Goal: Task Accomplishment & Management: Manage account settings

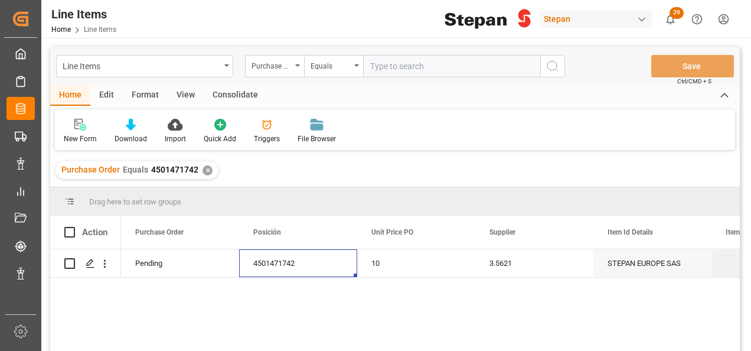
scroll to position [0, 118]
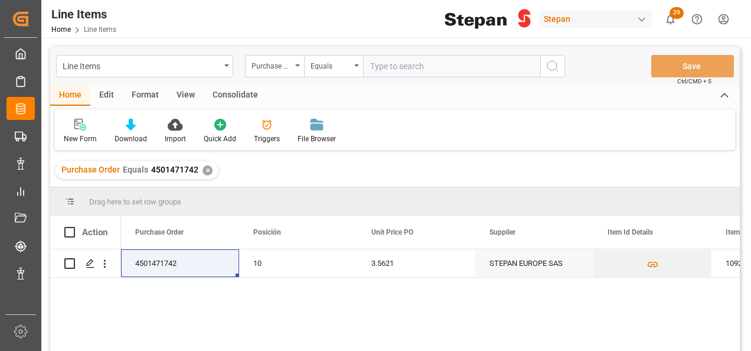
click at [206, 172] on div "✕" at bounding box center [207, 170] width 10 height 10
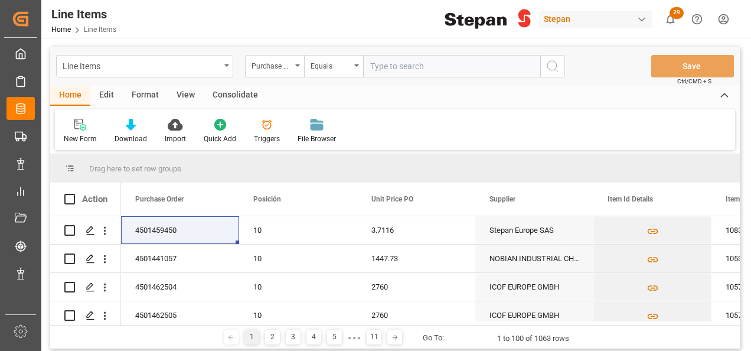
click at [395, 68] on input "text" at bounding box center [451, 66] width 177 height 22
paste input "4501471623"
type input "4501471623"
click at [555, 67] on icon "search button" at bounding box center [552, 66] width 14 height 14
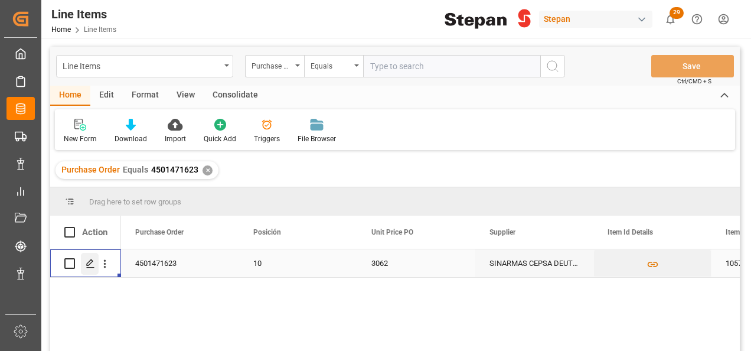
click at [86, 267] on icon "Press SPACE to select this row." at bounding box center [90, 262] width 9 height 9
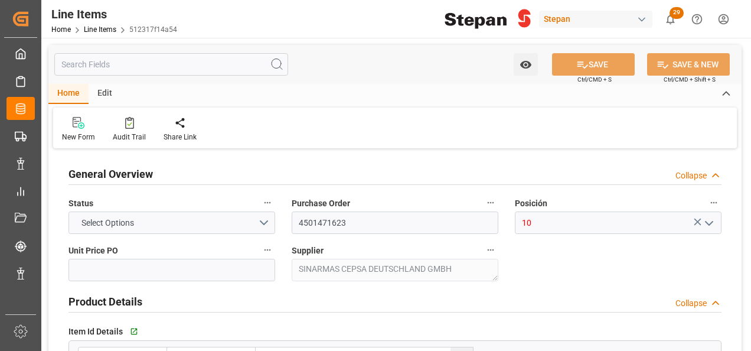
type input "3062"
type input "12352104"
type input "20000"
type input "27-06-2025 22:43"
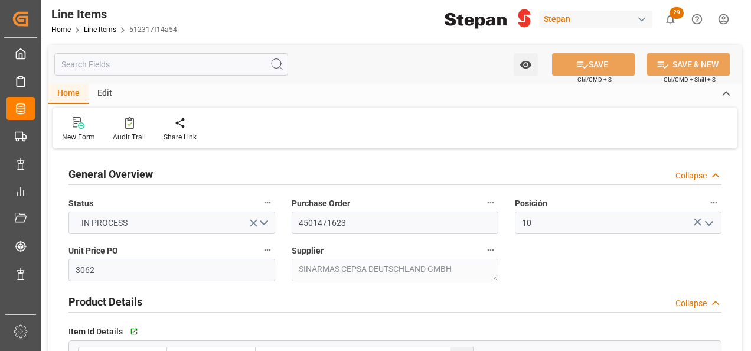
type input "27-06-2025"
type input "02-09-2025"
click at [93, 25] on link "Line Items" at bounding box center [100, 29] width 32 height 8
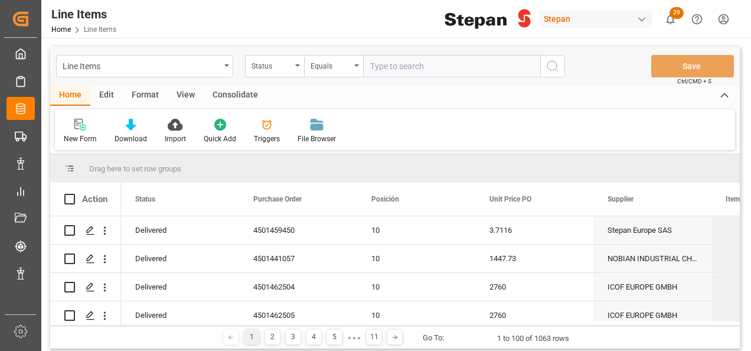
paste input "4501471742"
type input "4501471742"
click at [295, 65] on icon "open menu" at bounding box center [297, 65] width 5 height 2
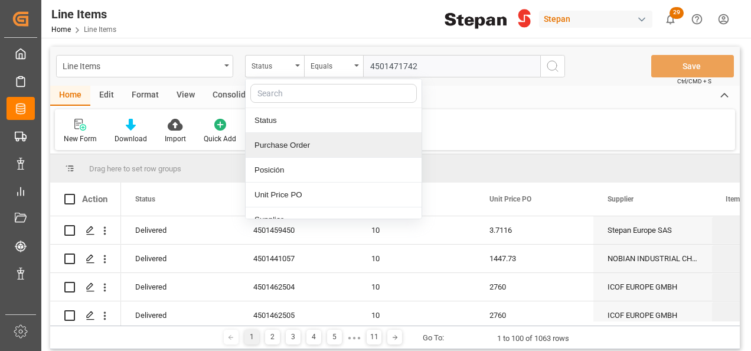
click at [282, 146] on div "Purchase Order" at bounding box center [334, 145] width 176 height 25
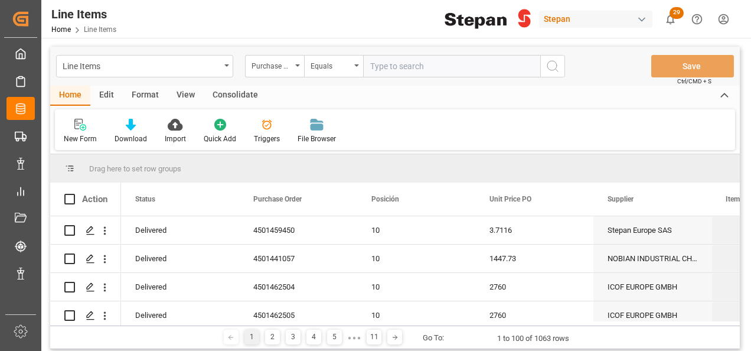
click at [553, 66] on icon "search button" at bounding box center [552, 66] width 14 height 14
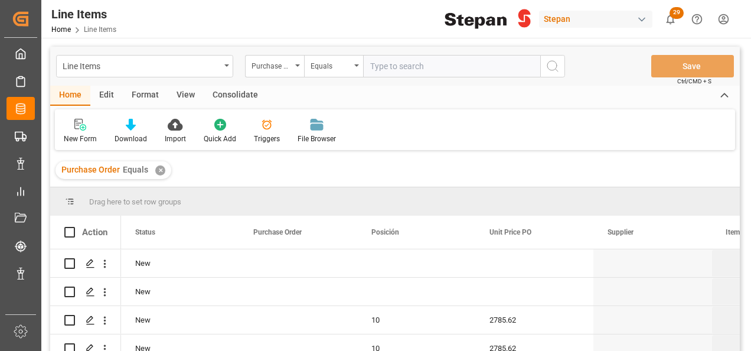
click at [382, 64] on input "text" at bounding box center [451, 66] width 177 height 22
paste input "4501471742"
type input "4501471742"
click at [546, 62] on icon "search button" at bounding box center [552, 66] width 14 height 14
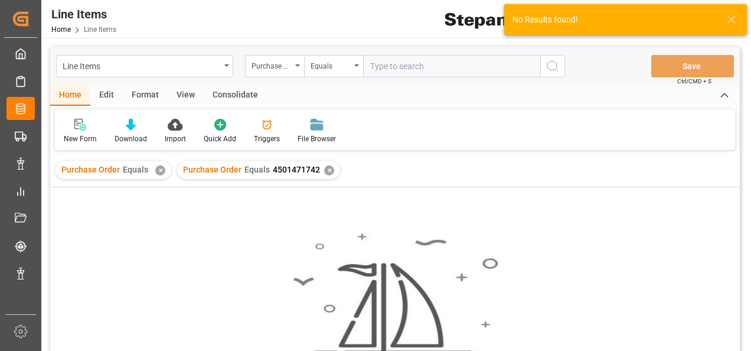
click at [156, 171] on div "✕" at bounding box center [160, 170] width 10 height 10
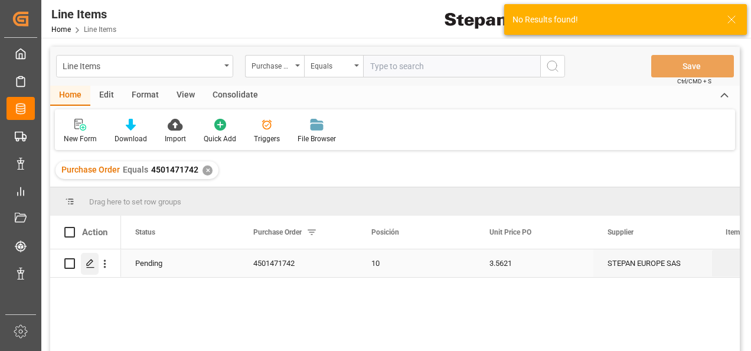
click at [91, 265] on icon "Press SPACE to select this row." at bounding box center [90, 262] width 9 height 9
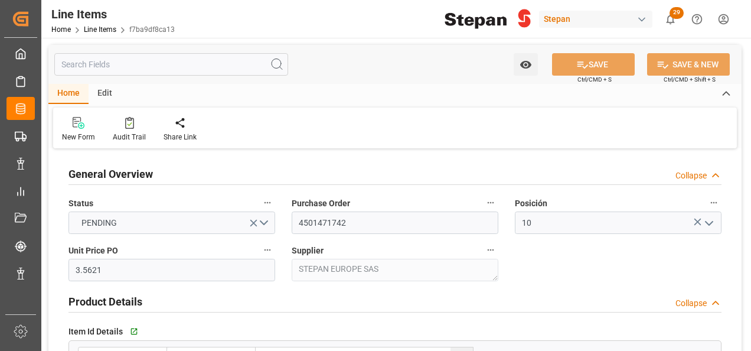
type input "3.5621"
type input "12161900"
type input "18"
type input "3960"
type input "4114.296"
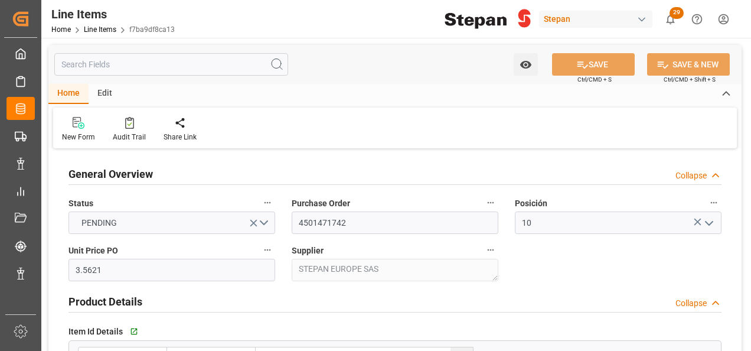
type input "15149"
type input "[DATE]"
type input "30-07-2025 18:40"
type input "26-06-2025 23:23"
type input "24-06-2025"
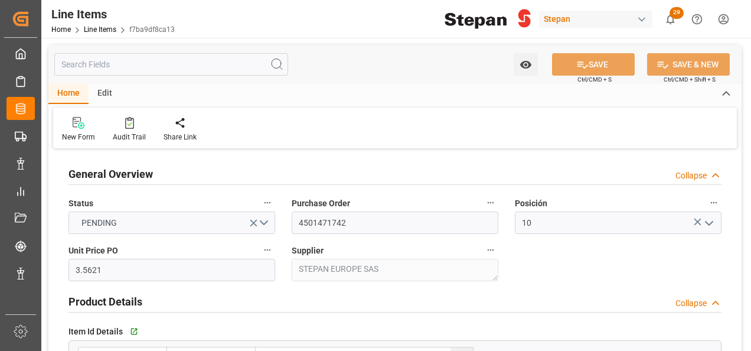
type input "[DATE]"
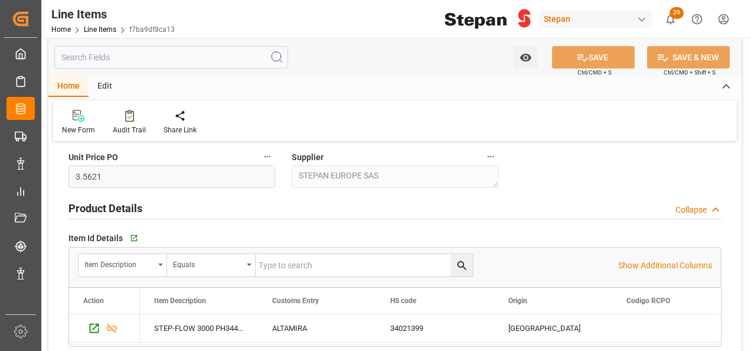
scroll to position [177, 0]
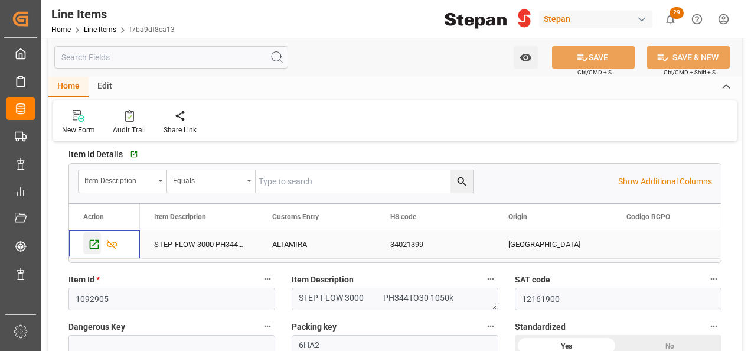
click at [89, 243] on icon "Press SPACE to select this row." at bounding box center [94, 244] width 12 height 12
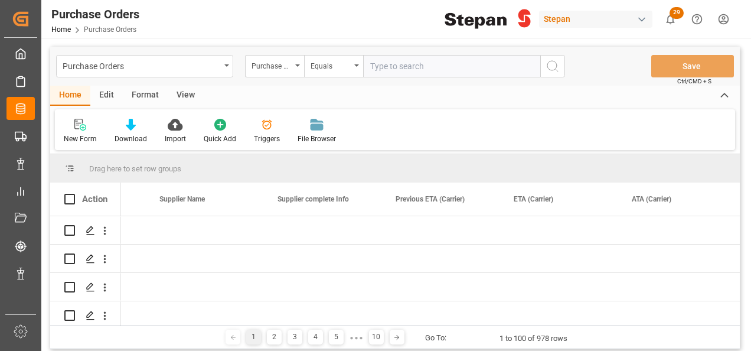
scroll to position [0, 2691]
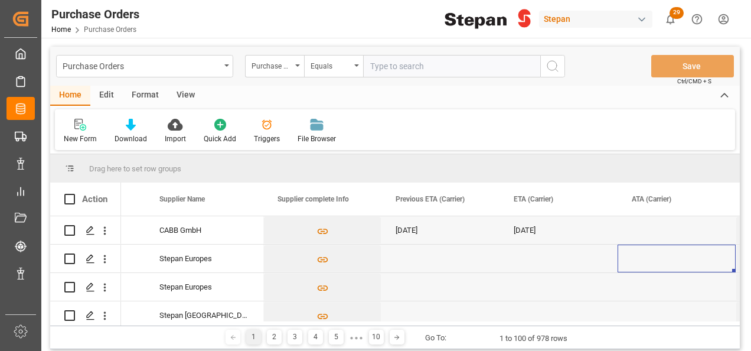
click at [392, 65] on input "text" at bounding box center [451, 66] width 177 height 22
paste input "4501471742"
type input "4501471742"
click at [541, 55] on button "search button" at bounding box center [552, 66] width 25 height 22
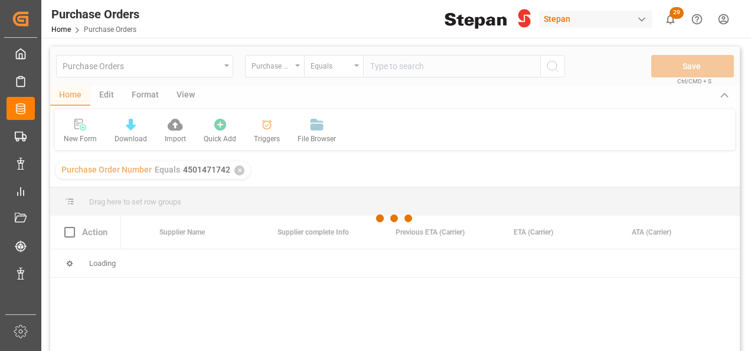
click at [554, 60] on div at bounding box center [394, 218] width 689 height 343
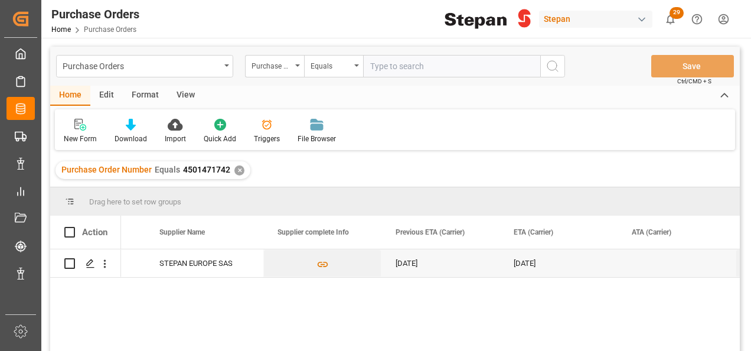
click at [184, 169] on span "4501471742" at bounding box center [206, 169] width 47 height 9
drag, startPoint x: 181, startPoint y: 168, endPoint x: 232, endPoint y: 170, distance: 50.8
click at [232, 170] on div "Purchase Order Number Equals 4501471742 ✕" at bounding box center [152, 170] width 195 height 18
copy span "4501471742"
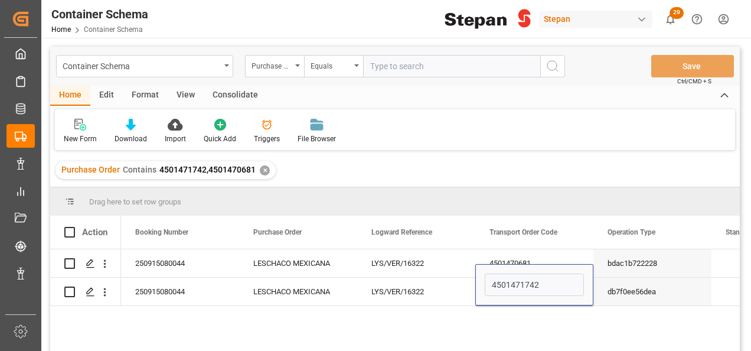
scroll to position [0, 236]
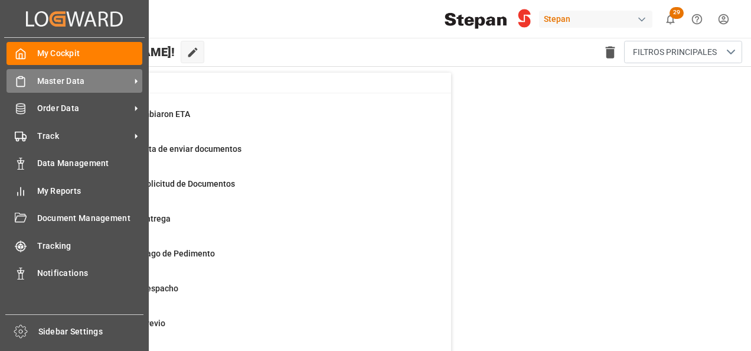
click at [67, 81] on span "Master Data" at bounding box center [83, 81] width 93 height 12
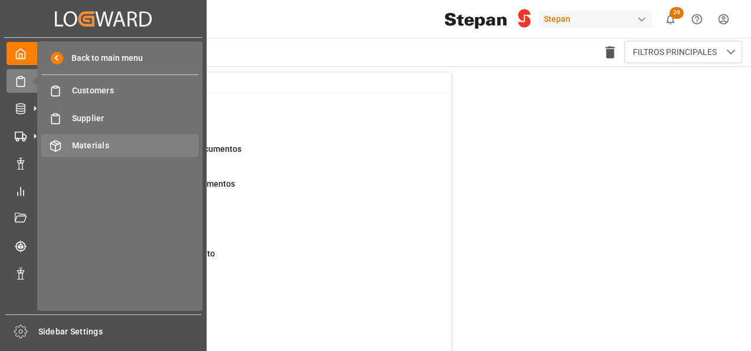
click at [90, 144] on span "Materials" at bounding box center [135, 145] width 127 height 12
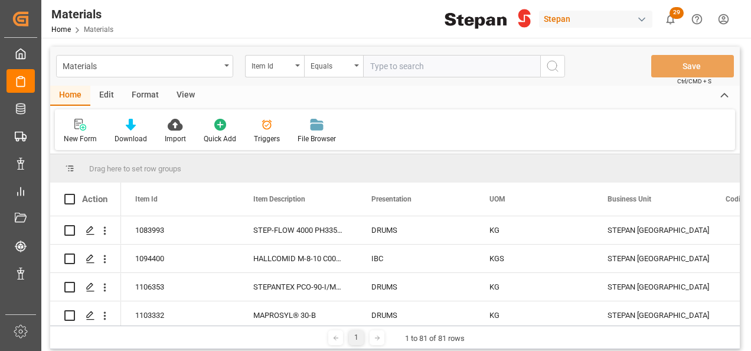
paste input "1083993"
type input "1083993"
click at [549, 63] on icon "search button" at bounding box center [552, 66] width 14 height 14
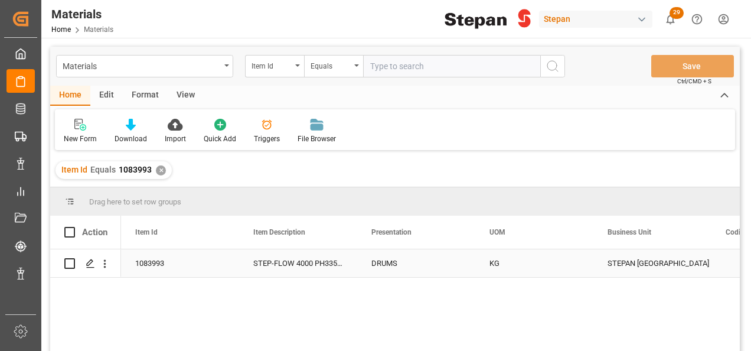
click at [296, 261] on div "STEP-FLOW 4000 PH335 DR53 220k" at bounding box center [298, 263] width 118 height 28
click at [91, 264] on icon "Press SPACE to select this row." at bounding box center [90, 262] width 9 height 9
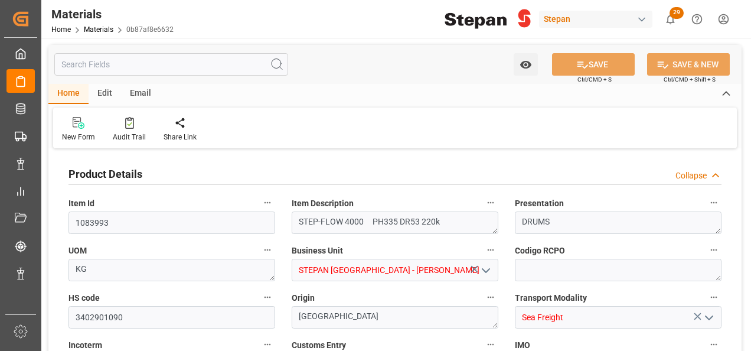
type input "12161900"
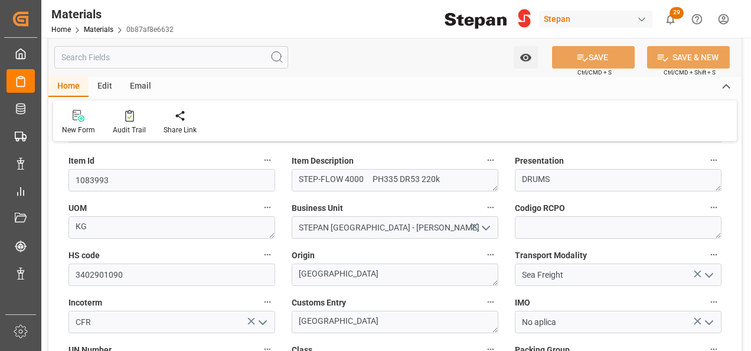
scroll to position [59, 0]
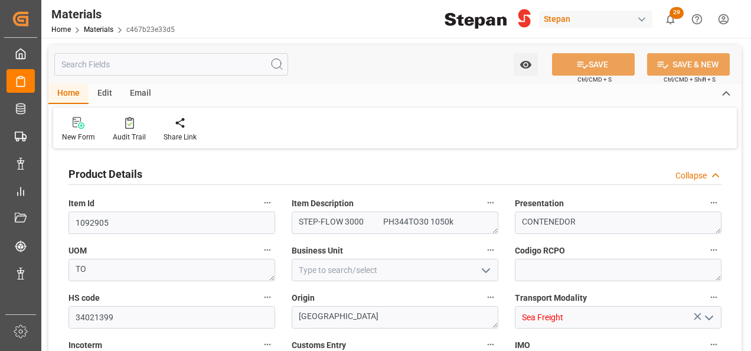
type input "12161900"
drag, startPoint x: 136, startPoint y: 217, endPoint x: 55, endPoint y: 216, distance: 80.9
paste input "83993"
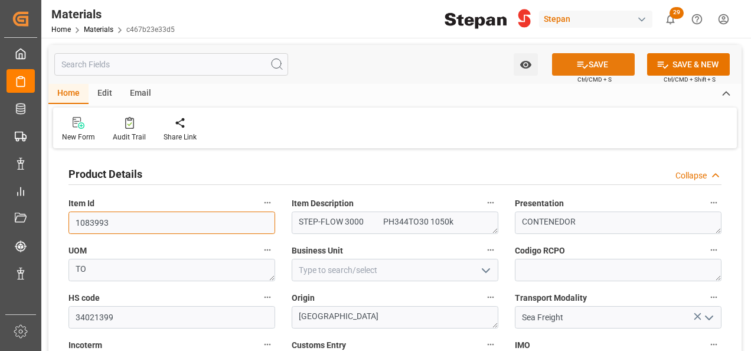
type input "1083993"
click at [594, 57] on button "SAVE" at bounding box center [593, 64] width 83 height 22
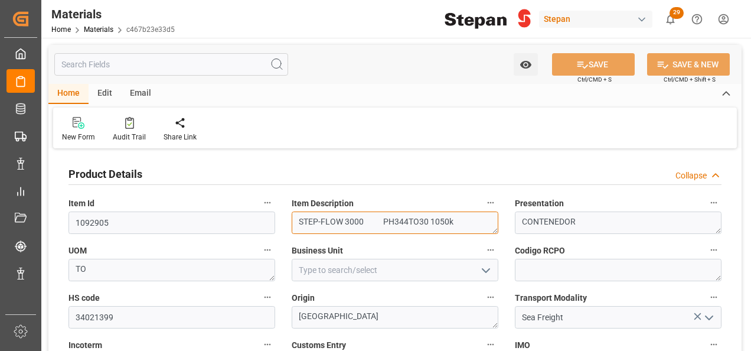
drag, startPoint x: 453, startPoint y: 214, endPoint x: 286, endPoint y: 222, distance: 167.2
click at [286, 222] on div "Item Description STEP-FLOW 3000 PH344TO30 1050k" at bounding box center [394, 214] width 223 height 47
paste textarea "4000"
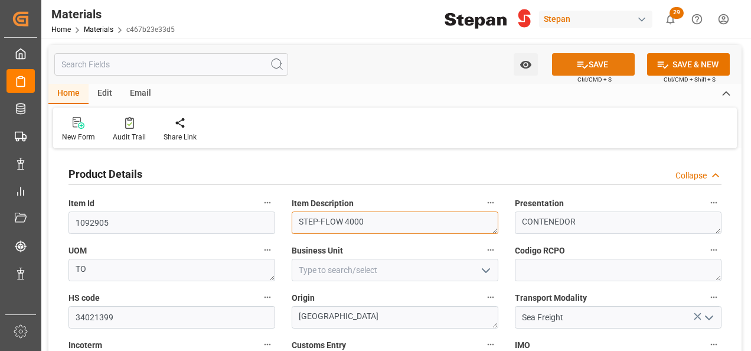
type textarea "STEP-FLOW 4000"
click at [597, 67] on button "SAVE" at bounding box center [593, 64] width 83 height 22
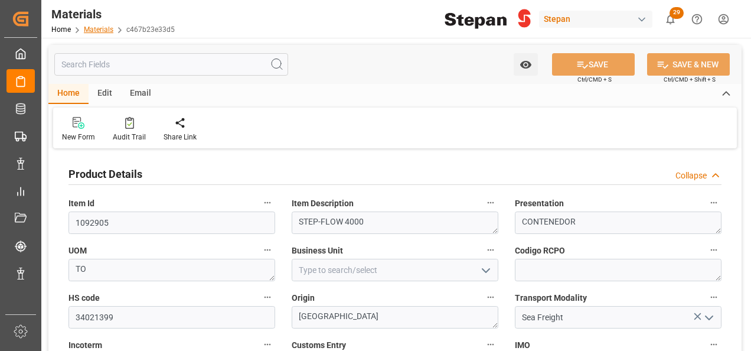
click at [105, 32] on link "Materials" at bounding box center [99, 29] width 30 height 8
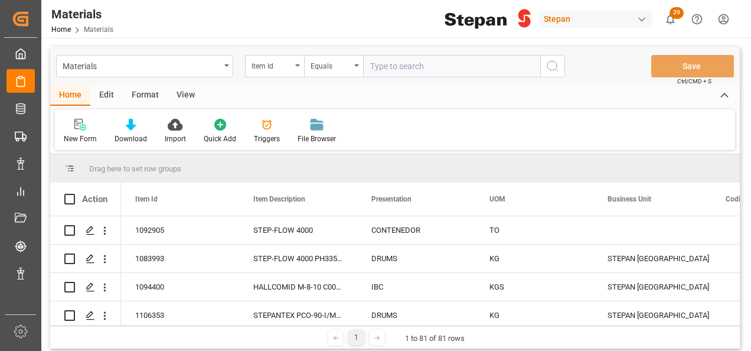
click at [371, 62] on input "text" at bounding box center [451, 66] width 177 height 22
paste input "1083993"
type input "1083993"
click at [550, 63] on icon "search button" at bounding box center [552, 66] width 14 height 14
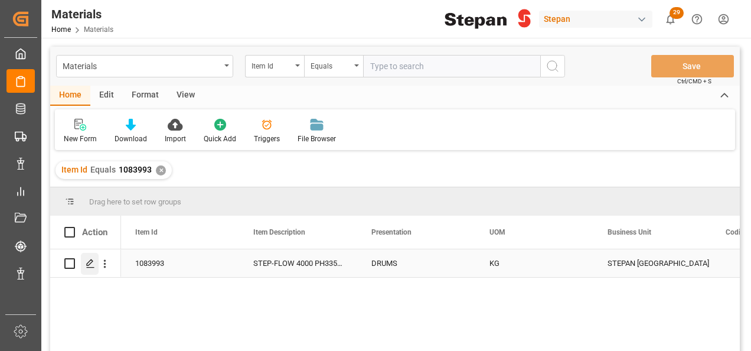
click at [88, 265] on polygon "Press SPACE to select this row." at bounding box center [90, 263] width 6 height 6
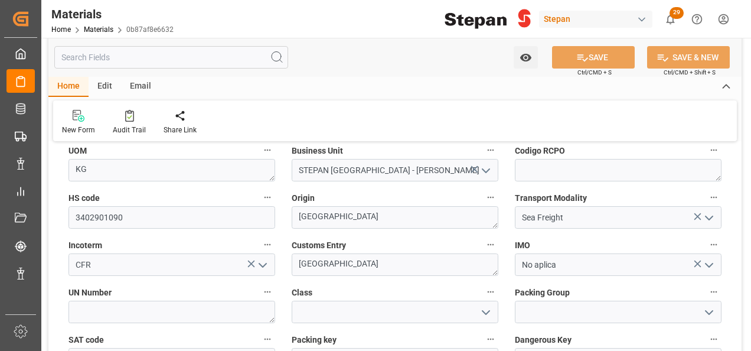
scroll to position [118, 0]
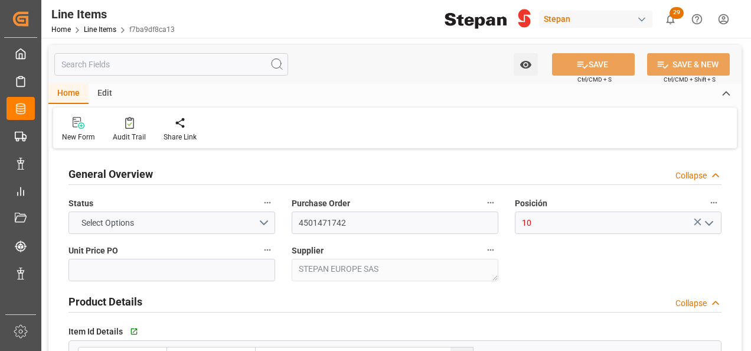
type input "3.5621"
type input "12161900"
type input "18"
type input "3960"
type input "4114.296"
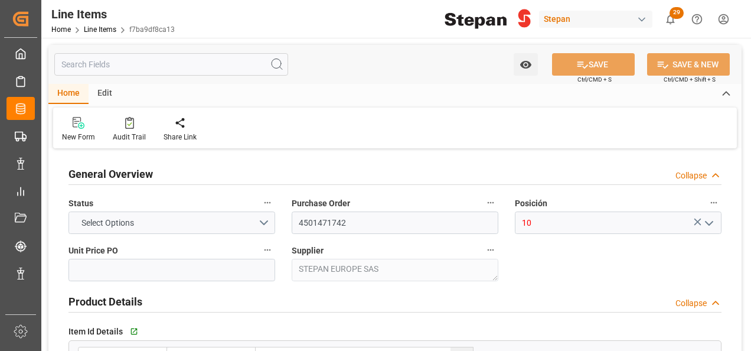
type input "15149"
type input "[DATE]"
type input "[DATE] 18:40"
type input "[DATE] 23:23"
type input "24-06-2025"
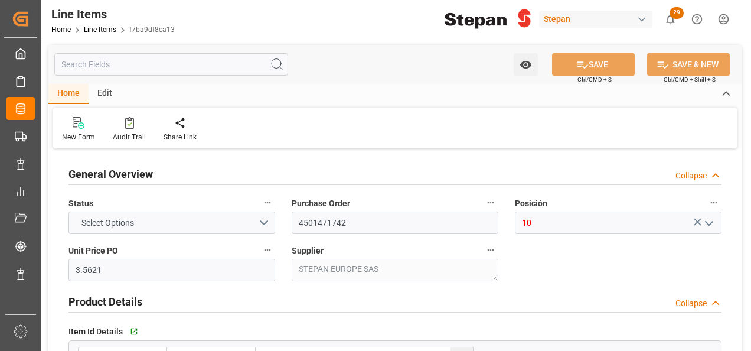
type input "15-08-2025"
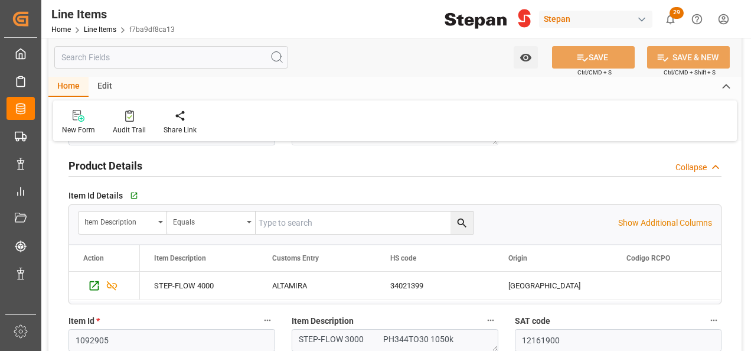
scroll to position [118, 0]
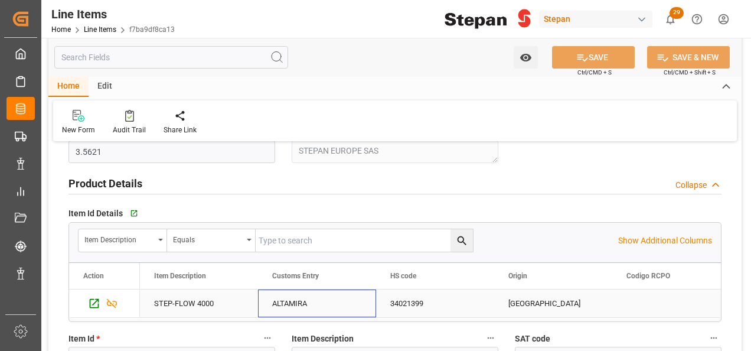
click at [305, 306] on div "ALTAMIRA" at bounding box center [317, 303] width 118 height 28
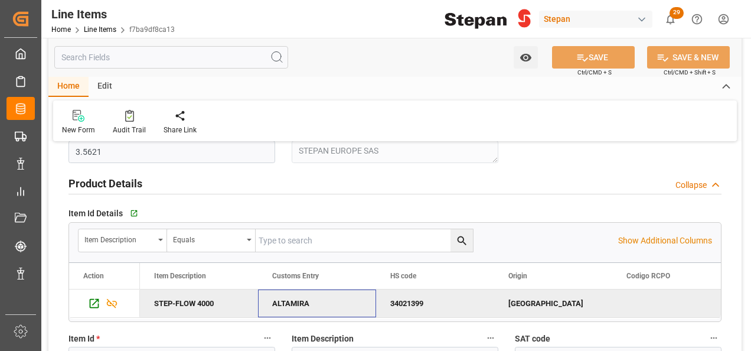
click at [305, 306] on div "ALTAMIRA" at bounding box center [317, 303] width 118 height 28
click at [94, 302] on icon "Press SPACE to deselect this row." at bounding box center [94, 303] width 12 height 12
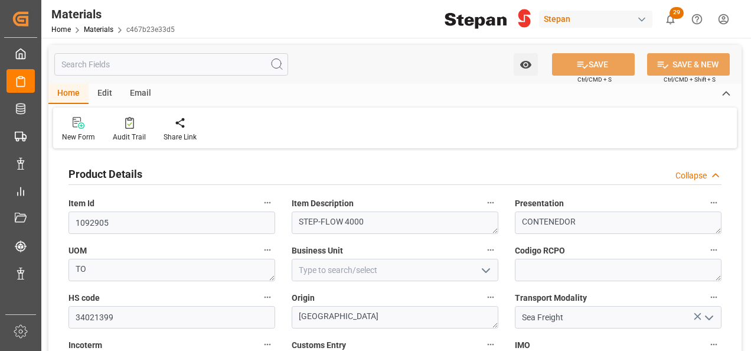
scroll to position [59, 0]
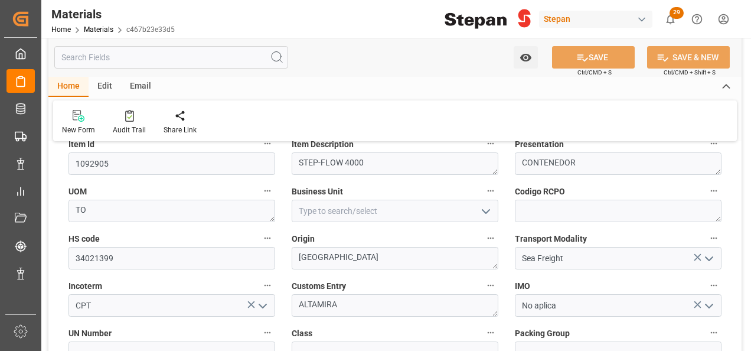
click at [485, 210] on icon "open menu" at bounding box center [486, 211] width 14 height 14
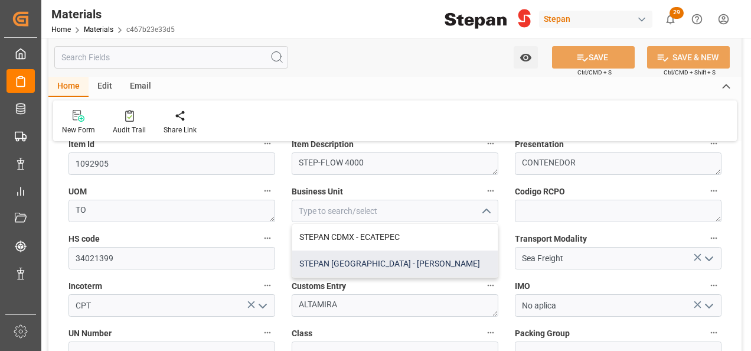
click at [352, 268] on div "STEPAN [GEOGRAPHIC_DATA] - [PERSON_NAME]" at bounding box center [394, 263] width 205 height 27
type input "STEPAN [GEOGRAPHIC_DATA] - [PERSON_NAME]"
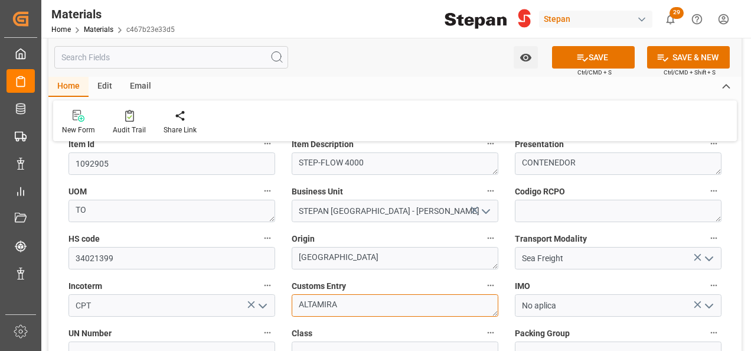
click at [475, 305] on textarea "ALTAMIRA" at bounding box center [395, 305] width 207 height 22
drag, startPoint x: 469, startPoint y: 305, endPoint x: 222, endPoint y: 296, distance: 246.8
type textarea "v"
type textarea "[GEOGRAPHIC_DATA]"
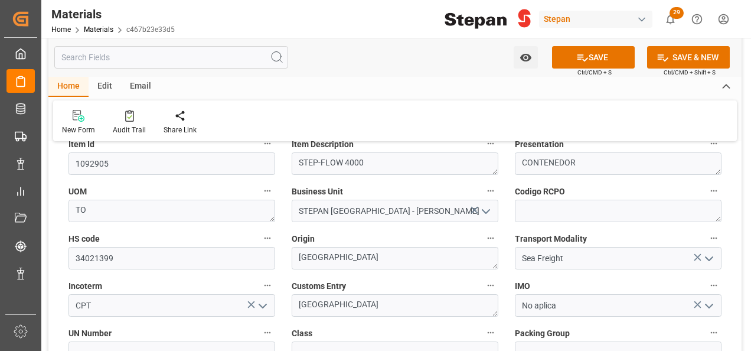
click at [413, 280] on label "Customs Entry" at bounding box center [395, 285] width 207 height 17
click at [483, 280] on button "Customs Entry" at bounding box center [490, 284] width 15 height 15
click at [577, 63] on div at bounding box center [375, 175] width 751 height 351
click at [584, 59] on icon at bounding box center [582, 57] width 11 height 7
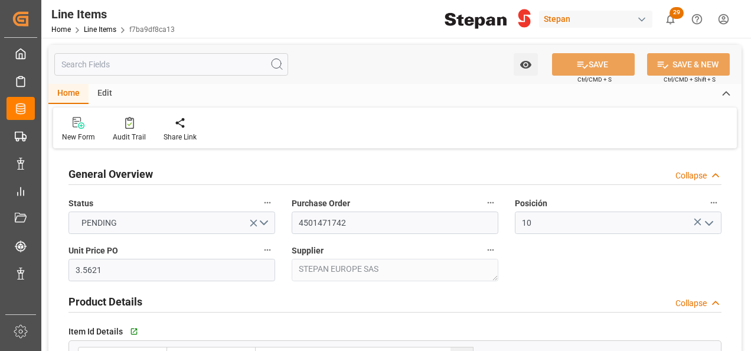
type input "[DATE]"
type input "[DATE] 18:40"
type input "[DATE] 23:23"
type input "[DATE]"
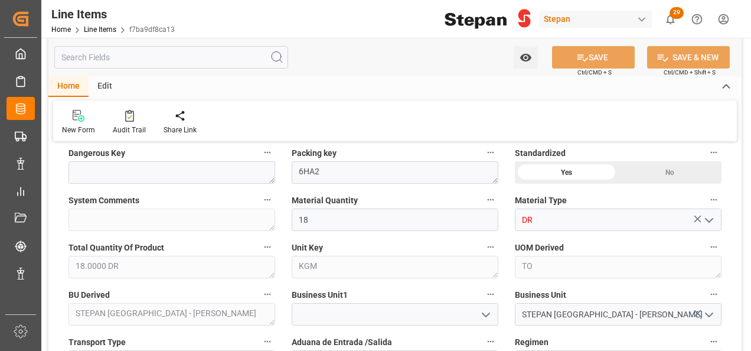
scroll to position [236, 0]
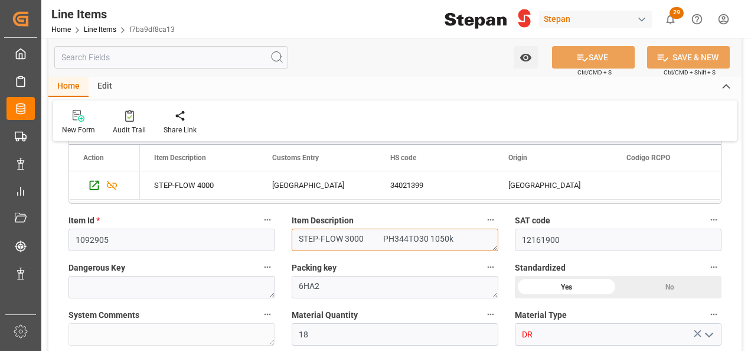
drag, startPoint x: 459, startPoint y: 231, endPoint x: 297, endPoint y: 235, distance: 161.2
click at [297, 235] on textarea "STEP-FLOW 3000 PH344TO30 1050k" at bounding box center [395, 239] width 207 height 22
paste textarea "4000"
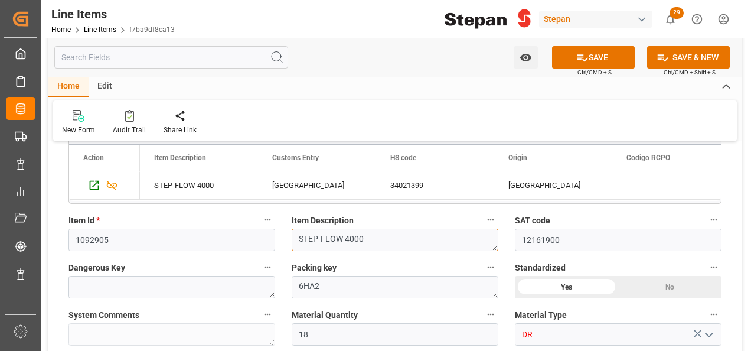
type textarea "STEP-FLOW 4000"
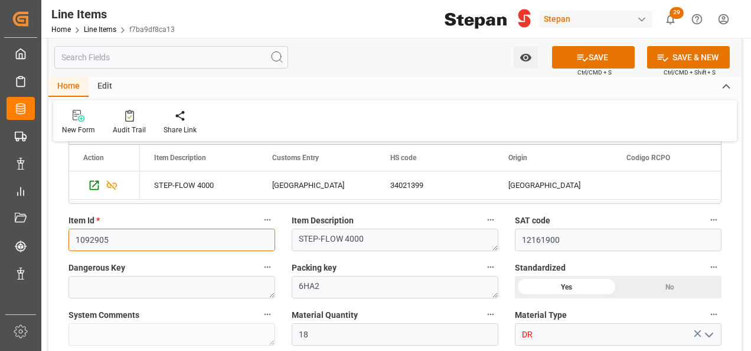
drag, startPoint x: 126, startPoint y: 237, endPoint x: 58, endPoint y: 237, distance: 67.3
paste input "83993"
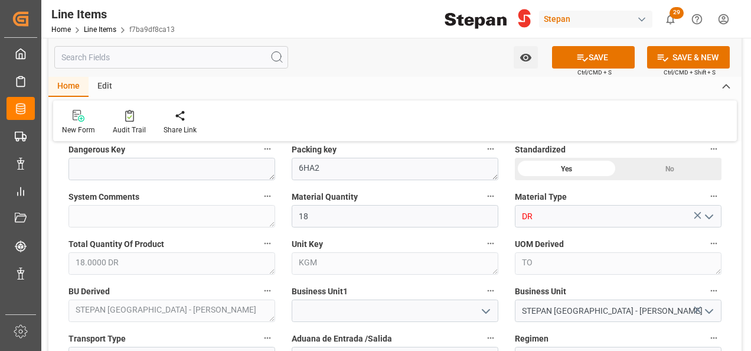
scroll to position [413, 0]
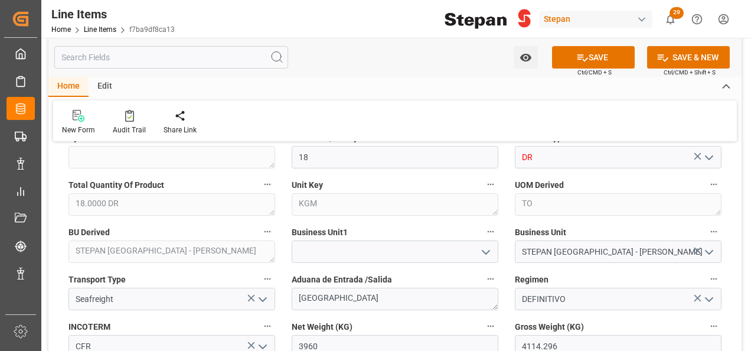
type input "1083993"
click at [480, 248] on icon "open menu" at bounding box center [486, 252] width 14 height 14
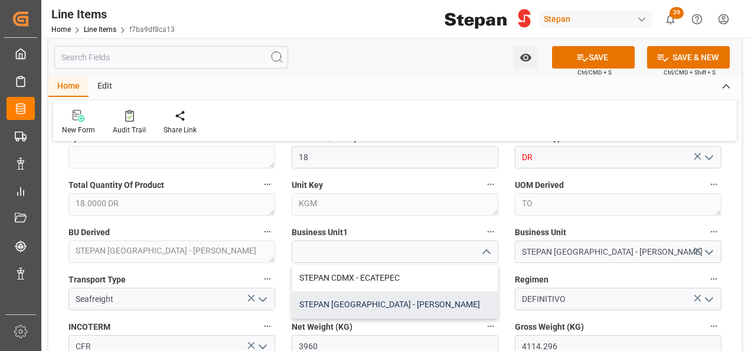
click at [352, 302] on div "STEPAN MEXICO - MATAMOROS" at bounding box center [394, 304] width 205 height 27
type input "STEPAN MEXICO - MATAMOROS"
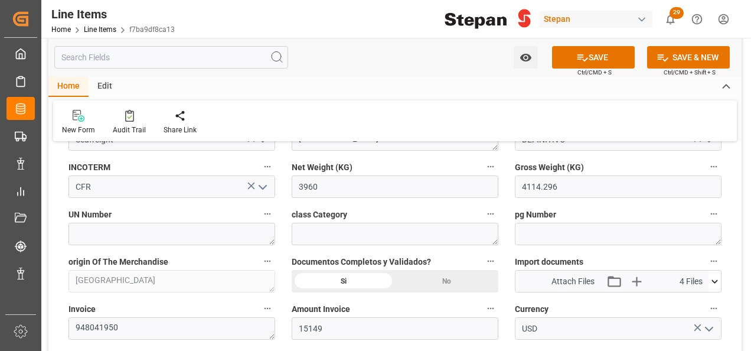
scroll to position [590, 0]
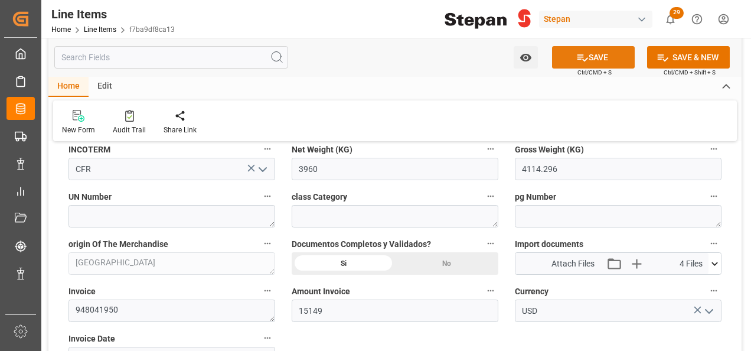
click at [599, 58] on button "SAVE" at bounding box center [593, 57] width 83 height 22
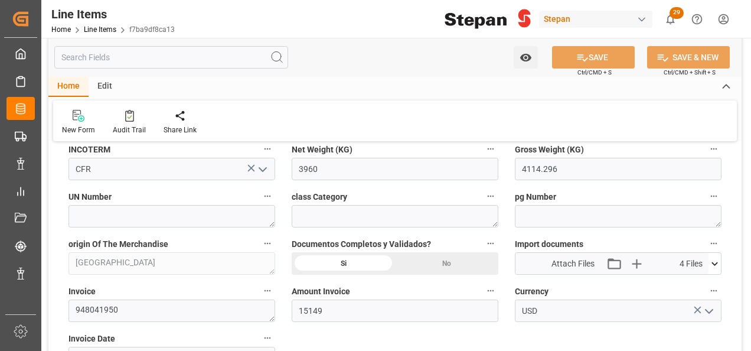
type textarea "STEP-FLOW 4000 PH335 DR53 220k"
type textarea "KG"
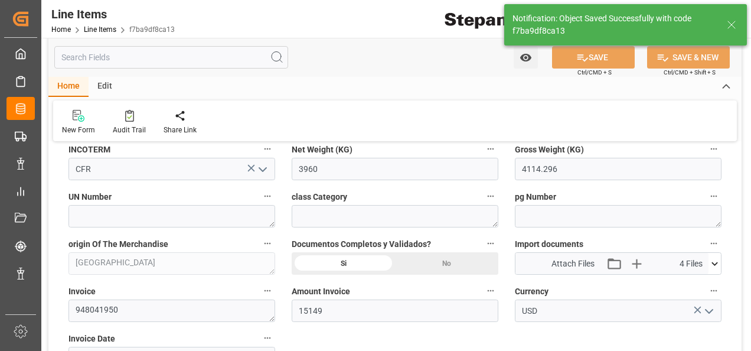
type input "20-08-2025 15:06"
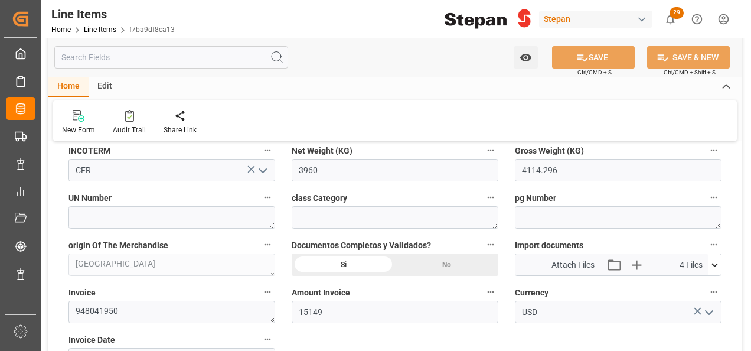
scroll to position [531, 0]
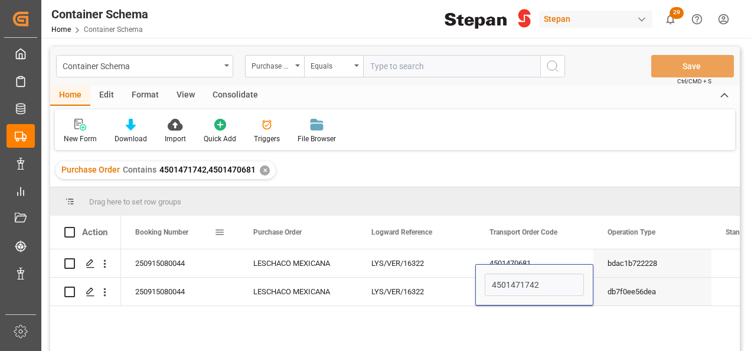
scroll to position [0, 236]
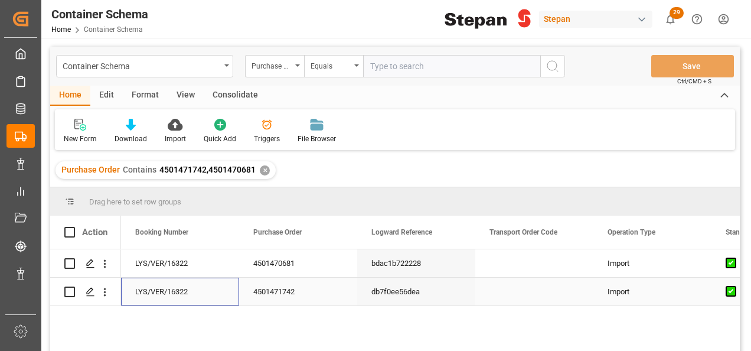
click at [204, 294] on div "LYS/VER/16322" at bounding box center [180, 291] width 118 height 28
click at [283, 294] on div "4501471742" at bounding box center [298, 291] width 118 height 28
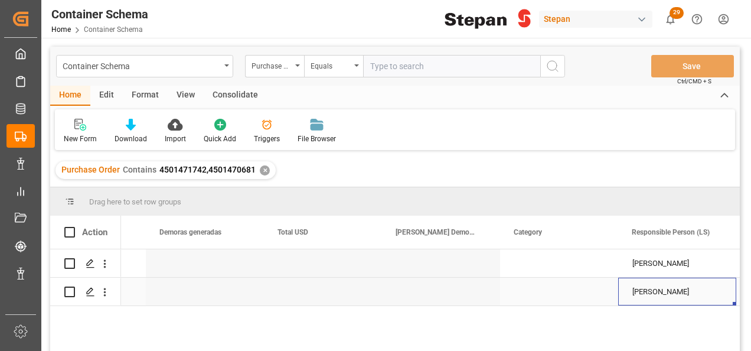
scroll to position [0, 1864]
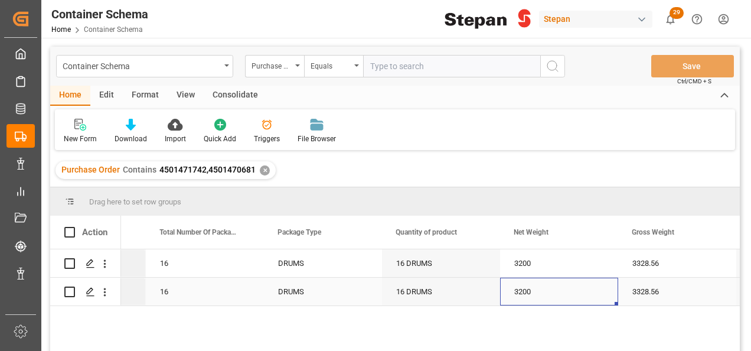
click at [536, 292] on div "3200" at bounding box center [559, 291] width 118 height 28
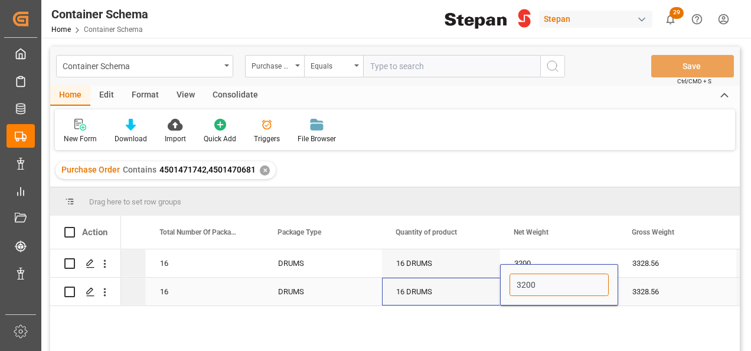
drag, startPoint x: 545, startPoint y: 292, endPoint x: 490, endPoint y: 281, distance: 56.5
click at [530, 288] on input "3900" at bounding box center [558, 284] width 99 height 22
type input "3960"
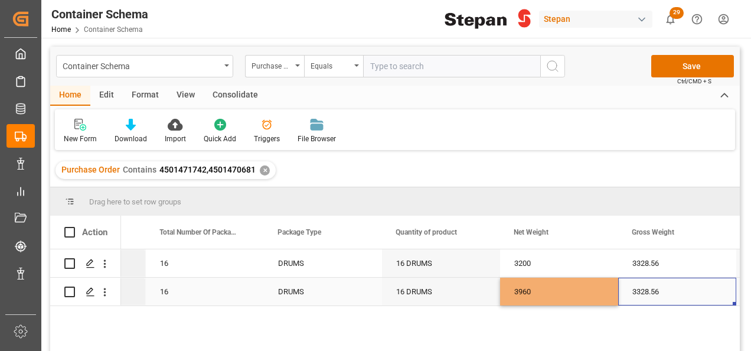
click at [650, 283] on div "3328.56" at bounding box center [677, 291] width 118 height 28
click at [660, 295] on div "3328.56" at bounding box center [677, 291] width 118 height 28
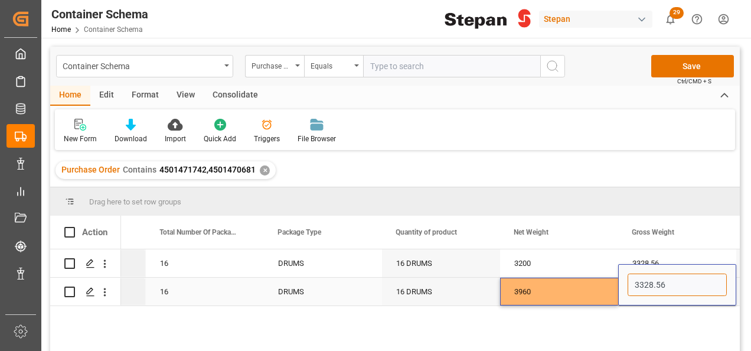
drag, startPoint x: 682, startPoint y: 290, endPoint x: 616, endPoint y: 279, distance: 67.0
type input "4114"
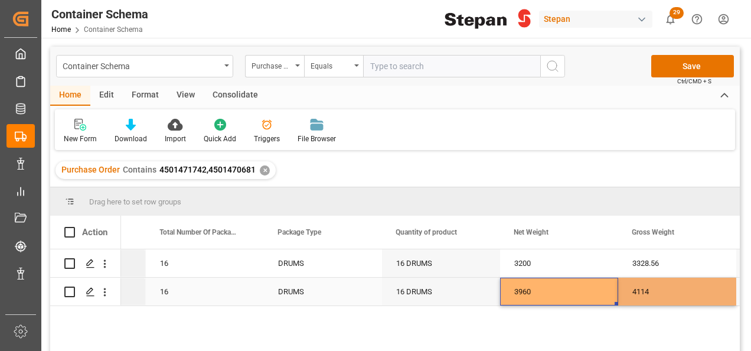
click at [601, 291] on div "3960" at bounding box center [559, 291] width 118 height 28
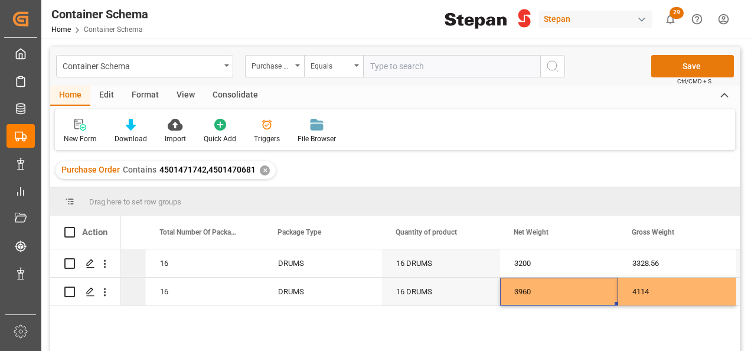
click at [675, 68] on button "Save" at bounding box center [692, 66] width 83 height 22
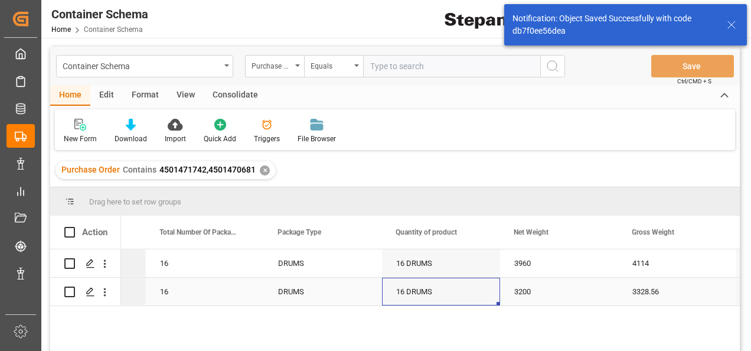
click at [462, 296] on div "16 DRUMS" at bounding box center [441, 291] width 118 height 28
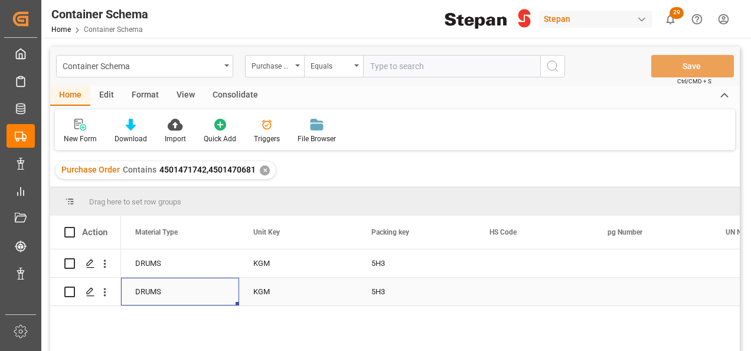
scroll to position [0, 3659]
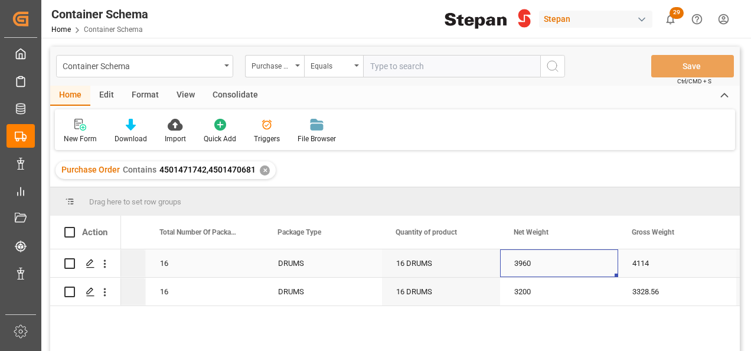
click at [541, 266] on div "3960" at bounding box center [559, 263] width 118 height 28
drag, startPoint x: 552, startPoint y: 262, endPoint x: 641, endPoint y: 262, distance: 88.5
click at [550, 297] on div "3200" at bounding box center [559, 291] width 118 height 28
click at [552, 258] on div "3960" at bounding box center [559, 263] width 118 height 28
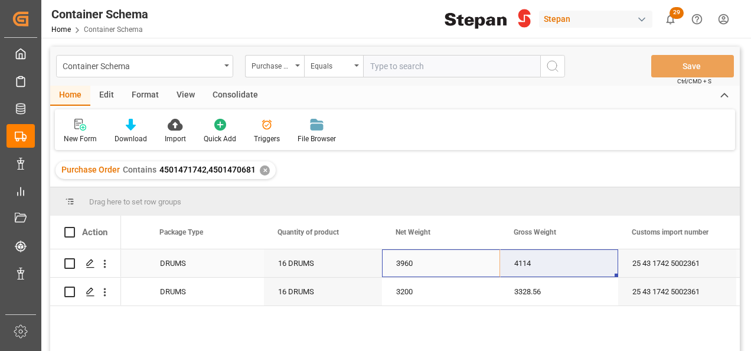
drag, startPoint x: 423, startPoint y: 264, endPoint x: 517, endPoint y: 264, distance: 94.4
drag, startPoint x: 616, startPoint y: 275, endPoint x: 614, endPoint y: 293, distance: 17.8
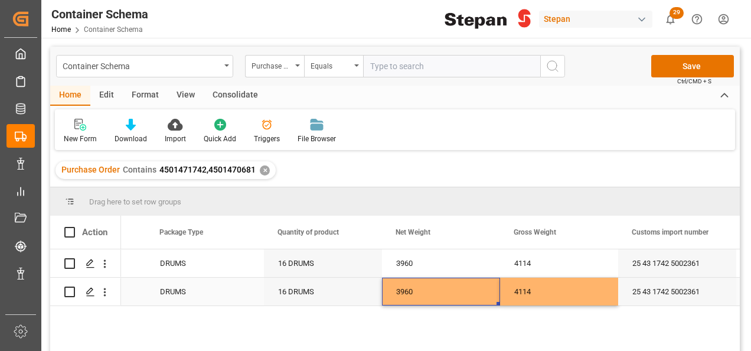
click at [425, 283] on div "3960" at bounding box center [441, 291] width 118 height 28
click at [426, 263] on div "3960" at bounding box center [441, 263] width 118 height 28
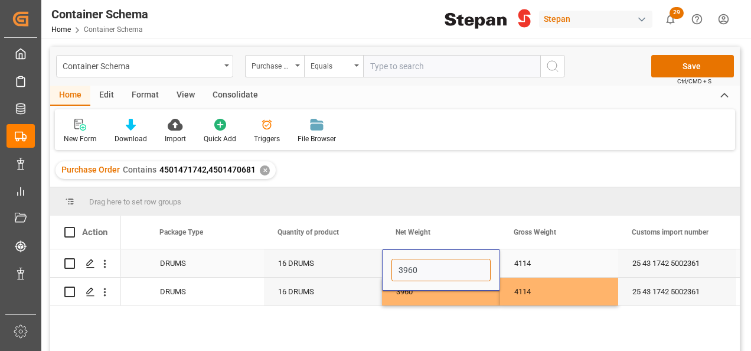
drag, startPoint x: 426, startPoint y: 263, endPoint x: 369, endPoint y: 263, distance: 56.7
click at [447, 269] on input "32" at bounding box center [440, 269] width 99 height 22
type input "3200"
click at [555, 262] on div "4114" at bounding box center [559, 263] width 118 height 28
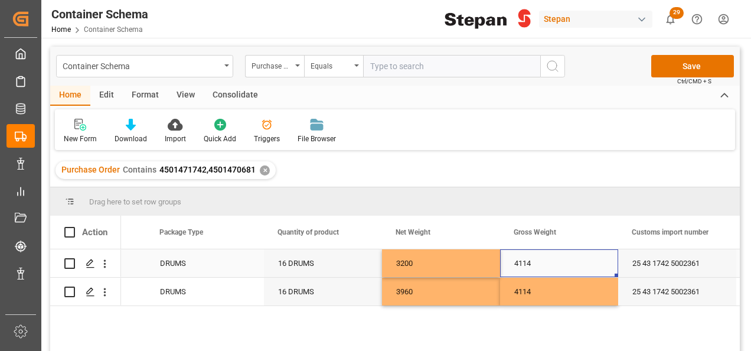
click at [543, 263] on div "4114" at bounding box center [559, 263] width 118 height 28
type input "3328"
click at [539, 295] on div "4114" at bounding box center [559, 291] width 118 height 28
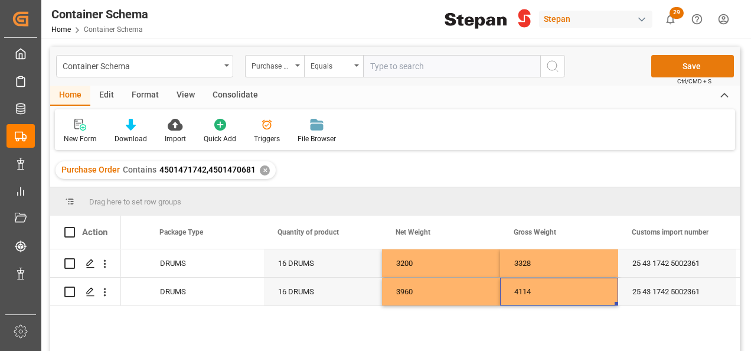
click at [686, 68] on button "Save" at bounding box center [692, 66] width 83 height 22
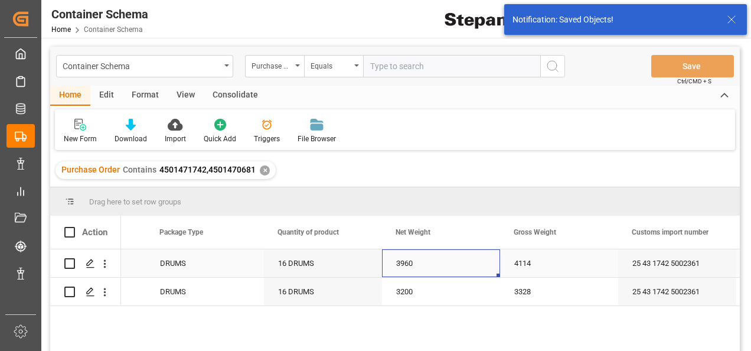
click at [433, 265] on div "3960" at bounding box center [441, 263] width 118 height 28
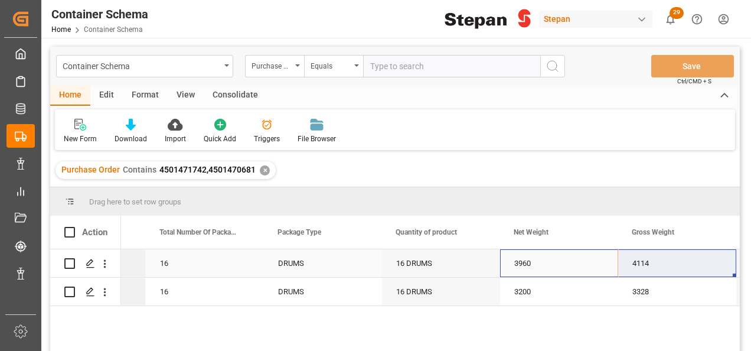
drag, startPoint x: 524, startPoint y: 262, endPoint x: 640, endPoint y: 274, distance: 116.3
click at [512, 263] on div "3960" at bounding box center [559, 263] width 118 height 28
click at [451, 261] on div "16 DRUMS" at bounding box center [441, 263] width 118 height 28
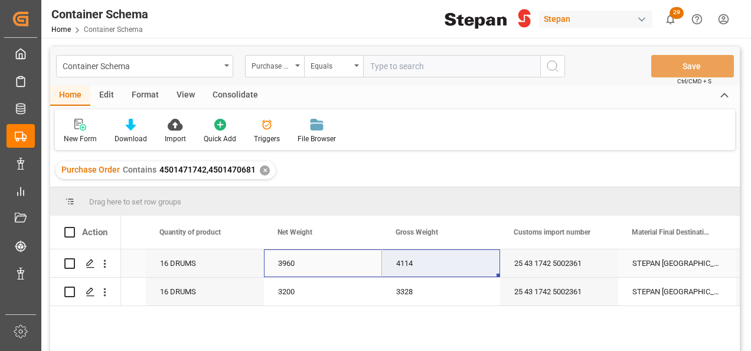
drag, startPoint x: 282, startPoint y: 258, endPoint x: 408, endPoint y: 264, distance: 127.0
drag, startPoint x: 496, startPoint y: 276, endPoint x: 492, endPoint y: 292, distance: 15.9
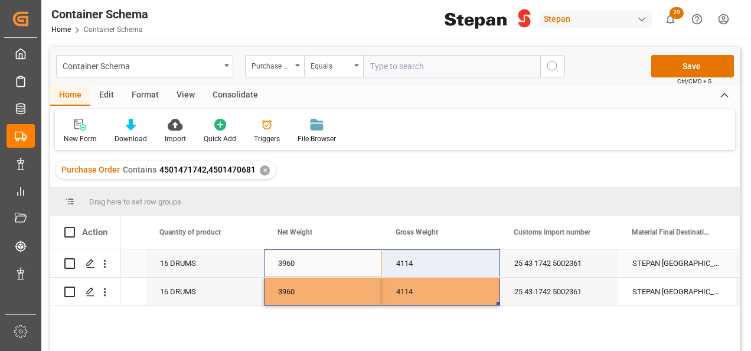
click at [414, 261] on div "4114" at bounding box center [441, 263] width 118 height 28
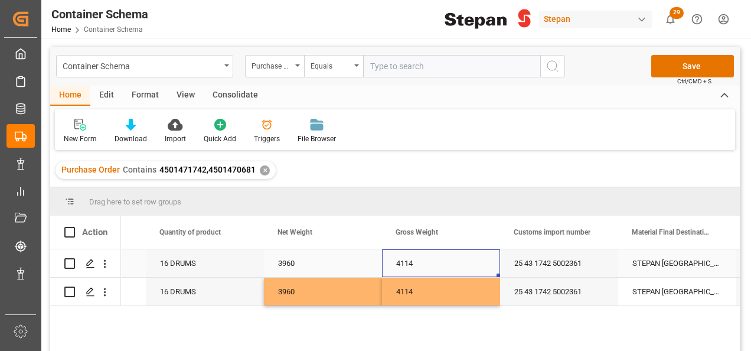
click at [414, 261] on div "4114" at bounding box center [441, 263] width 118 height 28
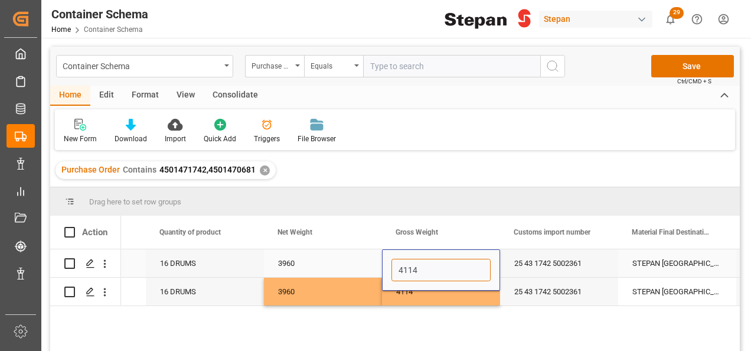
drag, startPoint x: 418, startPoint y: 261, endPoint x: 387, endPoint y: 265, distance: 30.9
click at [387, 265] on div "4114" at bounding box center [441, 269] width 118 height 41
type input "3328"
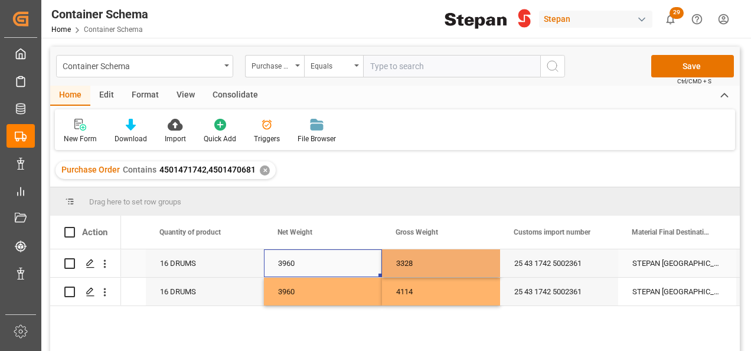
click at [318, 258] on div "3960" at bounding box center [323, 263] width 118 height 28
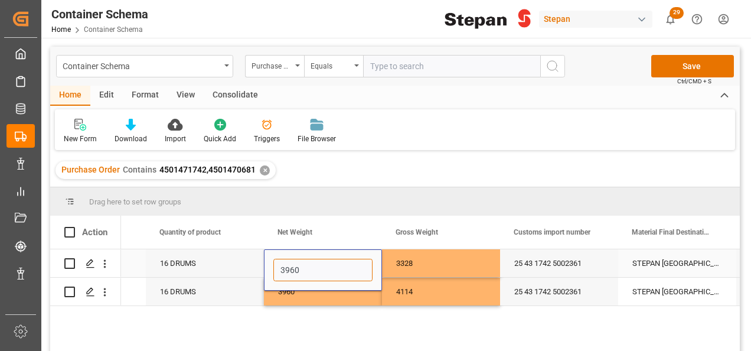
drag, startPoint x: 280, startPoint y: 268, endPoint x: 263, endPoint y: 268, distance: 16.5
click at [264, 268] on div "3960" at bounding box center [323, 269] width 118 height 41
type input "3200"
click at [241, 293] on div "16 DRUMS" at bounding box center [205, 291] width 118 height 28
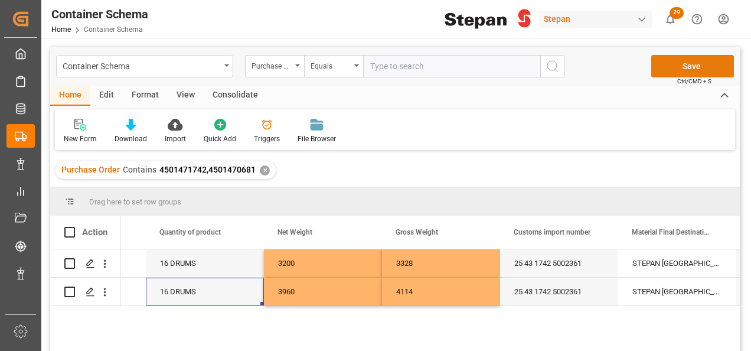
click at [698, 61] on button "Save" at bounding box center [692, 66] width 83 height 22
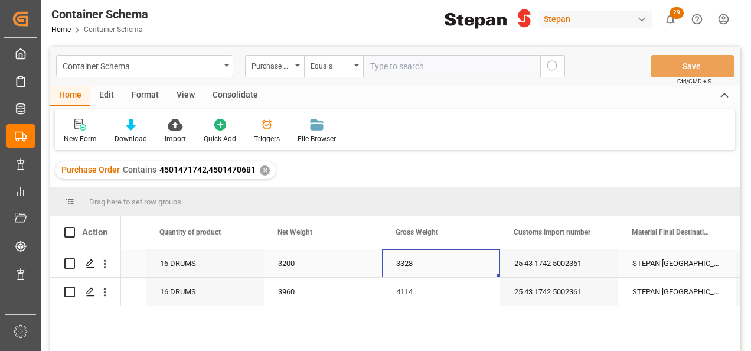
click at [485, 267] on div "3328" at bounding box center [441, 263] width 118 height 28
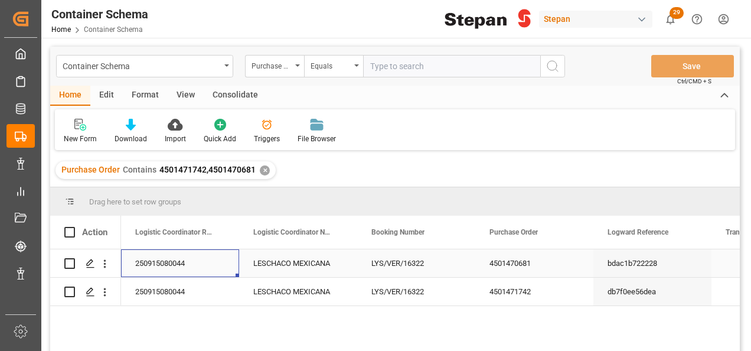
click at [196, 261] on div "250915080044" at bounding box center [180, 263] width 118 height 28
drag, startPoint x: 201, startPoint y: 273, endPoint x: 149, endPoint y: 271, distance: 51.4
click at [149, 271] on input "250915080044" at bounding box center [179, 269] width 99 height 22
drag, startPoint x: 135, startPoint y: 269, endPoint x: 212, endPoint y: 281, distance: 78.2
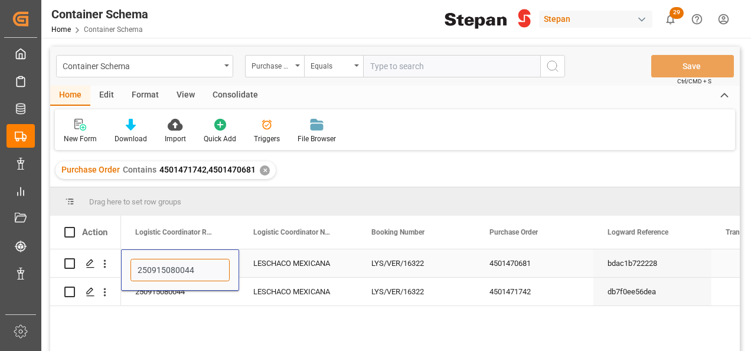
click at [212, 281] on div "250915080044" at bounding box center [180, 269] width 118 height 41
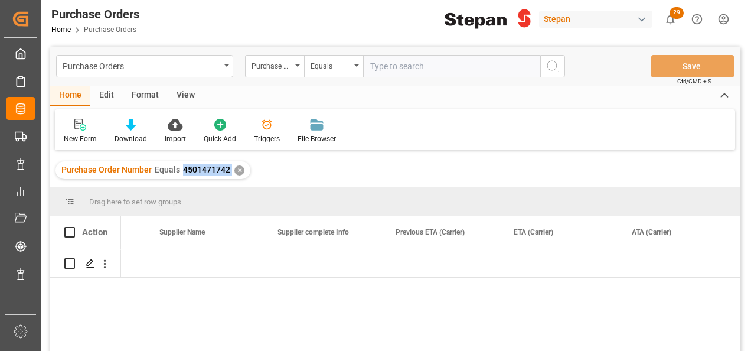
scroll to position [0, 2691]
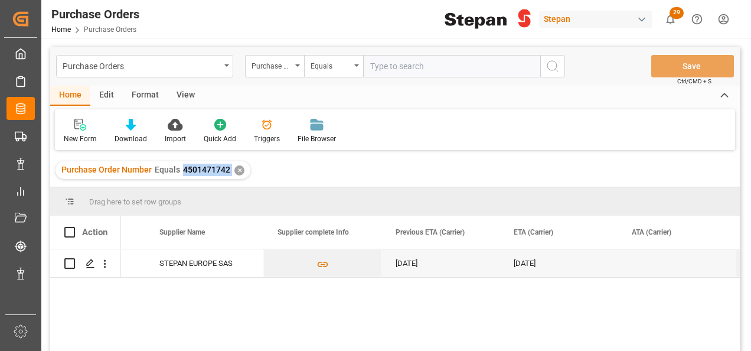
click at [236, 171] on div "✕" at bounding box center [239, 170] width 10 height 10
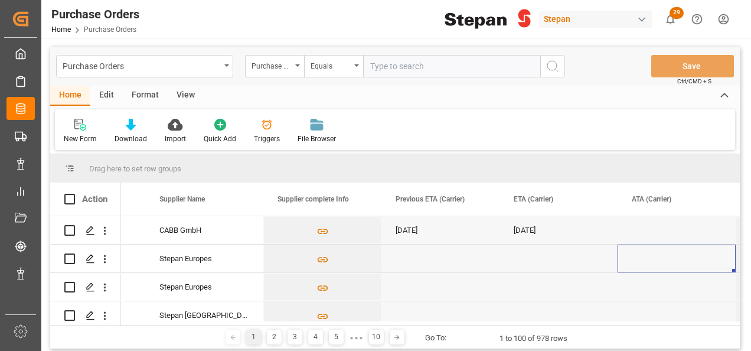
click at [381, 63] on input "text" at bounding box center [451, 66] width 177 height 22
paste input "4501468582"
type input "4501468582"
click at [547, 66] on circle "search button" at bounding box center [551, 65] width 9 height 9
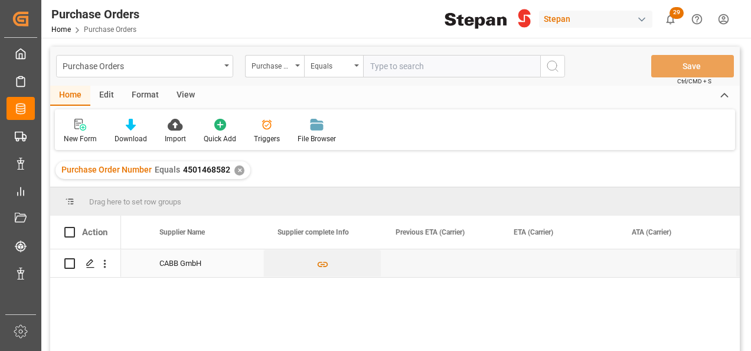
click at [169, 263] on div "CABB GmbH" at bounding box center [204, 263] width 118 height 28
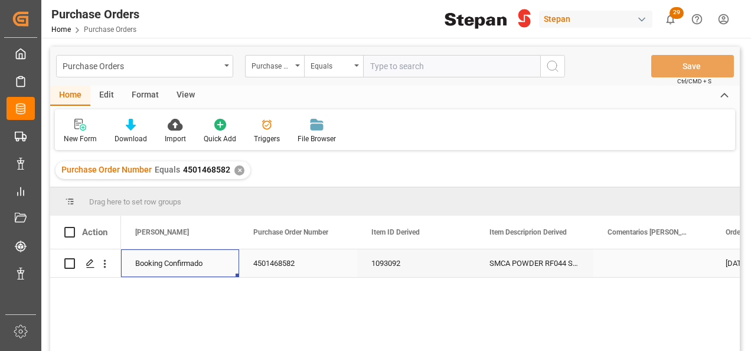
click at [188, 258] on div "Booking Confirmado" at bounding box center [180, 263] width 90 height 27
click at [220, 267] on icon "open menu" at bounding box center [217, 270] width 14 height 14
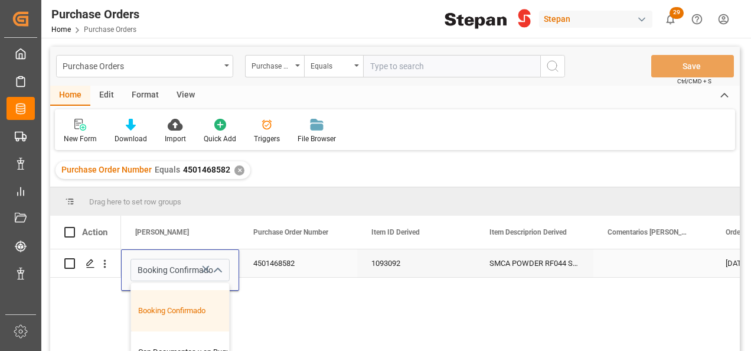
scroll to position [59, 0]
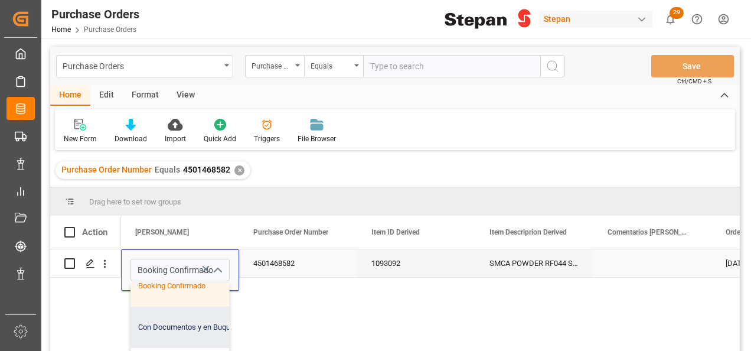
click at [174, 326] on div "Con Documentos y en Buque" at bounding box center [192, 326] width 122 height 41
type input "Con Documentos y en Buque"
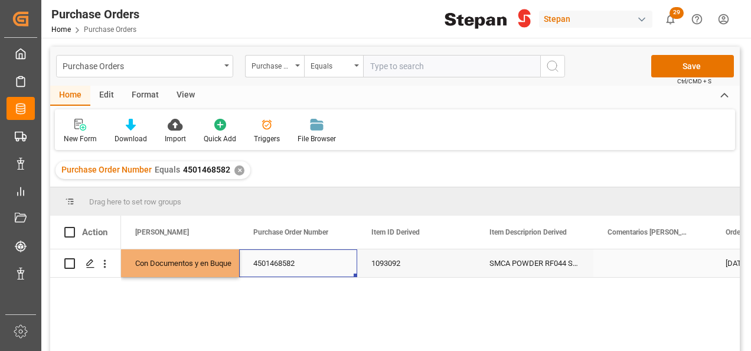
click at [310, 263] on div "4501468582" at bounding box center [298, 263] width 118 height 28
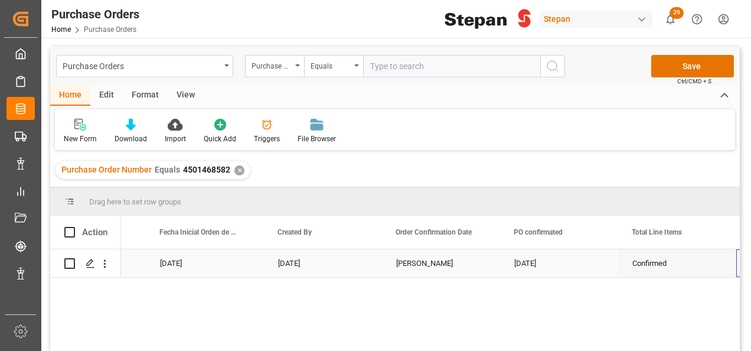
scroll to position [0, 0]
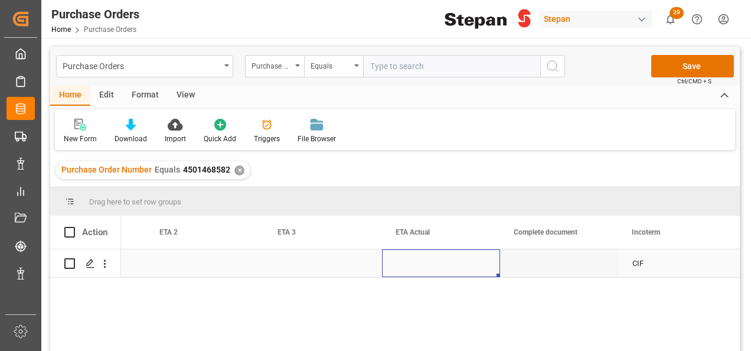
click at [441, 270] on div "Press SPACE to select this row." at bounding box center [441, 263] width 118 height 28
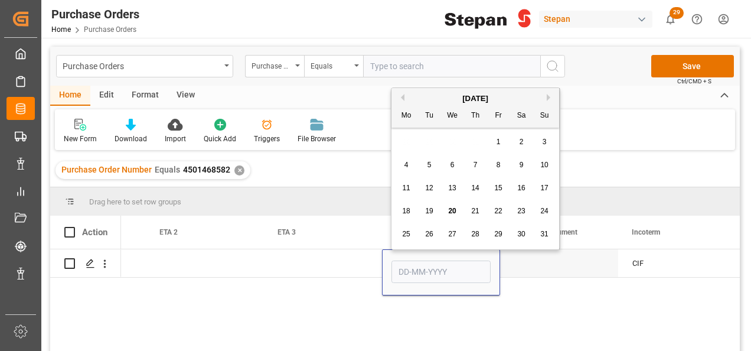
click at [405, 234] on span "25" at bounding box center [406, 234] width 8 height 8
type input "25-08-2025"
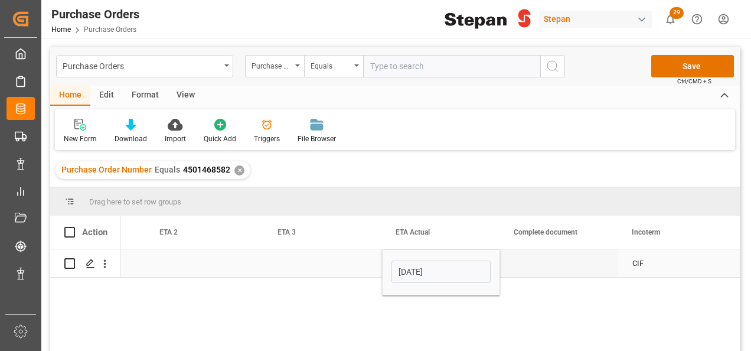
click at [322, 268] on div "Press SPACE to select this row." at bounding box center [323, 263] width 118 height 28
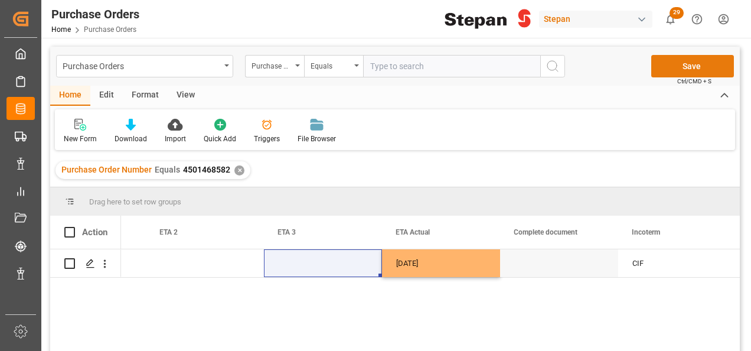
click at [690, 61] on button "Save" at bounding box center [692, 66] width 83 height 22
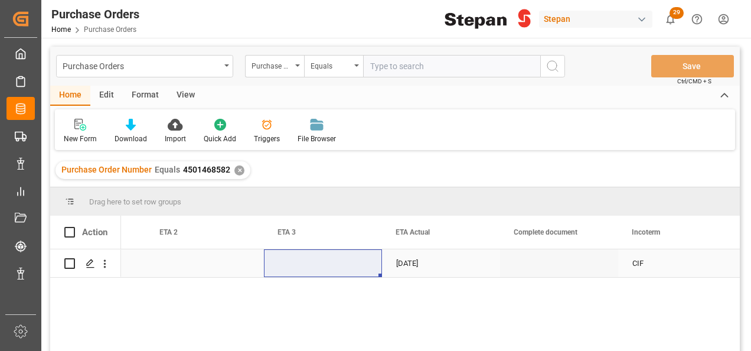
click at [442, 267] on div "25-08-2025" at bounding box center [441, 263] width 118 height 28
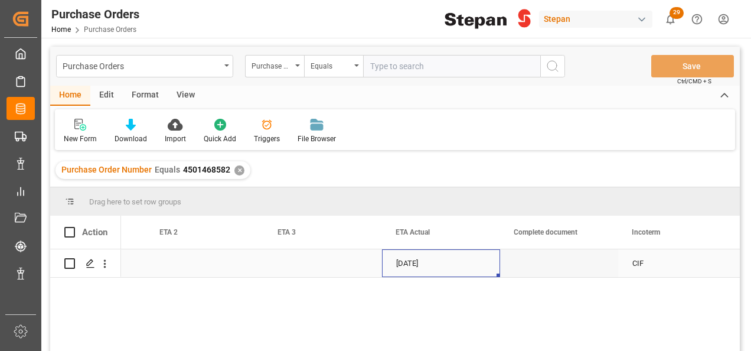
click at [442, 267] on div "25-08-2025" at bounding box center [441, 263] width 118 height 28
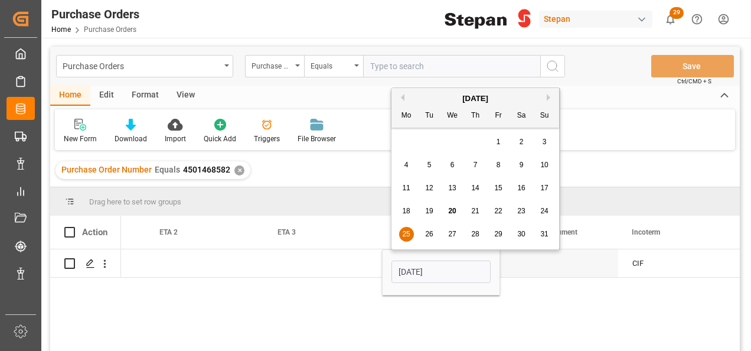
click at [546, 97] on button "Next Month" at bounding box center [549, 97] width 7 height 7
click at [405, 139] on span "1" at bounding box center [406, 142] width 4 height 8
type input "01-09-2025"
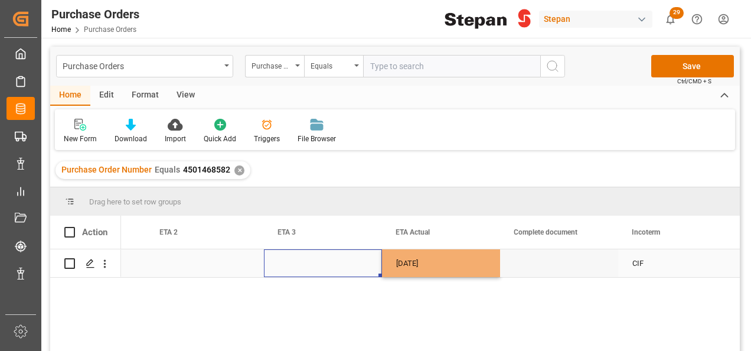
click at [329, 257] on div "Press SPACE to select this row." at bounding box center [323, 263] width 118 height 28
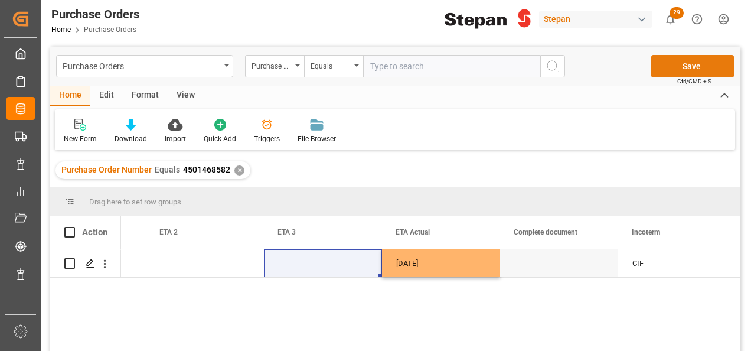
click at [682, 63] on button "Save" at bounding box center [692, 66] width 83 height 22
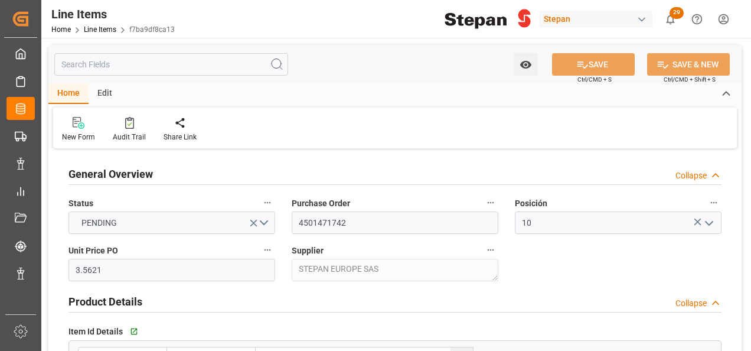
scroll to position [531, 0]
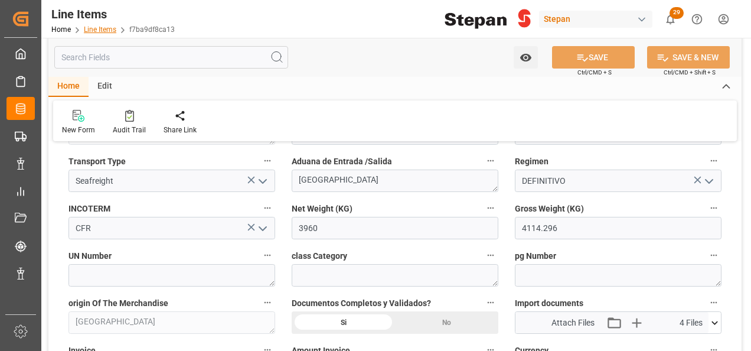
click at [91, 31] on link "Line Items" at bounding box center [100, 29] width 32 height 8
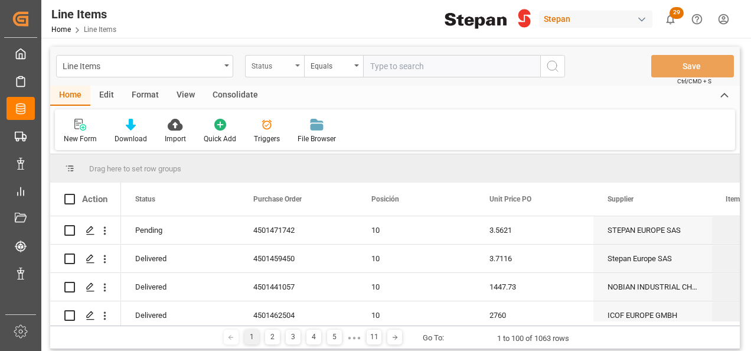
click at [295, 68] on div "Status" at bounding box center [274, 66] width 59 height 22
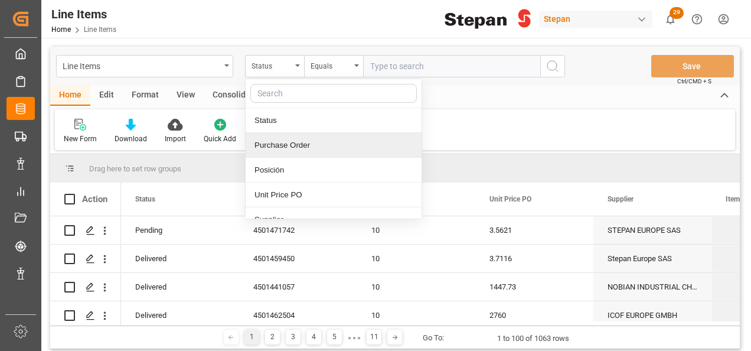
click at [274, 144] on div "Purchase Order" at bounding box center [334, 145] width 176 height 25
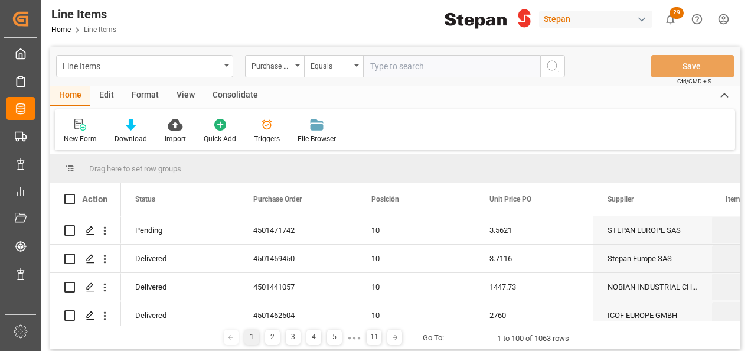
click at [378, 61] on input "text" at bounding box center [451, 66] width 177 height 22
paste input "4501468582"
type input "4501468582"
click at [555, 64] on icon "search button" at bounding box center [552, 66] width 14 height 14
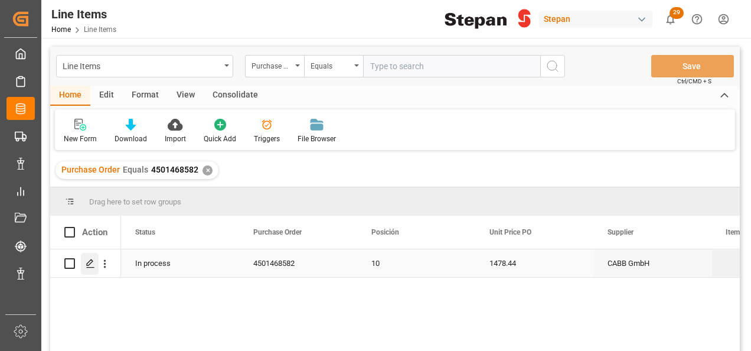
click at [89, 264] on icon "Press SPACE to select this row." at bounding box center [90, 262] width 9 height 9
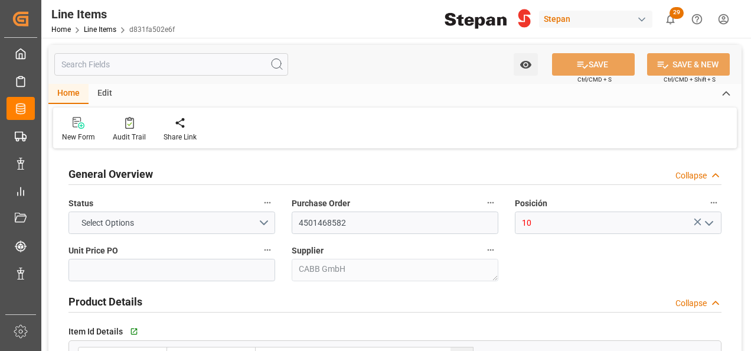
type input "1478.44"
type input "12352107"
type input "20000"
type input "31-07-2025 20:15"
type input "17-06-2025 15:46"
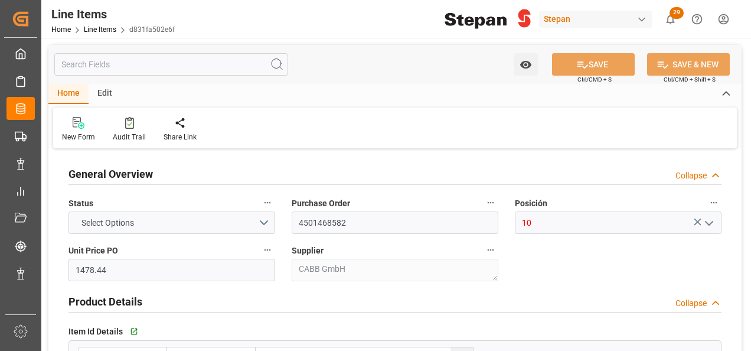
type input "11-06-2025"
type input "05-09-2025"
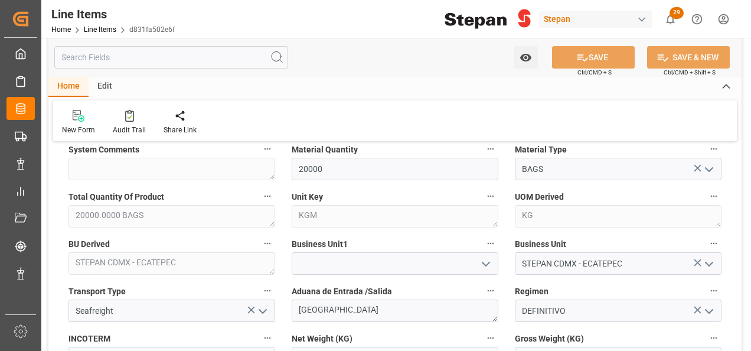
scroll to position [413, 0]
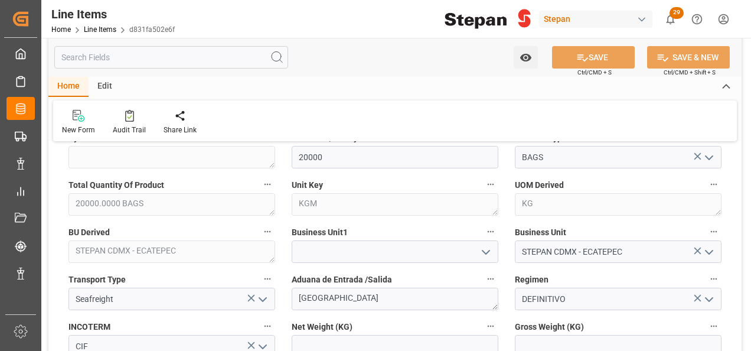
drag, startPoint x: 492, startPoint y: 250, endPoint x: 485, endPoint y: 250, distance: 7.1
click at [492, 250] on icon "open menu" at bounding box center [486, 252] width 14 height 14
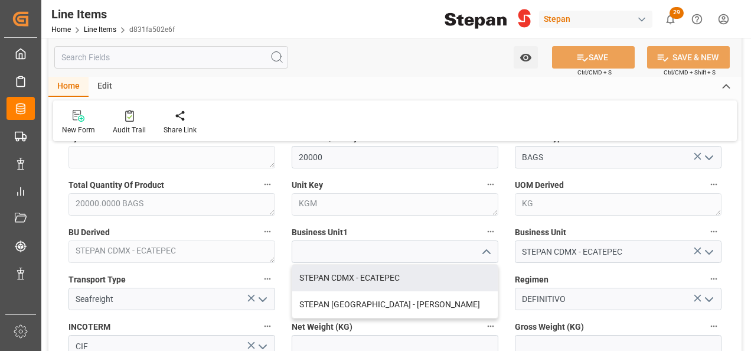
click at [381, 272] on div "STEPAN CDMX - ECATEPEC" at bounding box center [394, 277] width 205 height 27
type input "STEPAN CDMX - ECATEPEC"
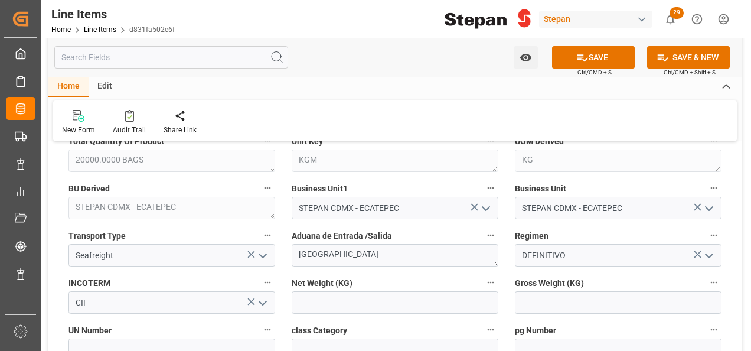
scroll to position [472, 0]
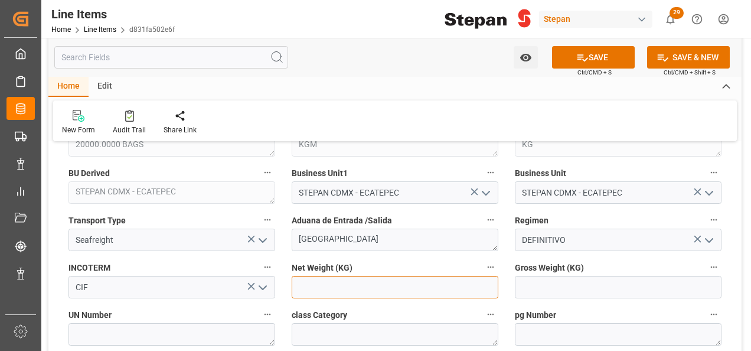
click at [364, 293] on input "text" at bounding box center [395, 287] width 207 height 22
type input "20000"
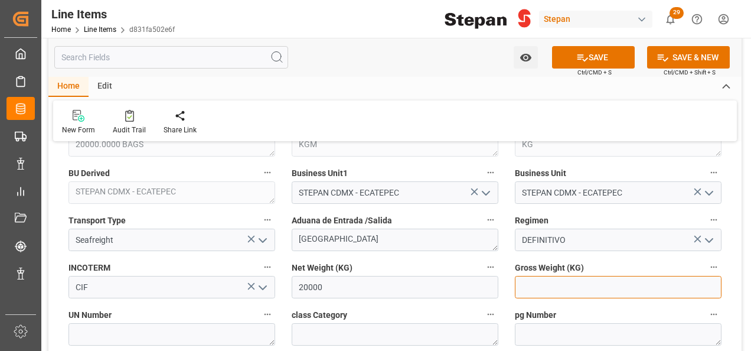
click at [549, 291] on input "text" at bounding box center [618, 287] width 207 height 22
type input "20460"
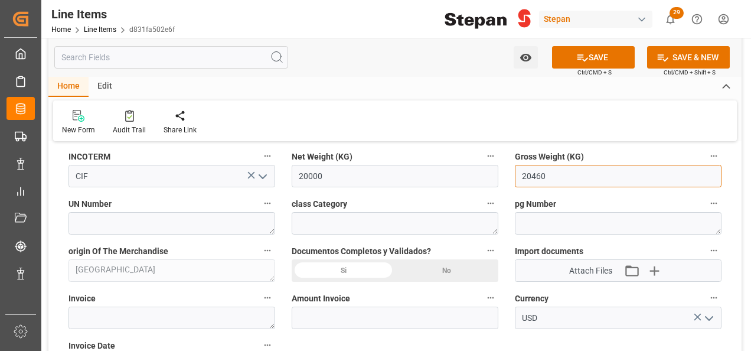
scroll to position [590, 0]
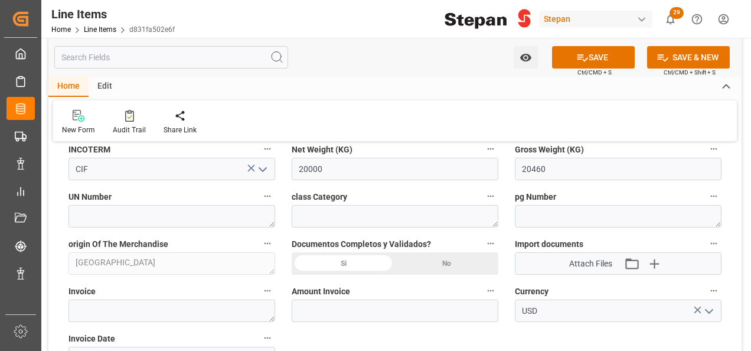
click at [653, 260] on icon "button" at bounding box center [653, 263] width 19 height 19
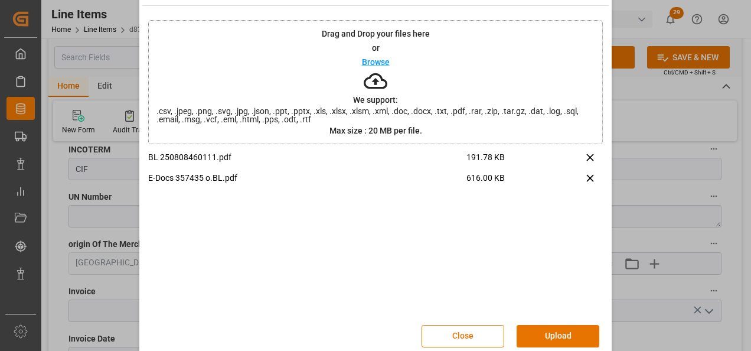
scroll to position [47, 0]
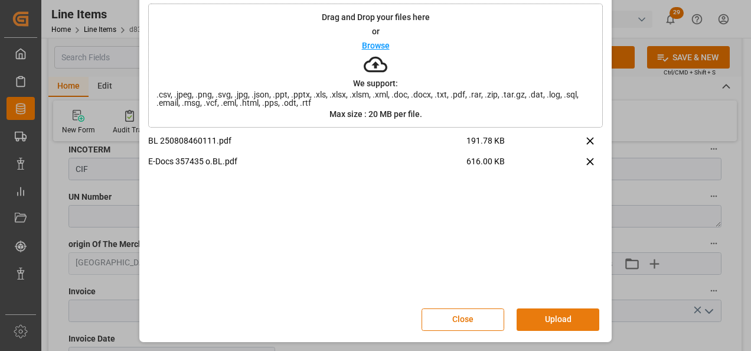
click at [546, 314] on button "Upload" at bounding box center [557, 319] width 83 height 22
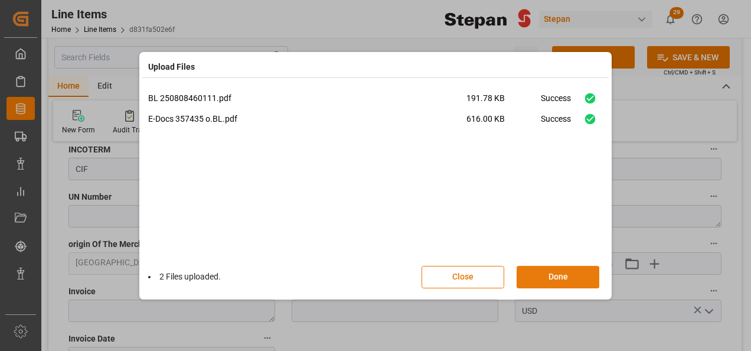
click at [568, 279] on button "Done" at bounding box center [557, 277] width 83 height 22
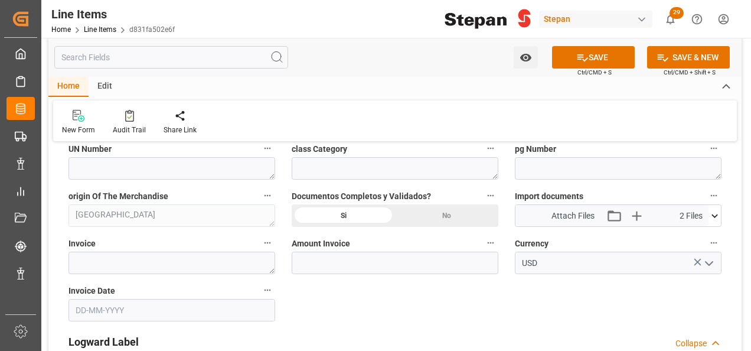
scroll to position [649, 0]
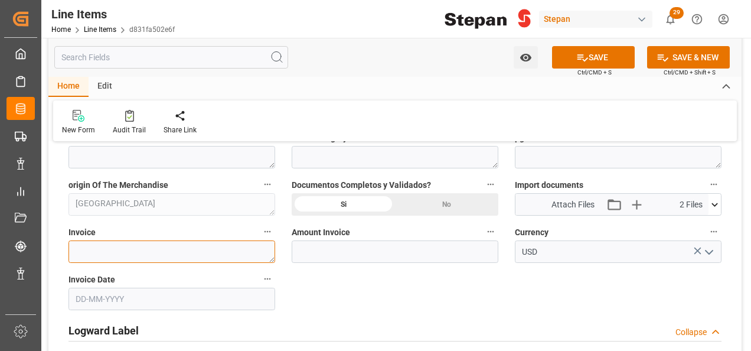
click at [181, 251] on textarea at bounding box center [171, 251] width 207 height 22
paste textarea "90399955"
type textarea "90399955"
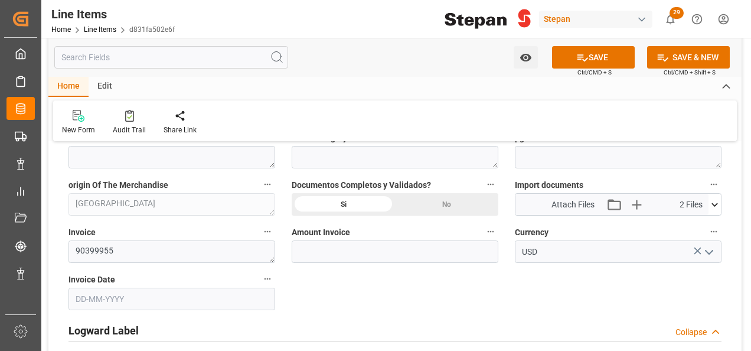
click at [112, 300] on input "text" at bounding box center [171, 298] width 207 height 22
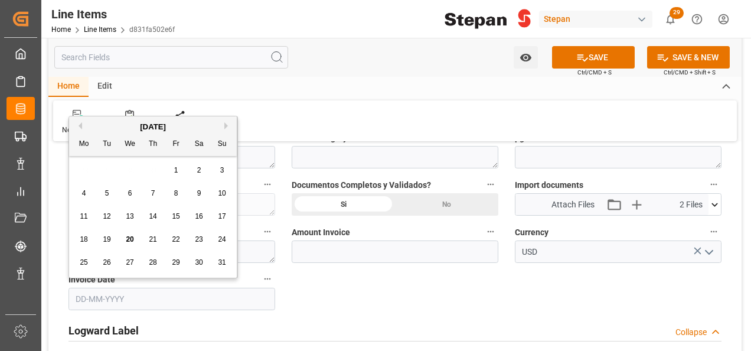
click at [110, 126] on div "August 2025" at bounding box center [153, 127] width 168 height 12
click at [79, 125] on button "Previous Month" at bounding box center [78, 125] width 7 height 7
click at [130, 267] on div "30" at bounding box center [130, 263] width 15 height 14
type input "30-07-2025"
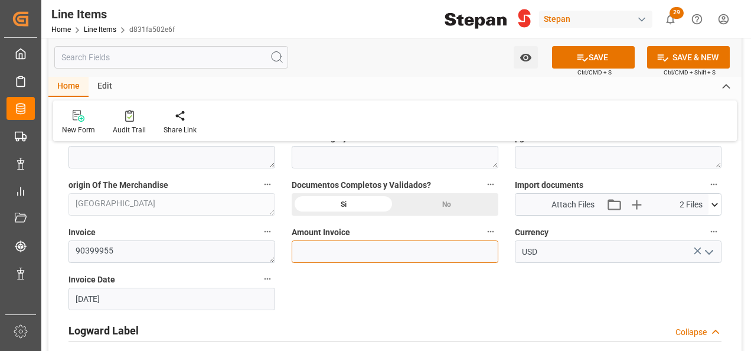
click at [385, 247] on input "text" at bounding box center [395, 251] width 207 height 22
type input "29568.8"
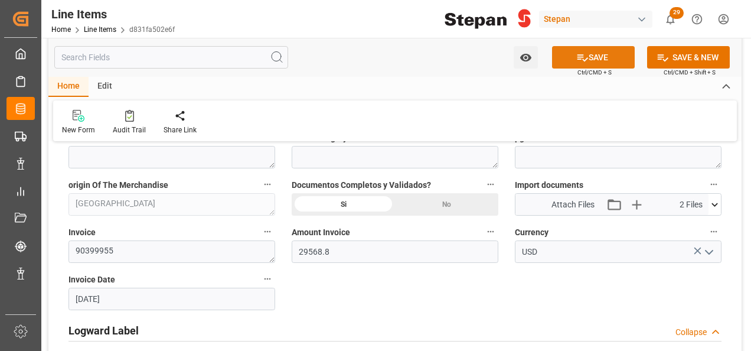
click at [597, 58] on button "SAVE" at bounding box center [593, 57] width 83 height 22
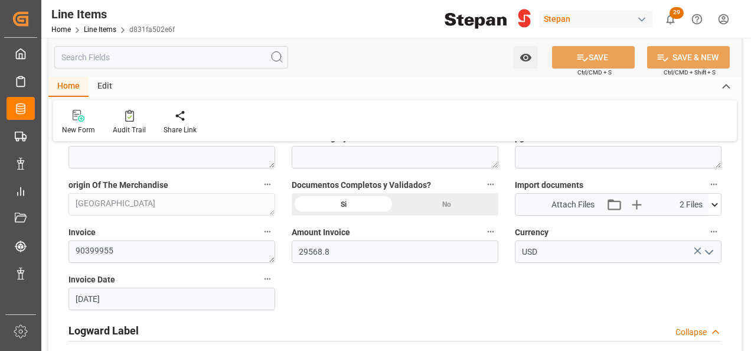
type input "20-08-2025 15:48"
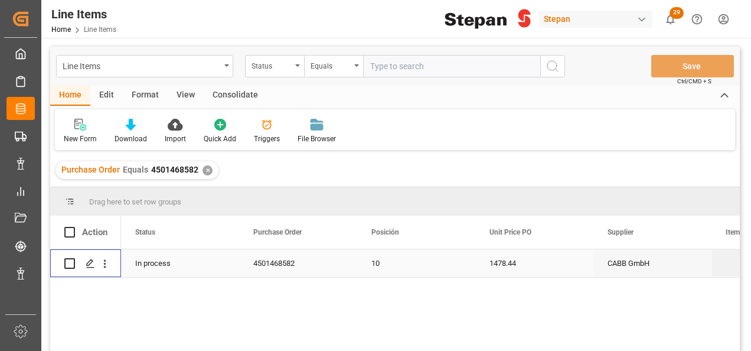
click at [67, 263] on input "Press Space to toggle row selection (unchecked)" at bounding box center [69, 263] width 11 height 11
checkbox input "true"
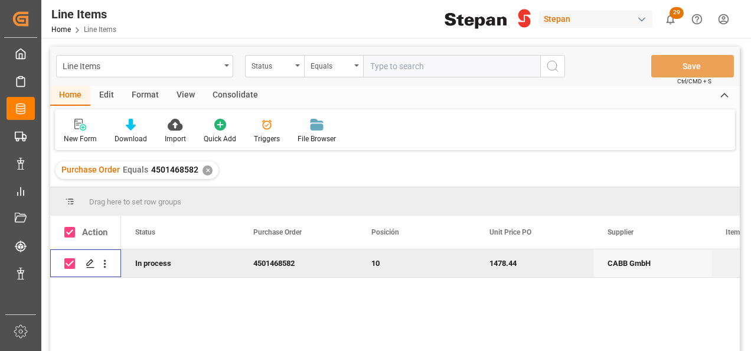
click at [227, 93] on div "Consolidate" at bounding box center [235, 96] width 63 height 20
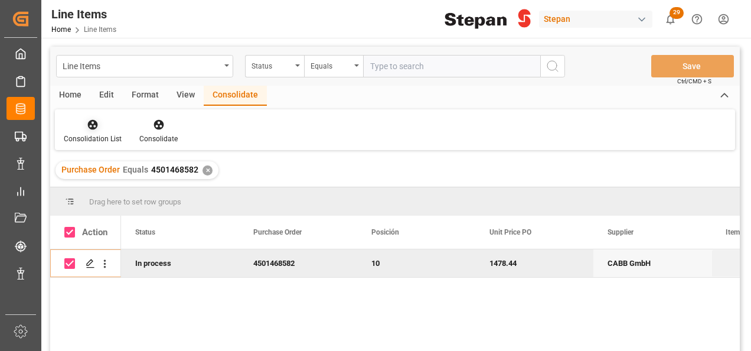
click at [90, 129] on icon at bounding box center [93, 125] width 10 height 10
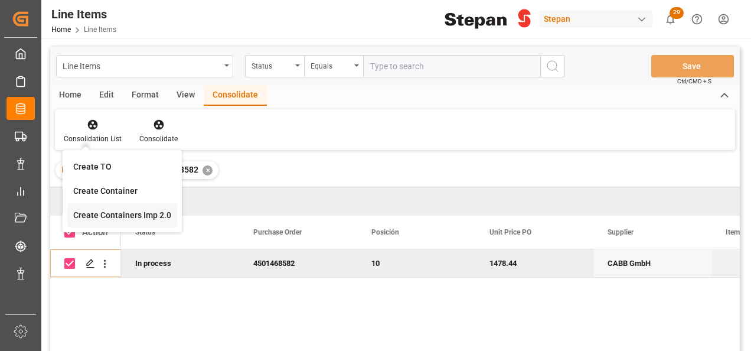
click at [134, 217] on div "Line Items Status Equals Save Ctrl/CMD + S Home Edit Format View Consolidate Co…" at bounding box center [394, 214] width 689 height 335
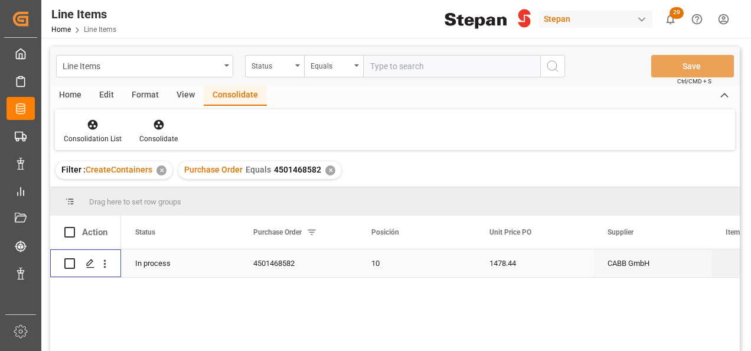
click at [66, 267] on input "Press Space to toggle row selection (unchecked)" at bounding box center [69, 263] width 11 height 11
checkbox input "true"
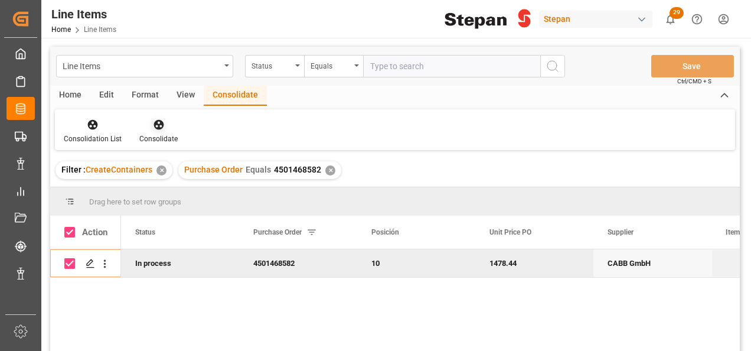
click at [149, 126] on div at bounding box center [158, 124] width 38 height 12
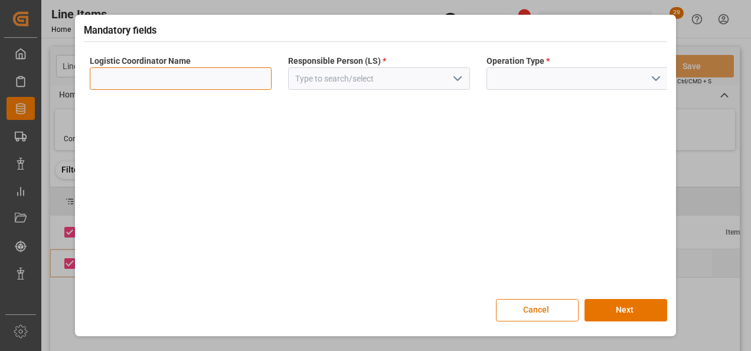
click at [220, 67] on input at bounding box center [181, 78] width 182 height 22
type input "LESCHACO MEXICANA"
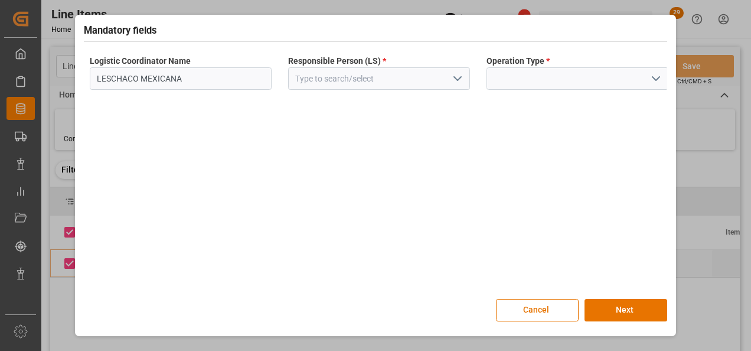
click at [455, 78] on polyline "open menu" at bounding box center [457, 79] width 7 height 4
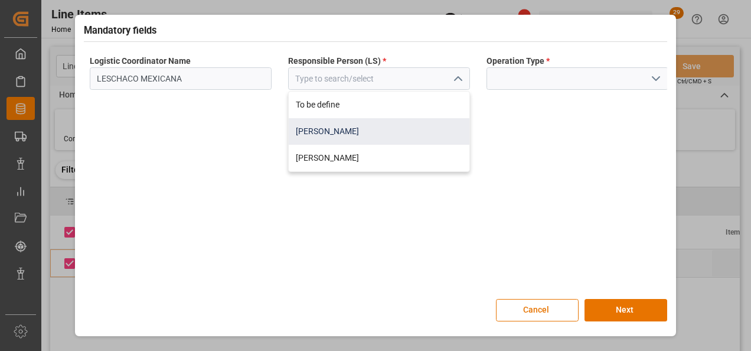
click at [327, 134] on div "[PERSON_NAME]" at bounding box center [379, 131] width 181 height 27
type input "[PERSON_NAME]"
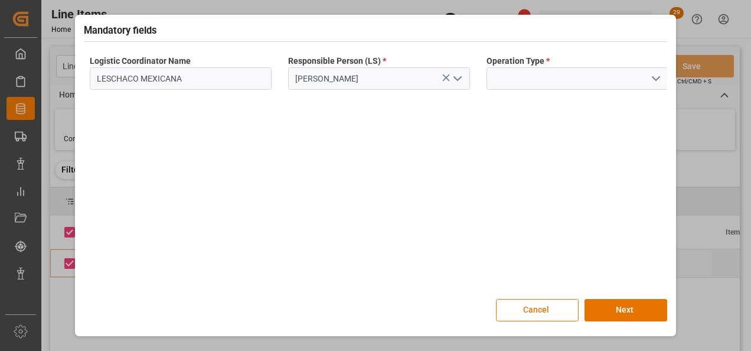
click at [659, 79] on icon "open menu" at bounding box center [656, 78] width 14 height 14
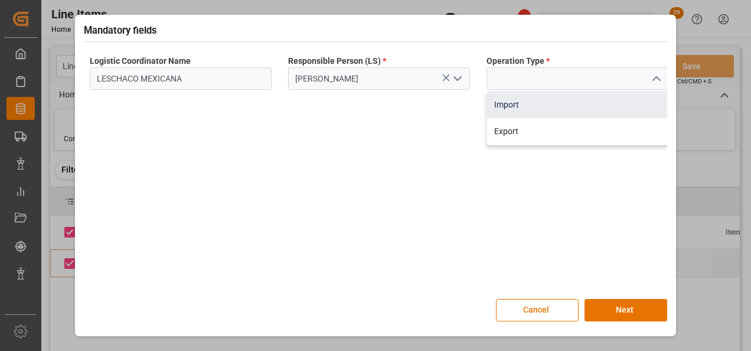
click at [532, 111] on div "Import" at bounding box center [577, 104] width 181 height 27
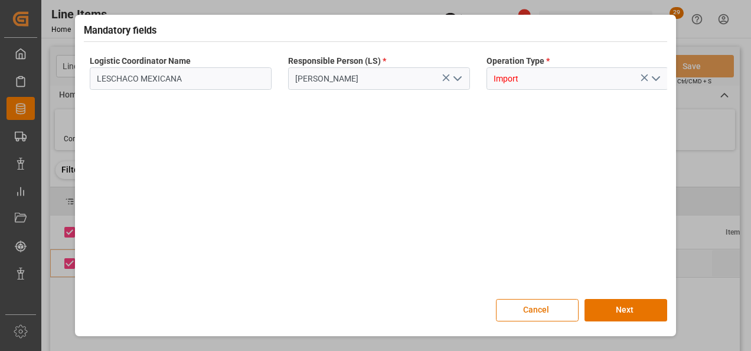
type input "Import"
click at [619, 305] on button "Next" at bounding box center [625, 310] width 83 height 22
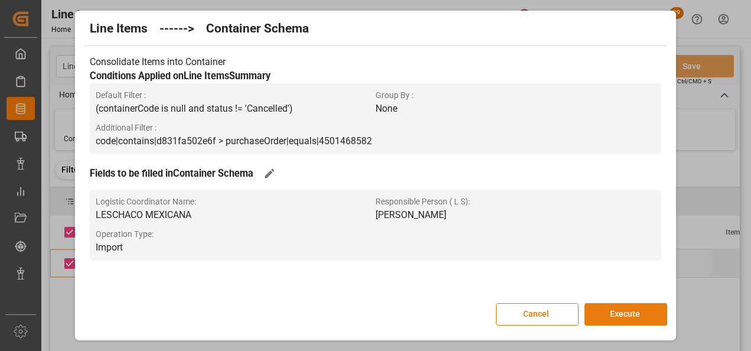
click at [623, 316] on button "Execute" at bounding box center [625, 314] width 83 height 22
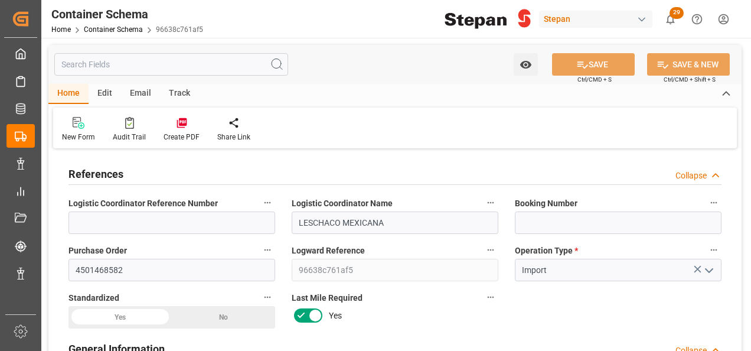
click at [400, 135] on div "New Form Audit Trail Create PDF Share Link" at bounding box center [394, 127] width 683 height 41
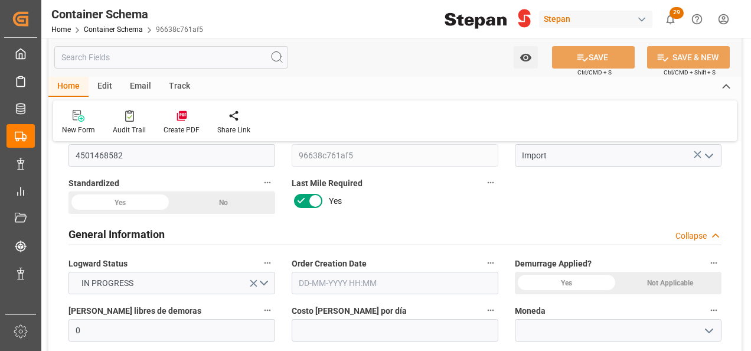
scroll to position [118, 0]
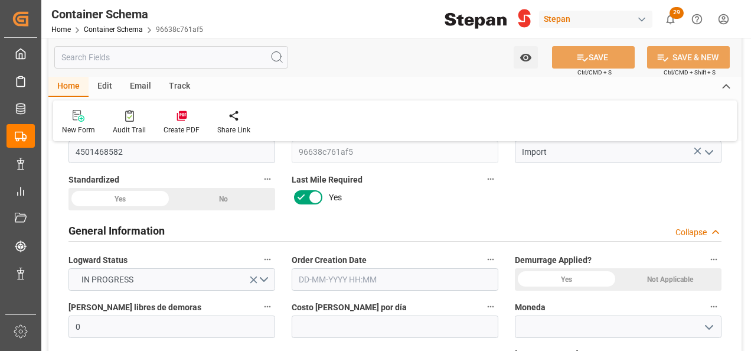
click at [122, 200] on div "Yes" at bounding box center [119, 199] width 103 height 22
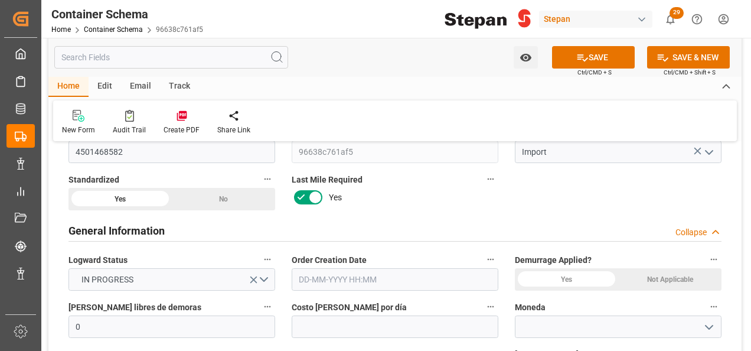
click at [275, 210] on div "Not Applicable" at bounding box center [223, 199] width 103 height 22
click at [388, 280] on input "text" at bounding box center [395, 279] width 207 height 22
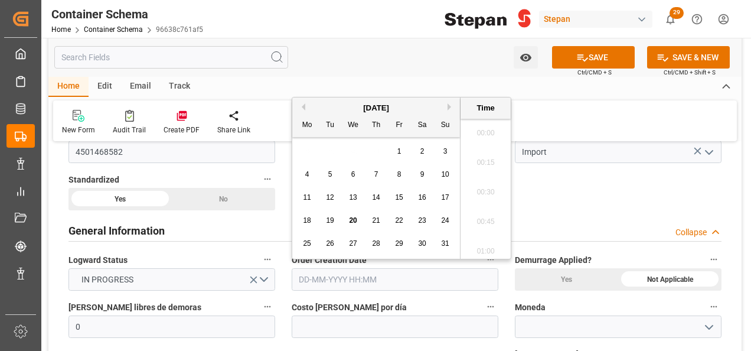
scroll to position [1095, 0]
click at [325, 97] on div "August 2025 Mo Tu We Th Fr Sa Su" at bounding box center [376, 117] width 168 height 40
click at [355, 218] on span "20" at bounding box center [353, 220] width 8 height 8
type input "[DATE] 00:00"
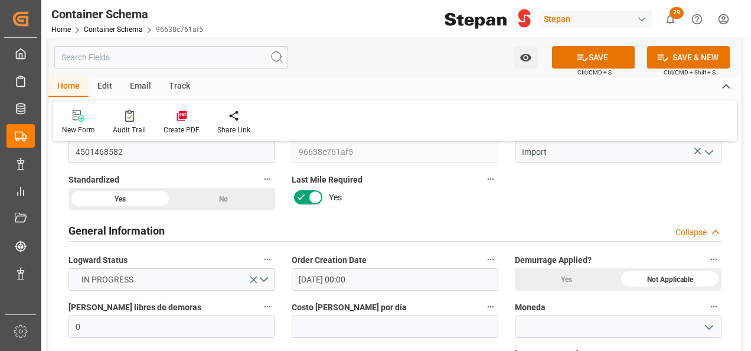
click at [402, 296] on div "Costo [PERSON_NAME] por día" at bounding box center [394, 317] width 223 height 47
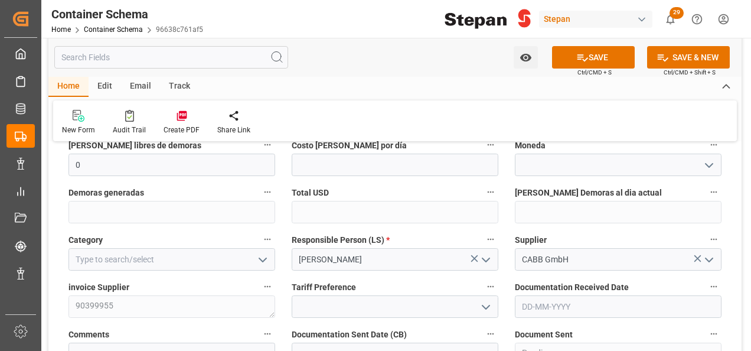
scroll to position [295, 0]
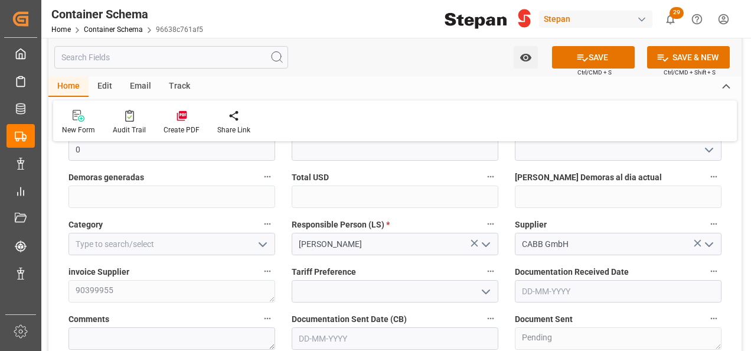
click at [488, 290] on polyline "open menu" at bounding box center [485, 292] width 7 height 4
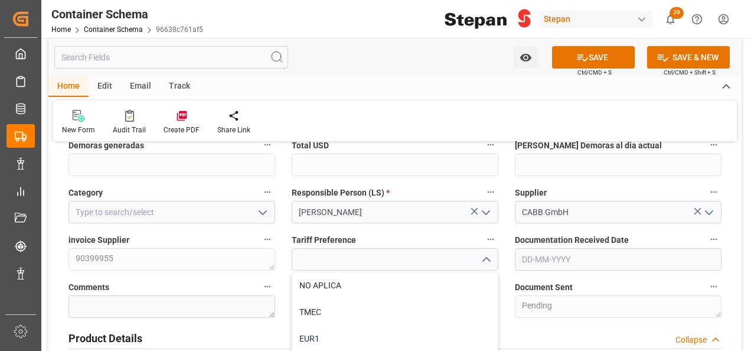
scroll to position [354, 0]
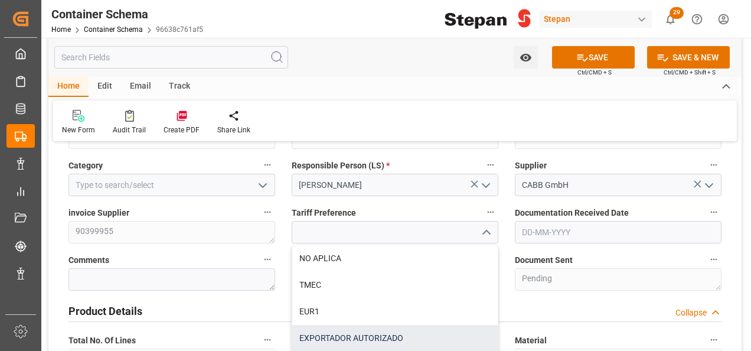
click at [314, 333] on div "EXPORTADOR AUTORIZADO" at bounding box center [394, 338] width 205 height 27
type input "EXPORTADOR AUTORIZADO"
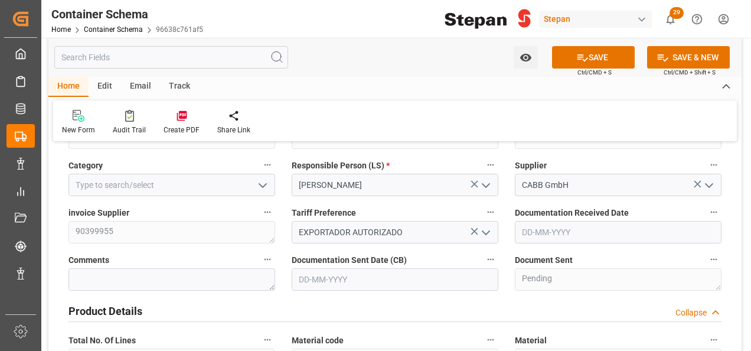
click at [581, 217] on span "Documentation Received Date" at bounding box center [572, 213] width 114 height 12
click at [706, 217] on button "Documentation Received Date" at bounding box center [713, 211] width 15 height 15
click at [576, 232] on div at bounding box center [375, 175] width 751 height 351
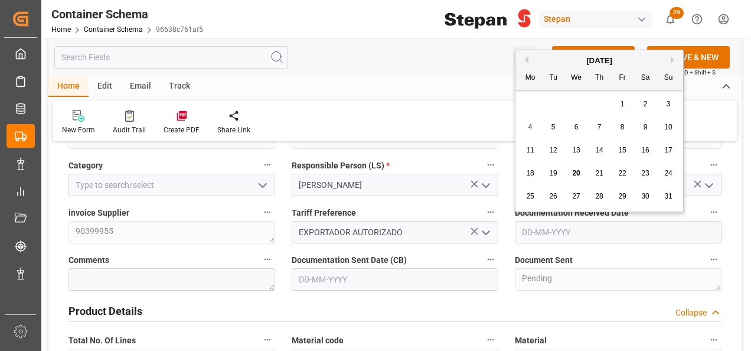
click at [561, 235] on input "text" at bounding box center [618, 232] width 207 height 22
drag, startPoint x: 558, startPoint y: 51, endPoint x: 559, endPoint y: 63, distance: 11.8
click at [558, 51] on div "August 2025 Mo Tu We Th Fr Sa Su" at bounding box center [599, 70] width 168 height 40
click at [577, 175] on span "20" at bounding box center [576, 173] width 8 height 8
type input "[DATE]"
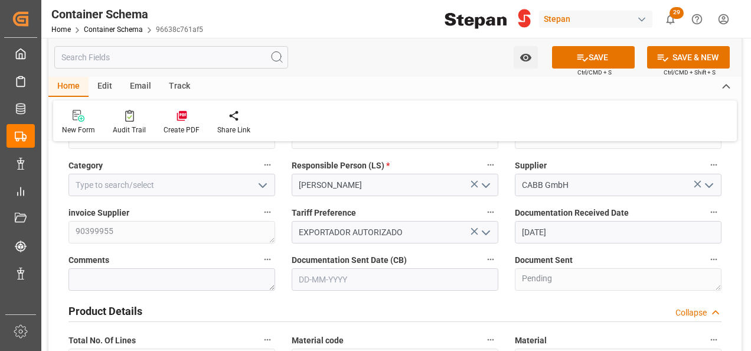
click at [369, 281] on input "text" at bounding box center [395, 279] width 207 height 22
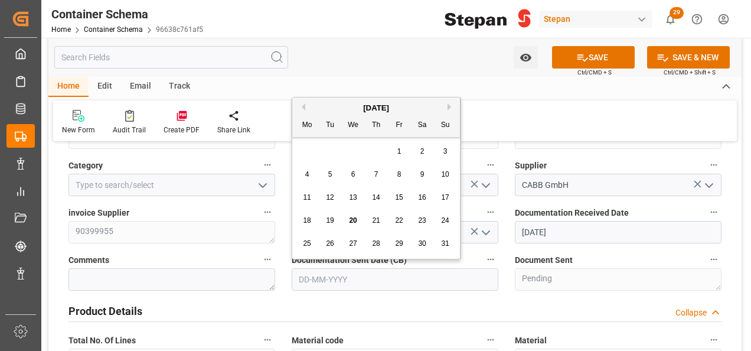
click at [326, 103] on div "August 2025" at bounding box center [376, 108] width 168 height 12
click at [349, 222] on span "20" at bounding box center [353, 220] width 8 height 8
type input "[DATE]"
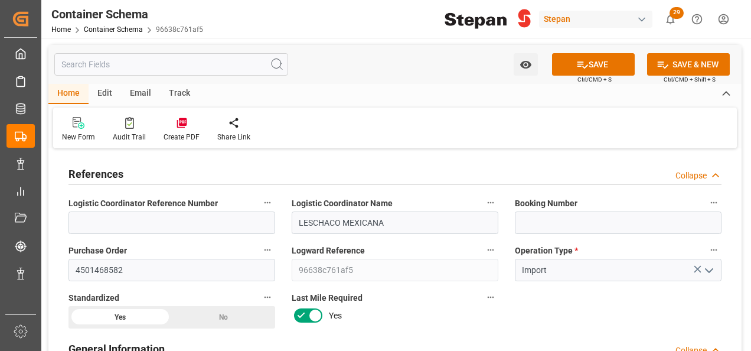
scroll to position [0, 0]
click at [540, 220] on input at bounding box center [618, 222] width 207 height 22
paste input "ALRB250808460111"
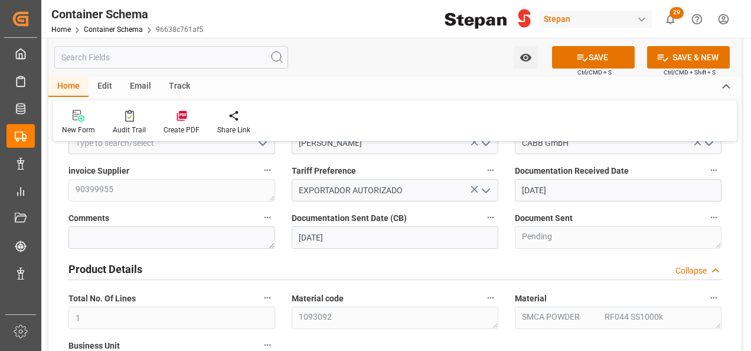
scroll to position [413, 0]
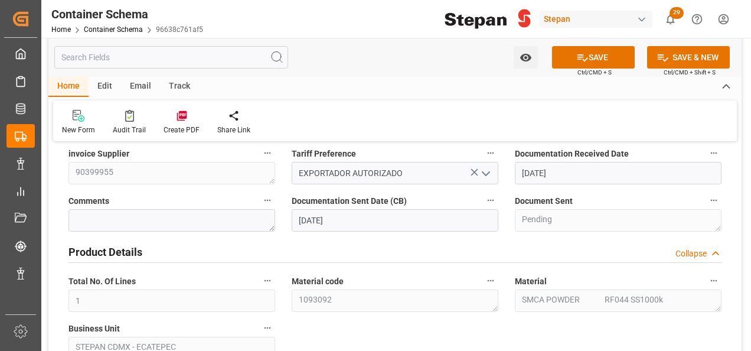
type input "ALRB250808460111"
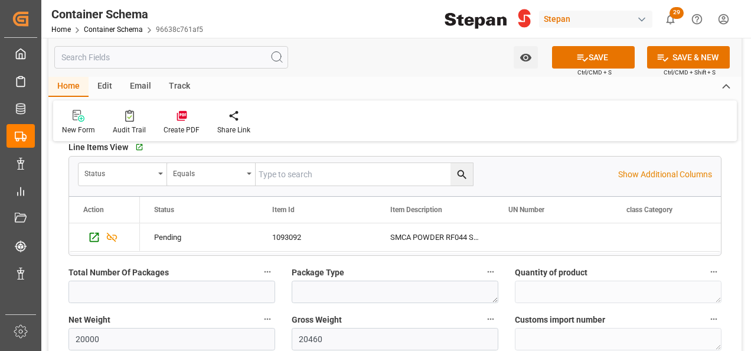
scroll to position [767, 0]
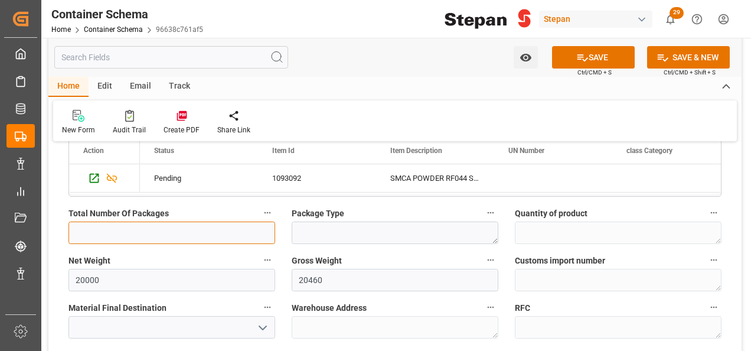
click at [190, 229] on input "text" at bounding box center [171, 232] width 207 height 22
type input "20"
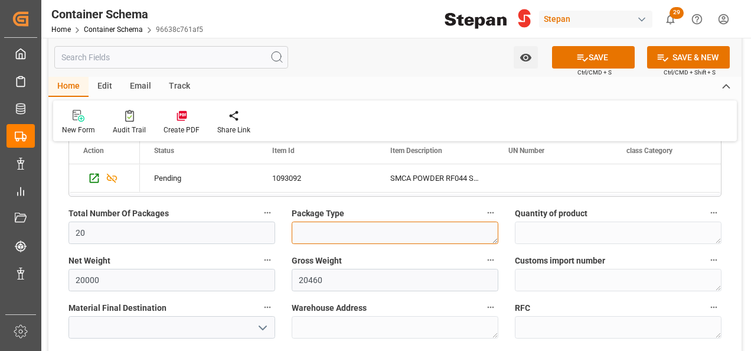
click at [302, 225] on textarea at bounding box center [395, 232] width 207 height 22
type textarea "i"
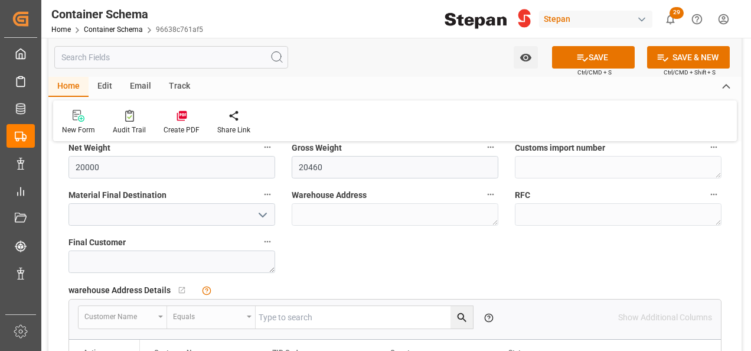
scroll to position [885, 0]
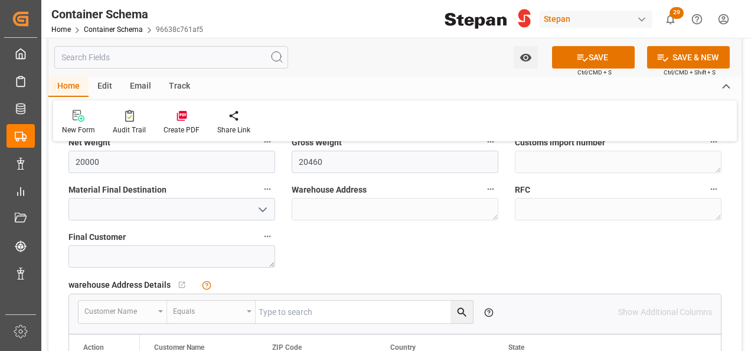
type textarea "IBC"
click at [264, 208] on polyline "open menu" at bounding box center [262, 210] width 7 height 4
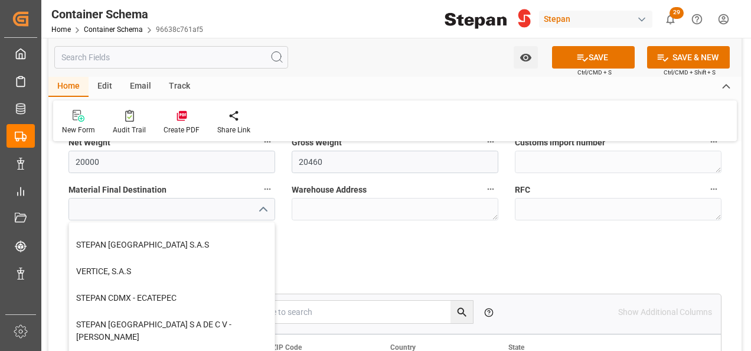
scroll to position [325, 0]
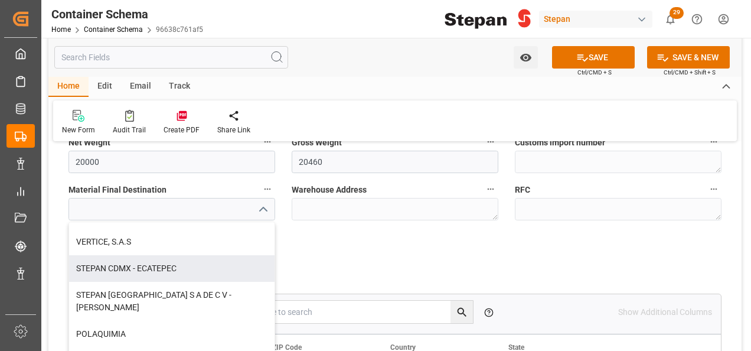
click at [149, 270] on div "STEPAN CDMX - ECATEPEC" at bounding box center [171, 268] width 205 height 27
type input "STEPAN CDMX - ECATEPEC"
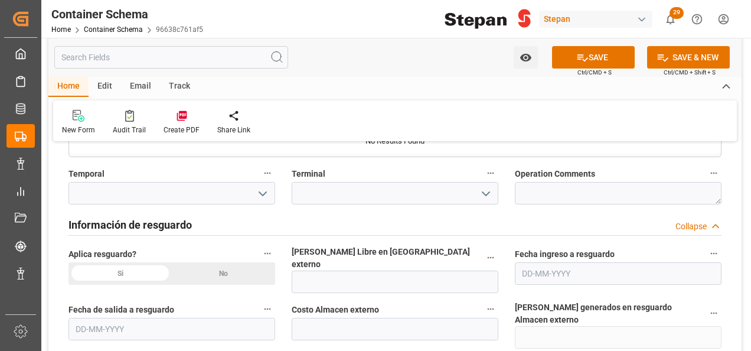
scroll to position [1180, 0]
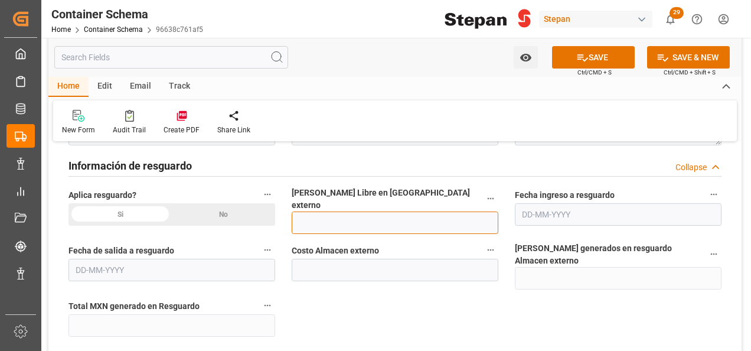
click at [325, 213] on input "text" at bounding box center [395, 222] width 207 height 22
type input "12"
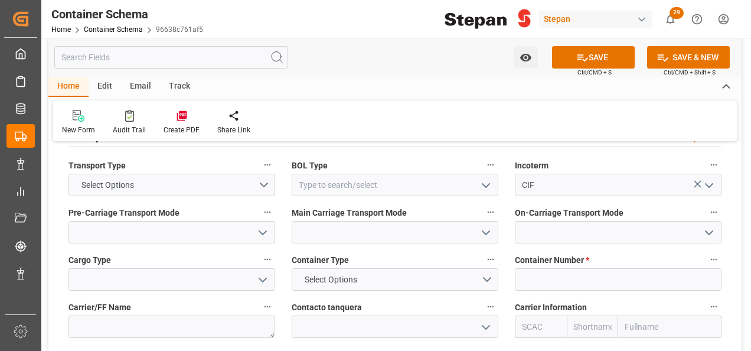
scroll to position [1475, 0]
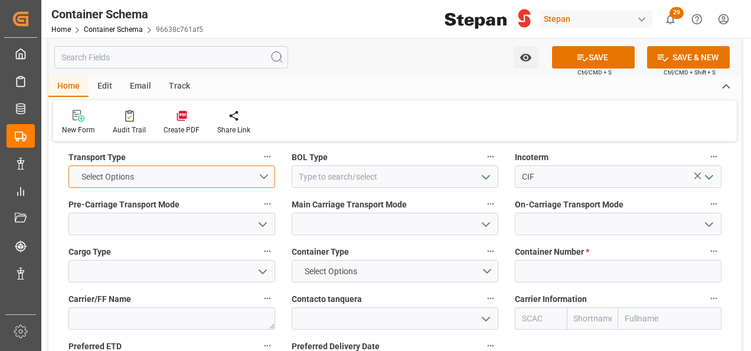
click at [267, 165] on button "Select Options" at bounding box center [171, 176] width 207 height 22
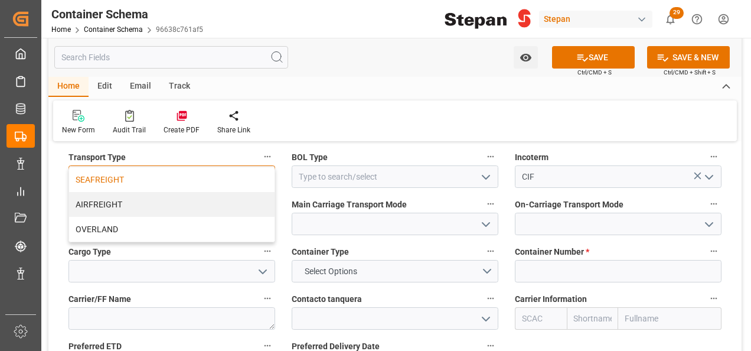
click at [102, 167] on div "SEAFREIGHT" at bounding box center [171, 179] width 205 height 25
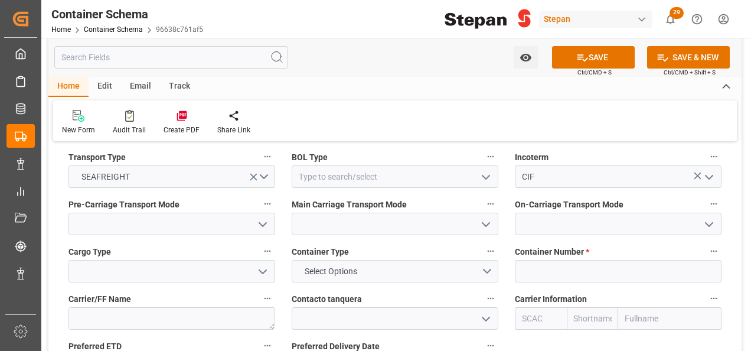
click at [485, 170] on icon "open menu" at bounding box center [486, 177] width 14 height 14
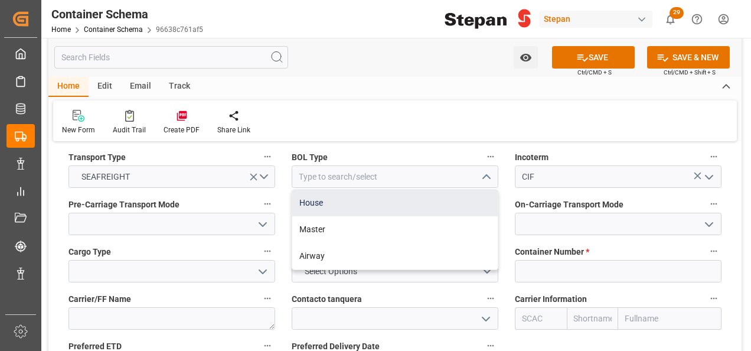
click at [319, 189] on div "House" at bounding box center [394, 202] width 205 height 27
type input "House"
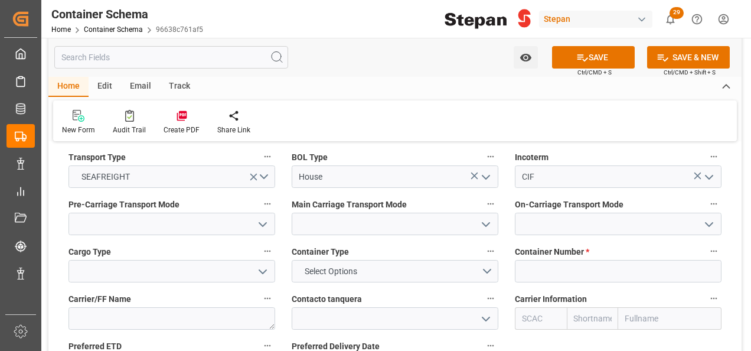
click at [266, 222] on polyline "open menu" at bounding box center [262, 224] width 7 height 4
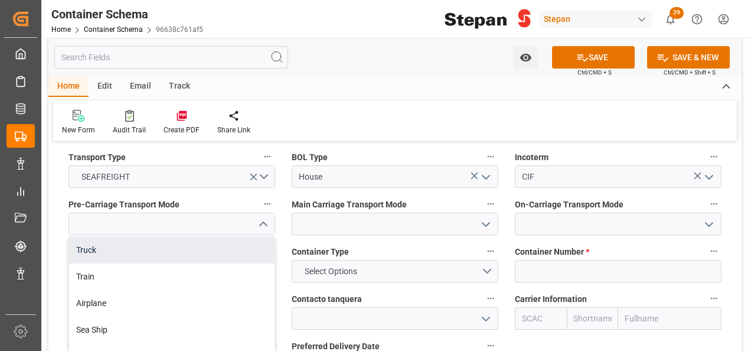
click at [70, 237] on div "Truck" at bounding box center [171, 250] width 205 height 27
type input "Truck"
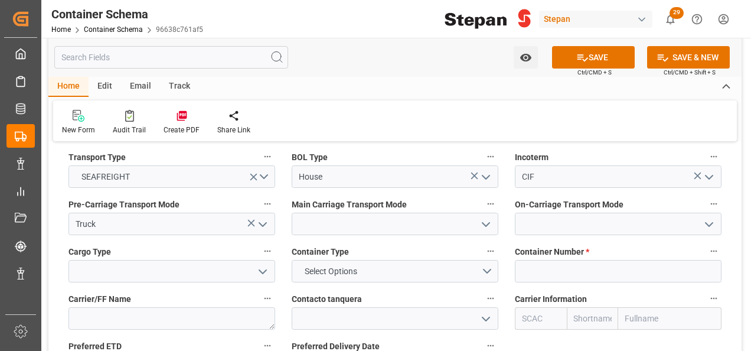
click at [487, 217] on icon "open menu" at bounding box center [486, 224] width 14 height 14
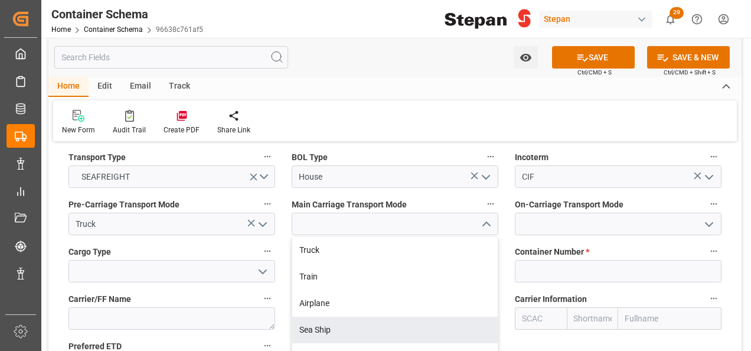
click at [310, 316] on div "Sea Ship" at bounding box center [394, 329] width 205 height 27
type input "Sea Ship"
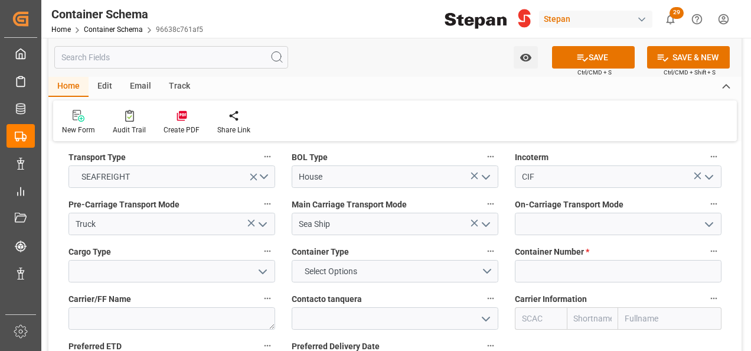
click at [707, 222] on polyline "open menu" at bounding box center [708, 224] width 7 height 4
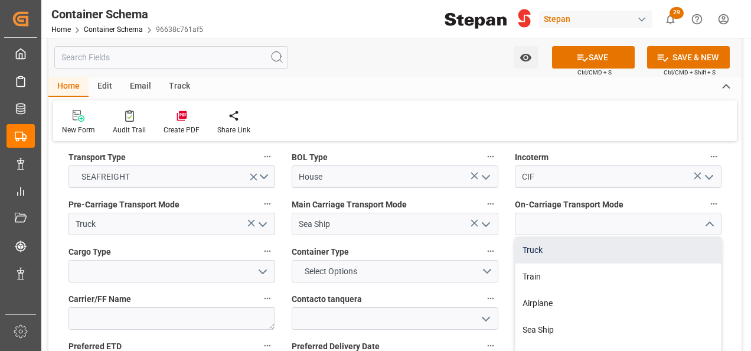
click at [548, 237] on div "Truck" at bounding box center [617, 250] width 205 height 27
type input "Truck"
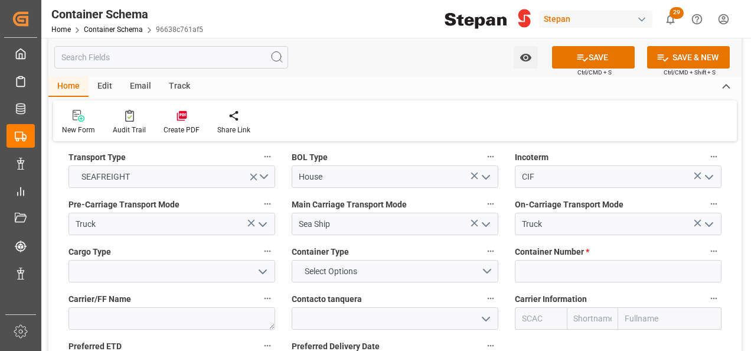
click at [266, 264] on icon "open menu" at bounding box center [263, 271] width 14 height 14
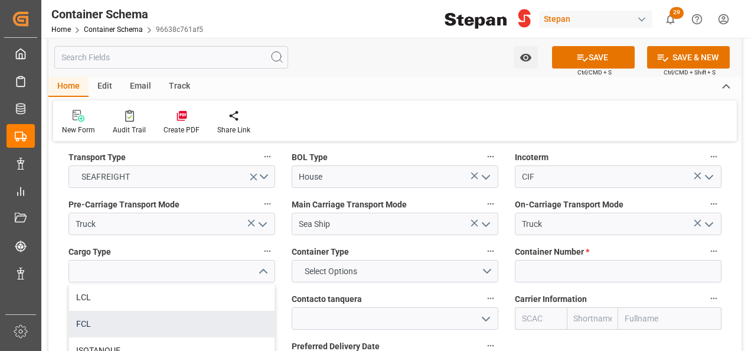
click at [84, 310] on div "FCL" at bounding box center [171, 323] width 205 height 27
type input "FCL"
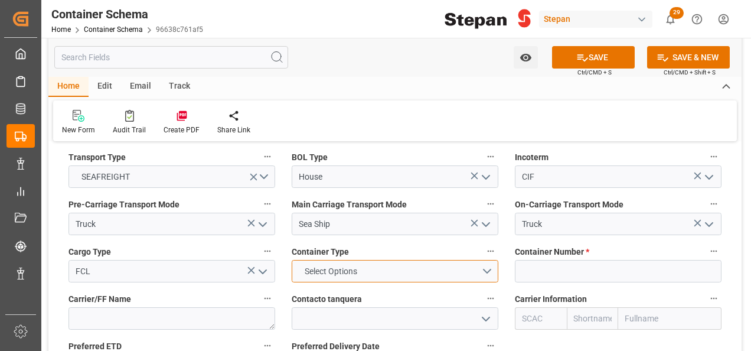
click at [486, 260] on button "Select Options" at bounding box center [395, 271] width 207 height 22
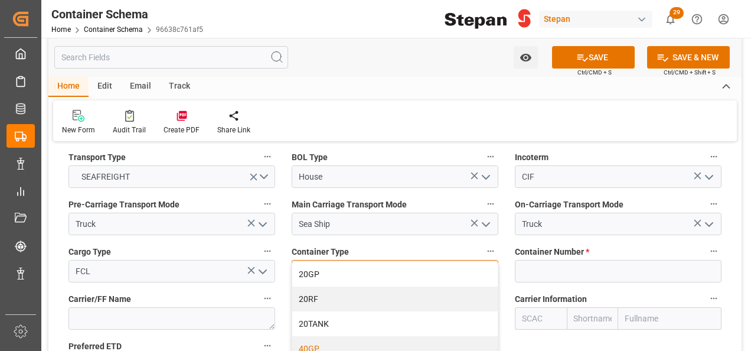
click at [306, 336] on div "40GP" at bounding box center [394, 348] width 205 height 25
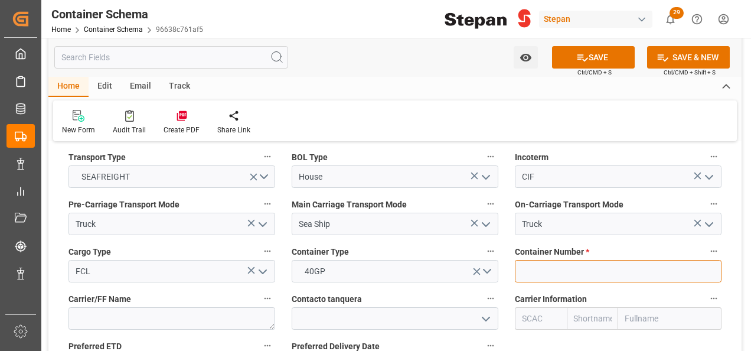
click at [534, 260] on input at bounding box center [618, 271] width 207 height 22
paste input "MRKU0924625"
type input "MRKU0924625"
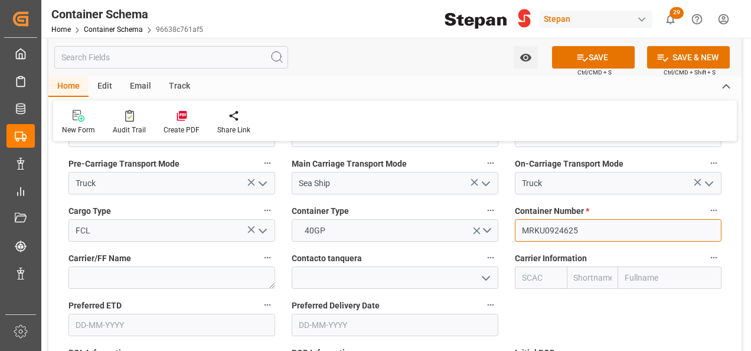
scroll to position [1534, 0]
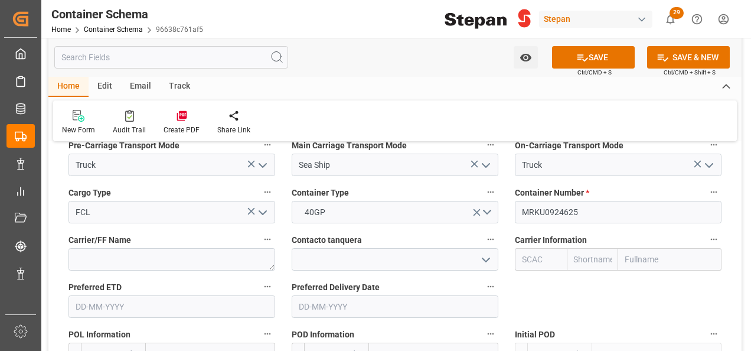
click at [649, 248] on input "text" at bounding box center [669, 259] width 103 height 22
type input "MAER"
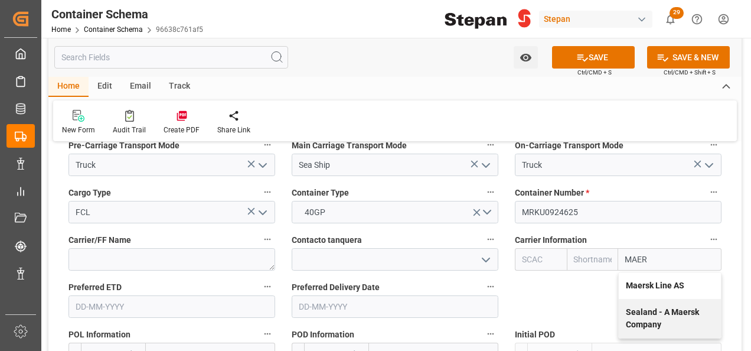
click at [643, 280] on b "Maersk Line AS" at bounding box center [655, 284] width 58 height 9
type input "MAEU"
type input "Maersk"
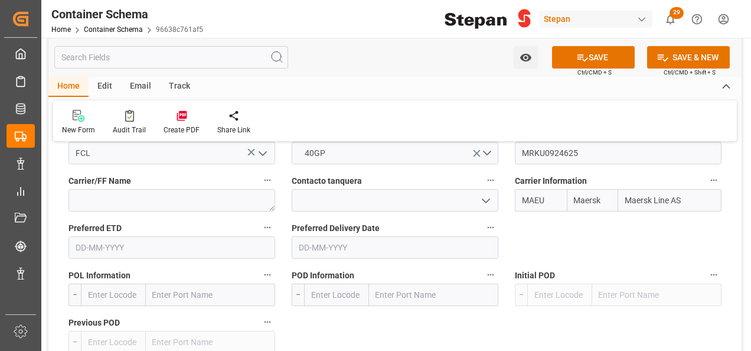
scroll to position [1652, 0]
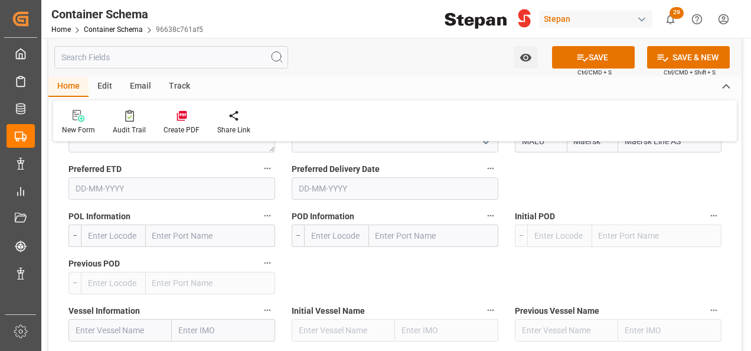
type input "Maersk Line AS"
click at [177, 224] on input "text" at bounding box center [210, 235] width 129 height 22
paste input "[GEOGRAPHIC_DATA]"
type input "[GEOGRAPHIC_DATA]"
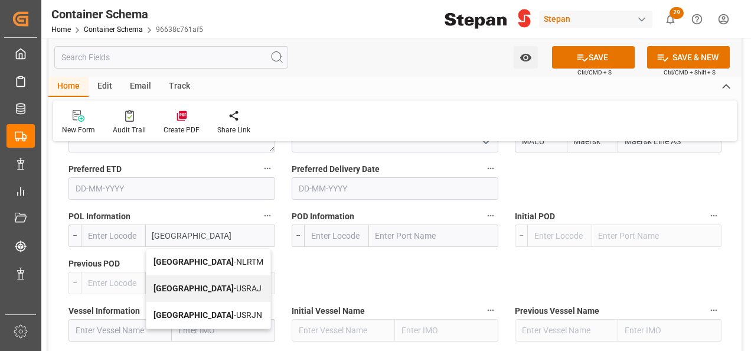
click at [190, 257] on b "[GEOGRAPHIC_DATA]" at bounding box center [193, 261] width 80 height 9
type input "NLRTM"
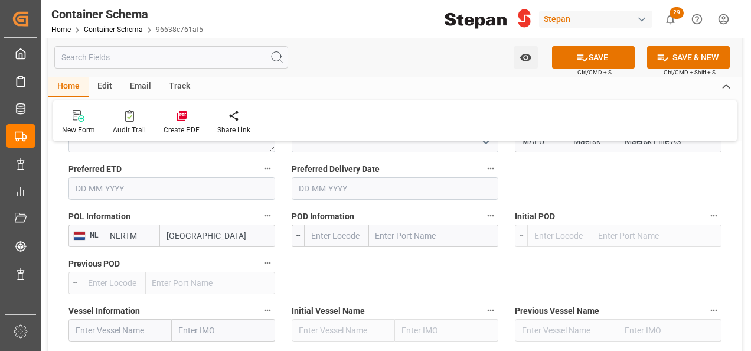
type input "[GEOGRAPHIC_DATA]"
click at [396, 224] on input "text" at bounding box center [433, 235] width 129 height 22
type input "VERACRUZ"
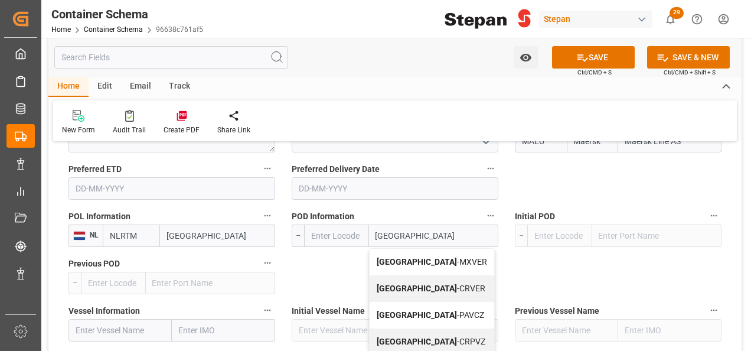
click at [395, 257] on b "[GEOGRAPHIC_DATA]" at bounding box center [417, 261] width 80 height 9
type input "MXVER"
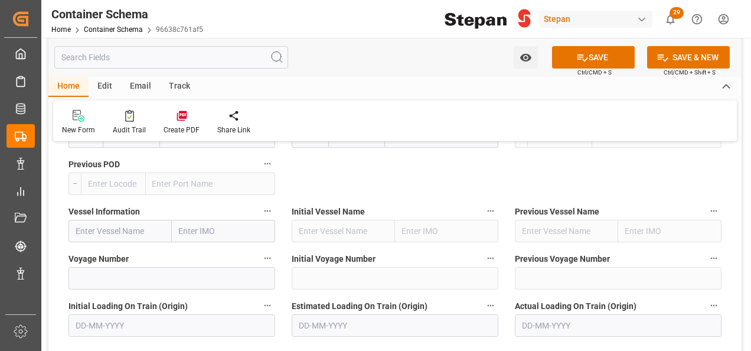
scroll to position [1771, 0]
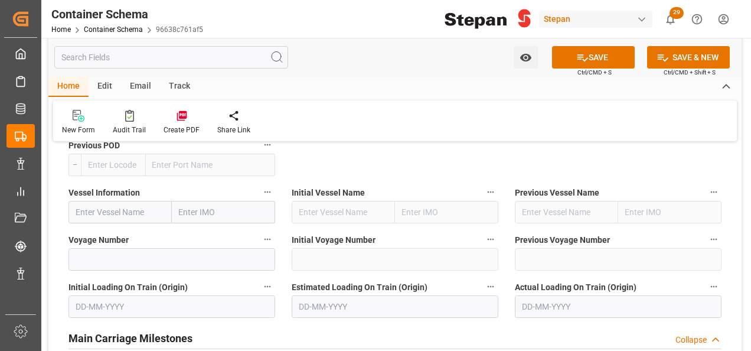
type input "[GEOGRAPHIC_DATA]"
click at [82, 201] on input "text" at bounding box center [119, 212] width 103 height 22
paste input "W KLAIPEDA"
type input "W KLAIPEDA"
click at [112, 233] on b "W KLAIPEDA" at bounding box center [99, 237] width 47 height 9
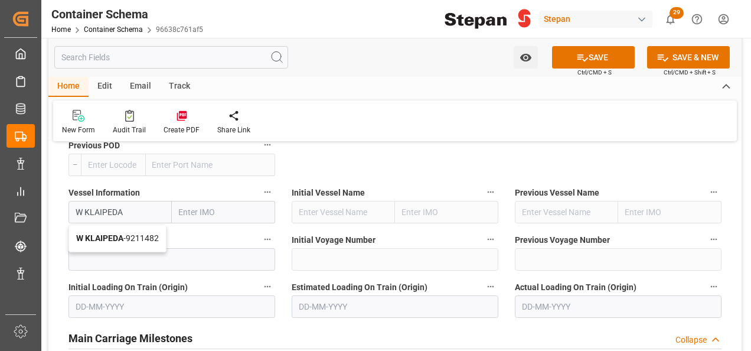
type input "9211482"
type input "W KLAIPEDA"
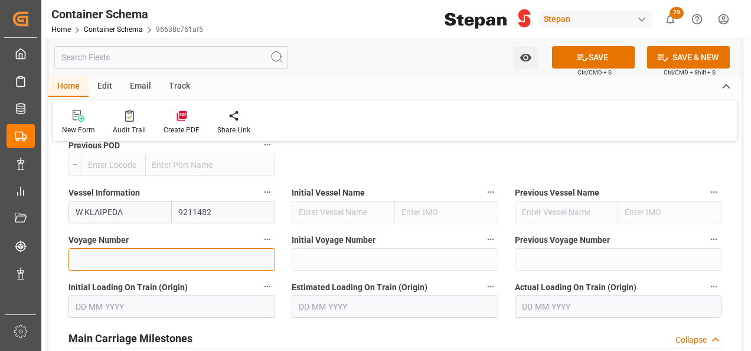
click at [94, 248] on input at bounding box center [171, 259] width 207 height 22
paste input "532W"
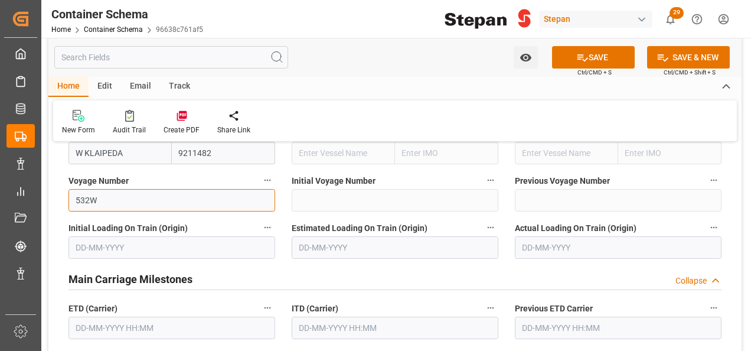
scroll to position [1889, 0]
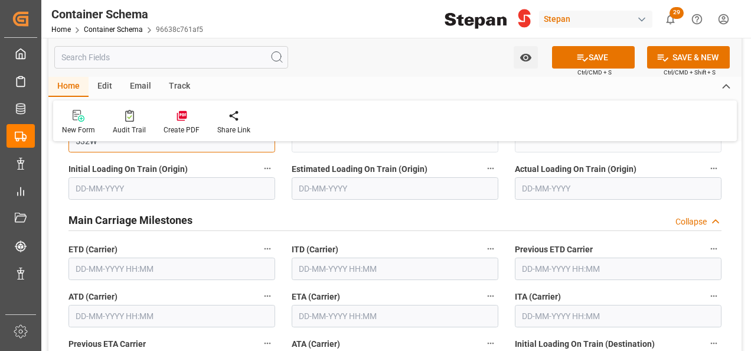
type input "532W"
click at [126, 257] on input "text" at bounding box center [171, 268] width 207 height 22
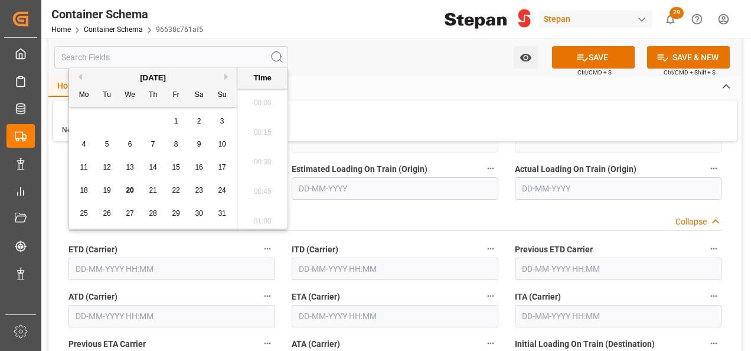
scroll to position [1125, 0]
click at [111, 168] on div "12" at bounding box center [107, 168] width 15 height 14
type input "[DATE] 00:00"
click at [120, 305] on input "text" at bounding box center [171, 316] width 207 height 22
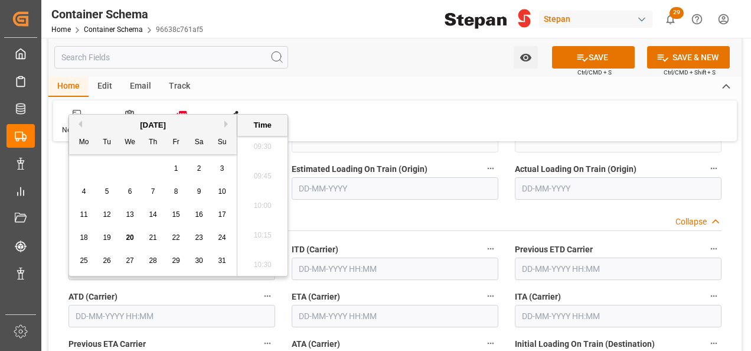
click at [109, 215] on span "12" at bounding box center [107, 214] width 8 height 8
type input "[DATE] 00:00"
click at [356, 305] on input "text" at bounding box center [395, 316] width 207 height 22
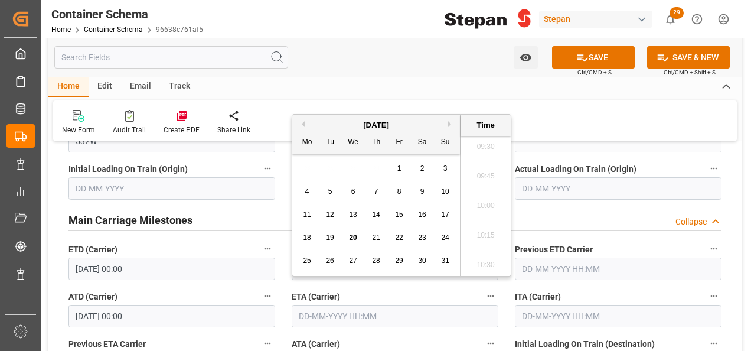
click at [450, 123] on button "Next Month" at bounding box center [450, 123] width 7 height 7
click at [304, 172] on div "1" at bounding box center [307, 169] width 15 height 14
type input "[DATE] 00:00"
click at [411, 331] on div "ATA (Carrier)" at bounding box center [394, 354] width 223 height 47
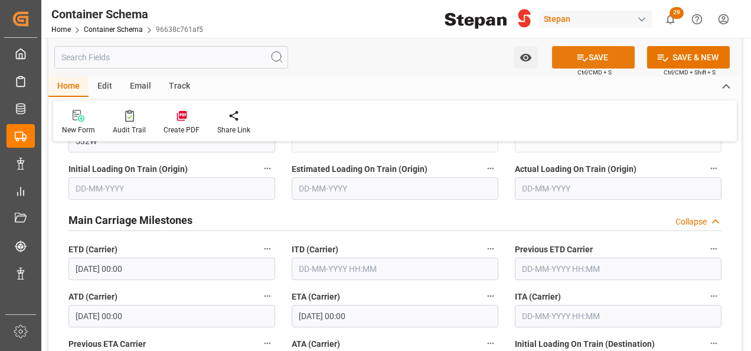
click at [582, 50] on button "SAVE" at bounding box center [593, 57] width 83 height 22
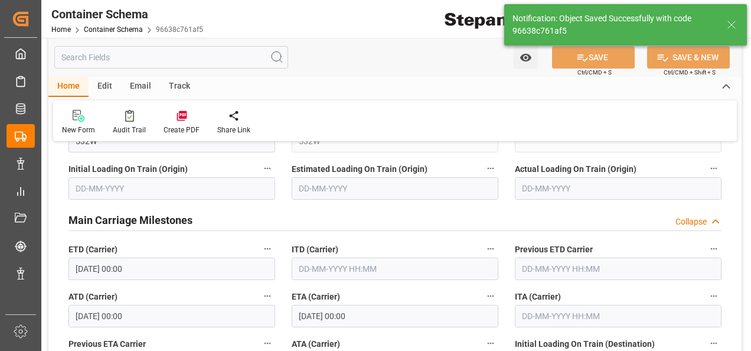
type textarea "Documents Sent"
type textarea "20 IBC"
type textarea "SCM1706025A6"
type input "MXVER"
type input "[GEOGRAPHIC_DATA]"
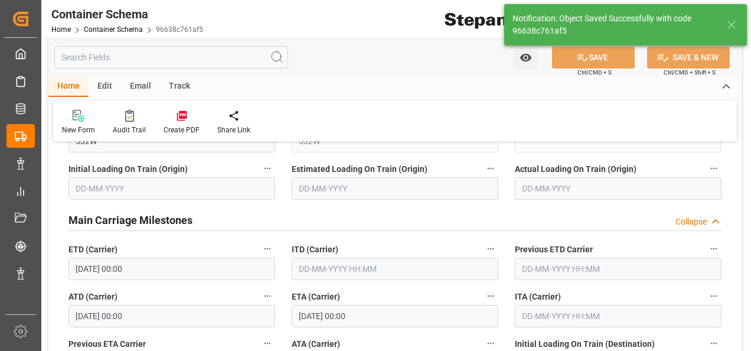
type input "W KLAIPEDA"
type input "9211482"
type input "532W"
type textarea "pod"
type input "0"
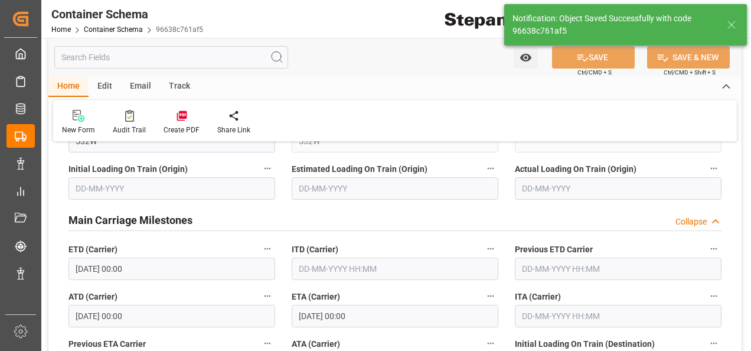
type input "[DATE] 00:00"
type input "[DATE]"
type input "20-08-2025 16:05"
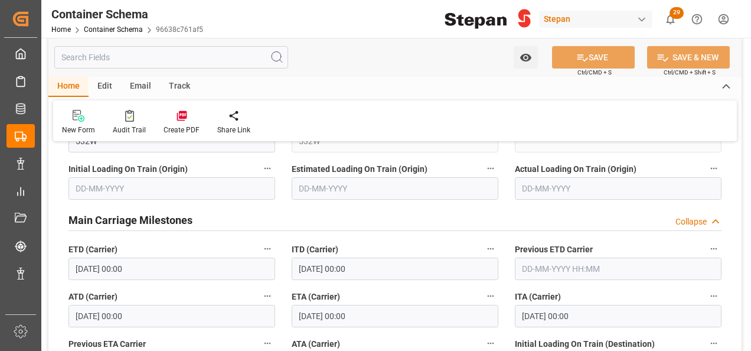
scroll to position [2007, 0]
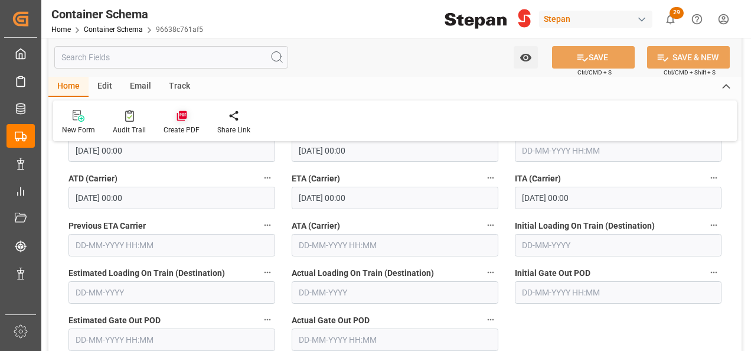
click at [177, 120] on icon at bounding box center [181, 116] width 10 height 10
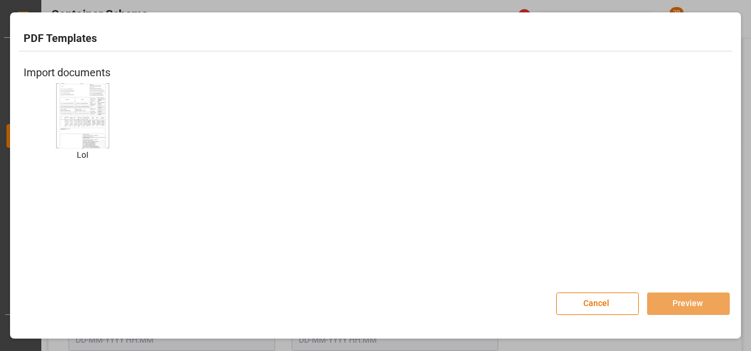
click at [81, 116] on img at bounding box center [82, 115] width 47 height 67
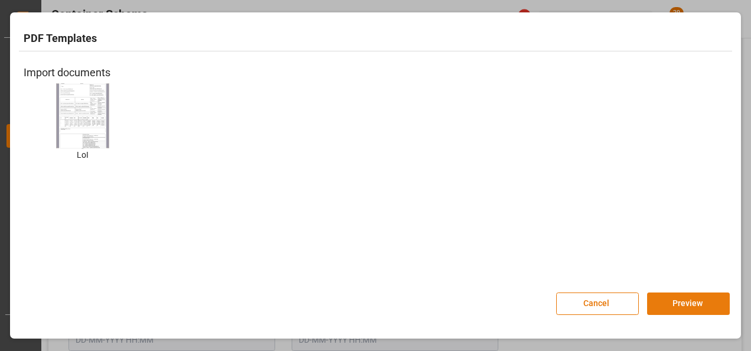
click at [683, 305] on button "Preview" at bounding box center [688, 303] width 83 height 22
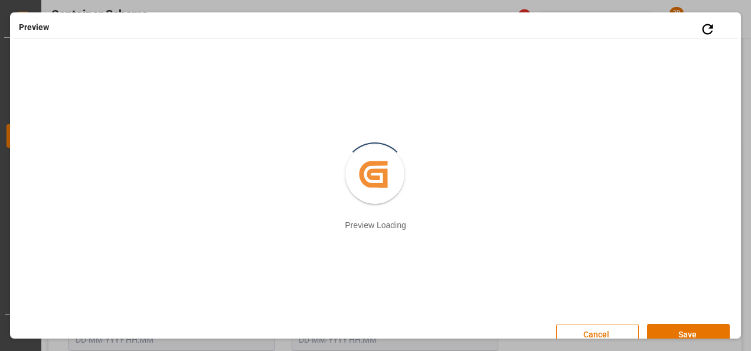
scroll to position [15, 0]
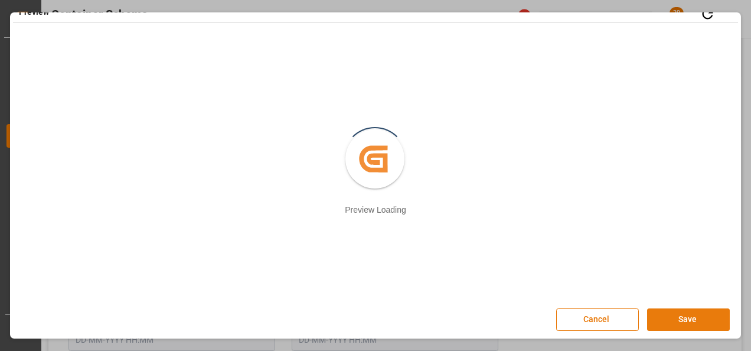
click at [680, 322] on button "Save" at bounding box center [688, 319] width 83 height 22
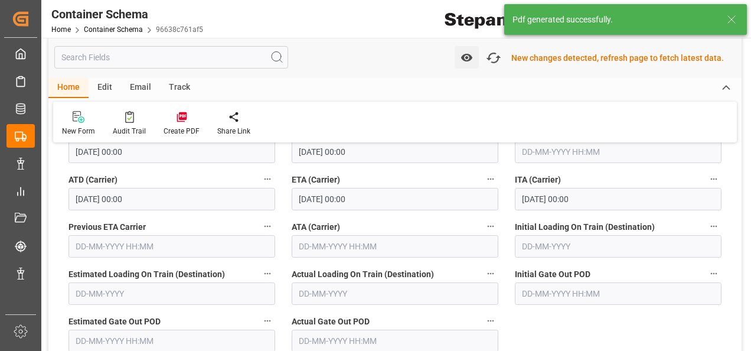
scroll to position [2008, 0]
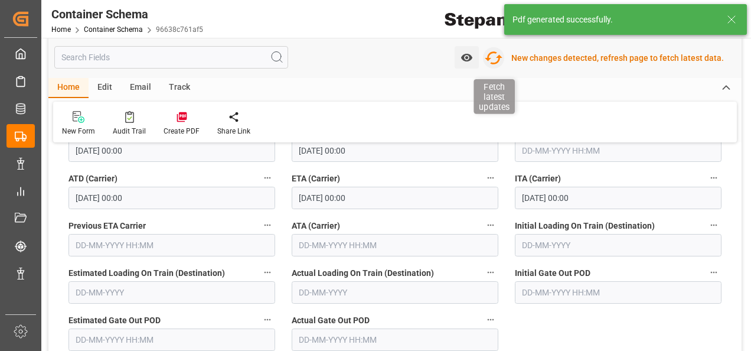
click at [499, 55] on icon "button" at bounding box center [493, 57] width 19 height 19
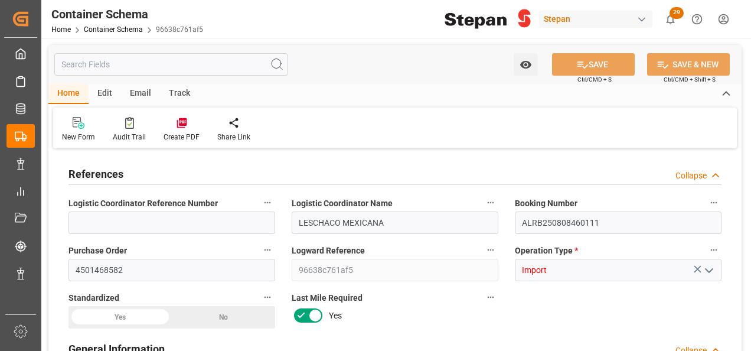
type input "LESCHACO MEXICANA"
type input "ALRB250808460111"
type input "4501468582"
type input "96638c761af5"
type input "Import"
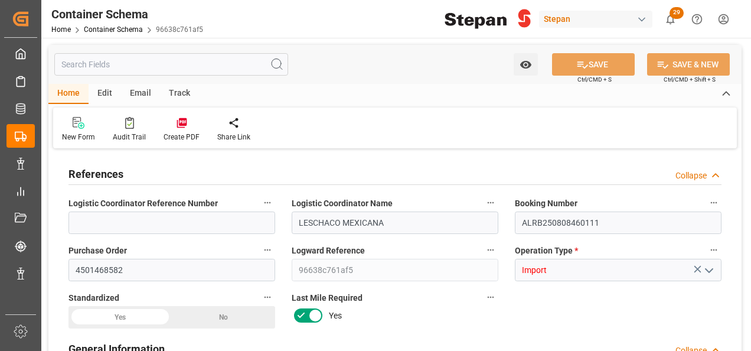
type input "[PERSON_NAME]"
type input "CABB GmbH"
type textarea "90399955"
type input "EXPORTADOR AUTORIZADO"
type textarea "Documents Sent"
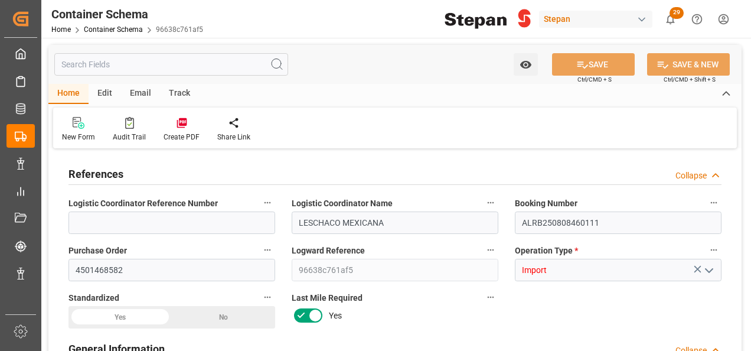
type textarea "1093092"
type textarea "SMCA POWDER RF044 SS1000k"
type textarea "STEPAN CDMX - ECATEPEC"
type textarea "IBC"
type textarea "20 IBC"
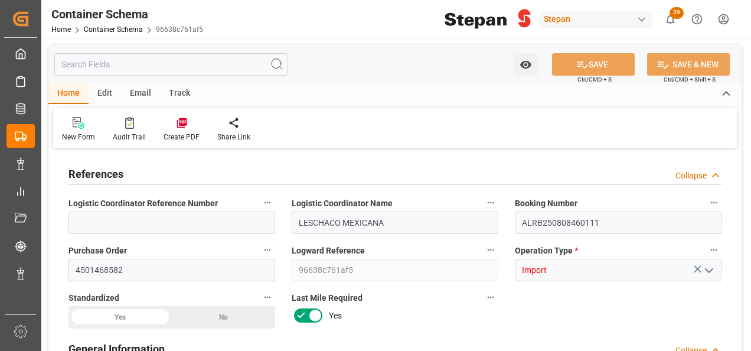
type input "STEPAN CDMX - ECATEPEC"
type textarea "SCM1706025A6"
type input "House"
type input "CIF"
type input "Truck"
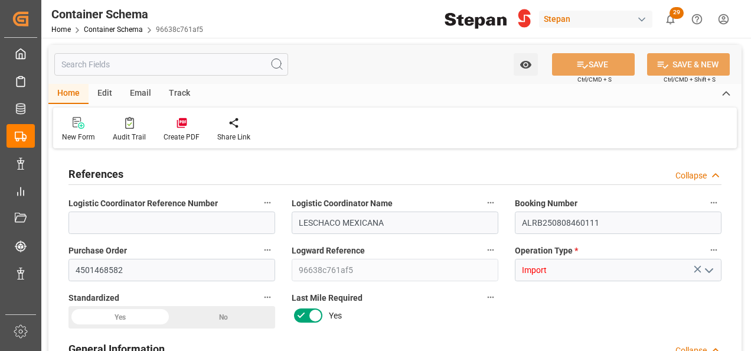
type input "Sea Ship"
type input "Truck"
type input "FCL"
type input "MRKU0924625"
type input "MAEU"
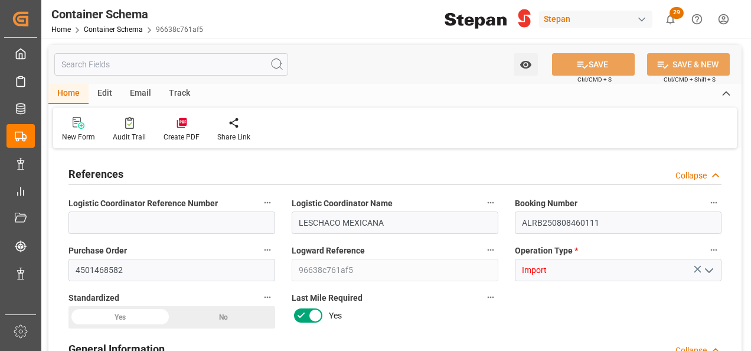
type input "[GEOGRAPHIC_DATA]"
type input "W KLAIPEDA"
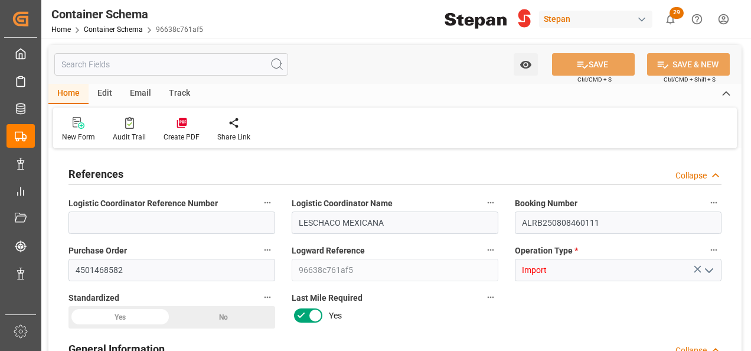
type input "W KLAIPEDA"
type input "532W"
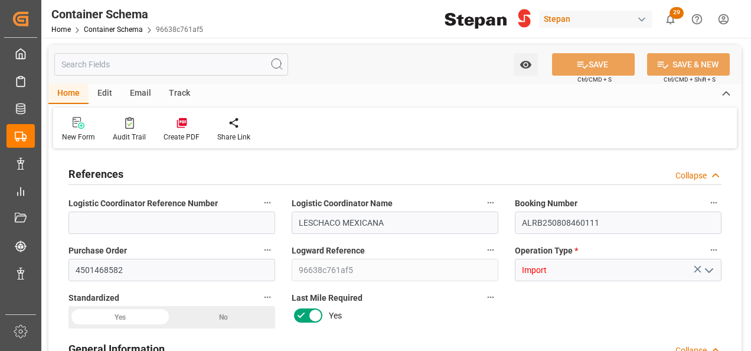
type textarea "pod"
type textarea "No"
type input "0"
type input "1"
type input "20"
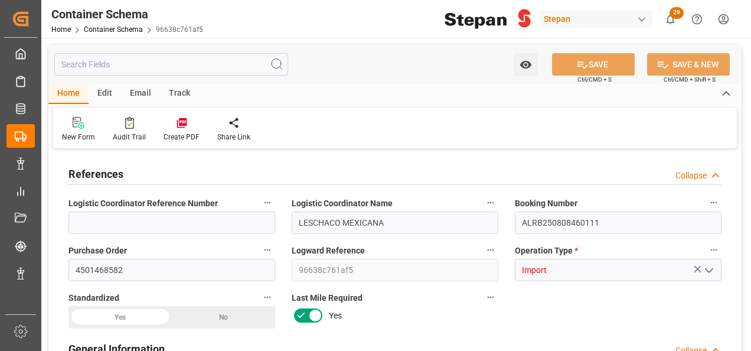
type input "20000"
type input "20460"
type input "12"
type input "0"
type input "Maersk"
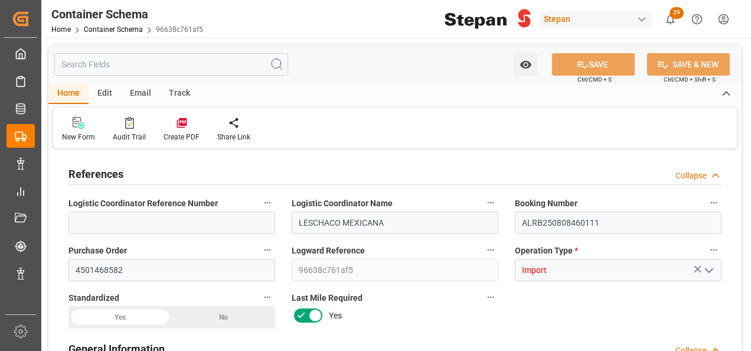
type input "Maersk Line AS"
type input "NLRTM"
type input "MXVER"
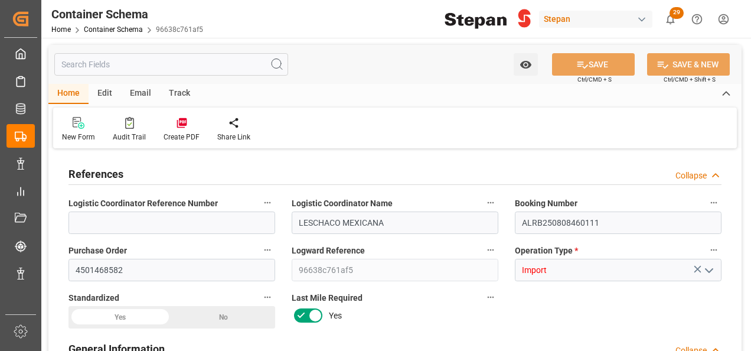
type input "9211482"
type input "0"
type input "[DATE] 00:00"
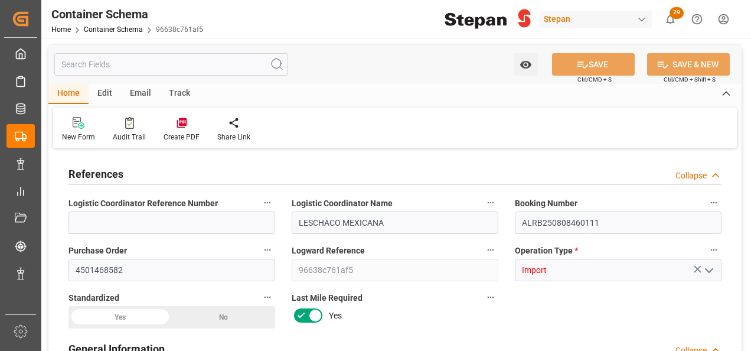
type input "[DATE]"
type input "[DATE] 00:00"
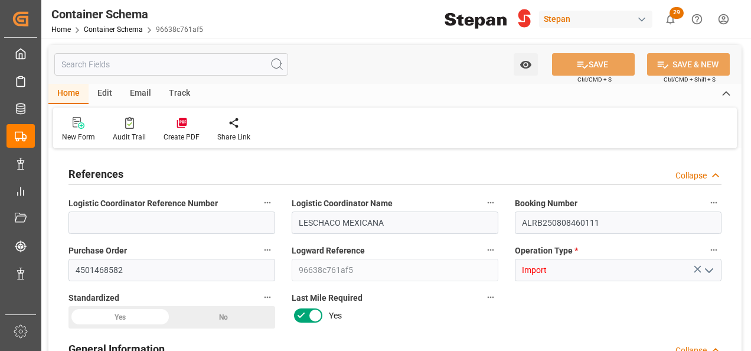
type input "[DATE] 00:00"
type input "[DATE]"
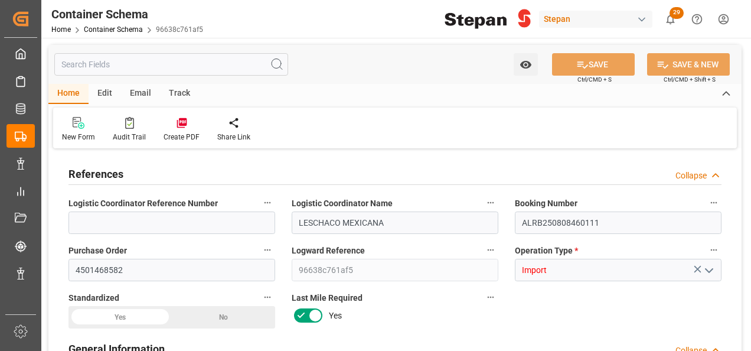
type input "[DATE] 16:06"
type input "[DATE] 15:53"
type input "[DATE]"
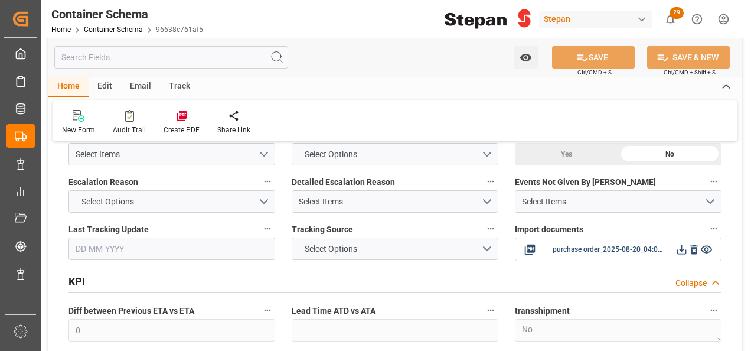
scroll to position [2420, 0]
click at [680, 244] on icon at bounding box center [681, 248] width 9 height 9
